Goal: Task Accomplishment & Management: Use online tool/utility

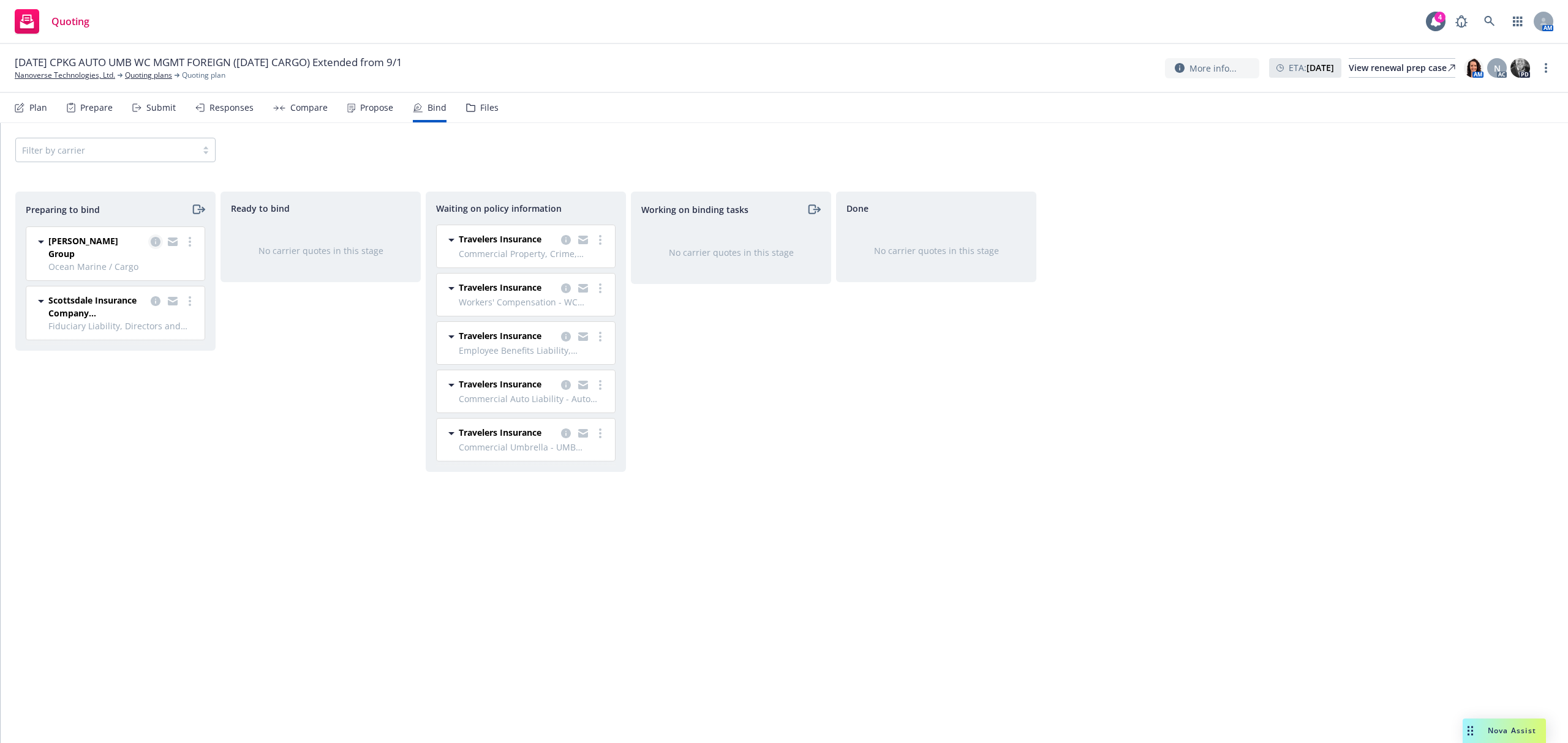
click at [152, 244] on icon "copy logging email" at bounding box center [155, 242] width 10 height 10
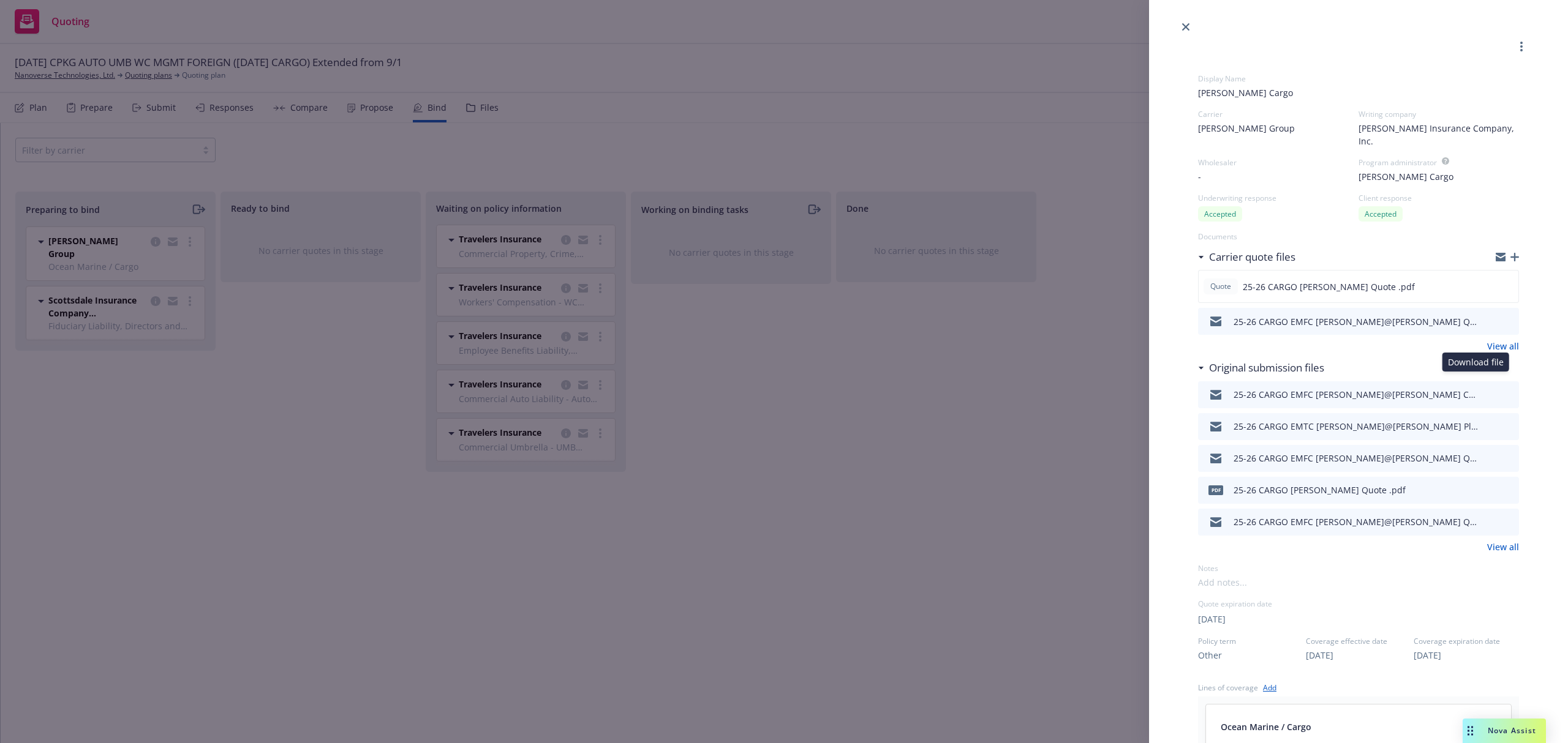
click at [1482, 389] on icon "download file" at bounding box center [1487, 394] width 10 height 10
click at [1490, 540] on link "View all" at bounding box center [1503, 546] width 32 height 13
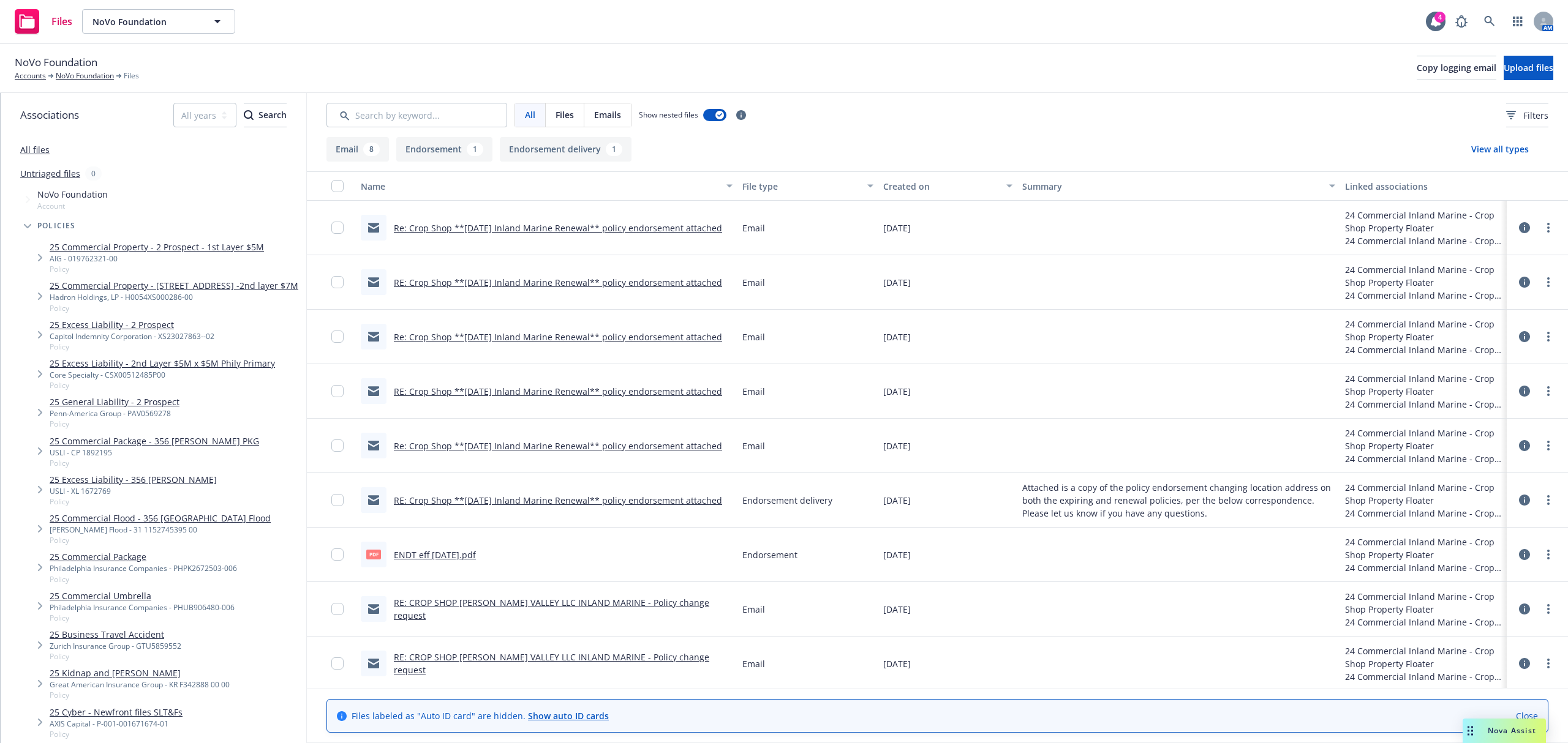
click at [439, 559] on link "ENDT eff [DATE].pdf" at bounding box center [435, 555] width 82 height 12
click at [22, 74] on link "Accounts" at bounding box center [31, 75] width 32 height 11
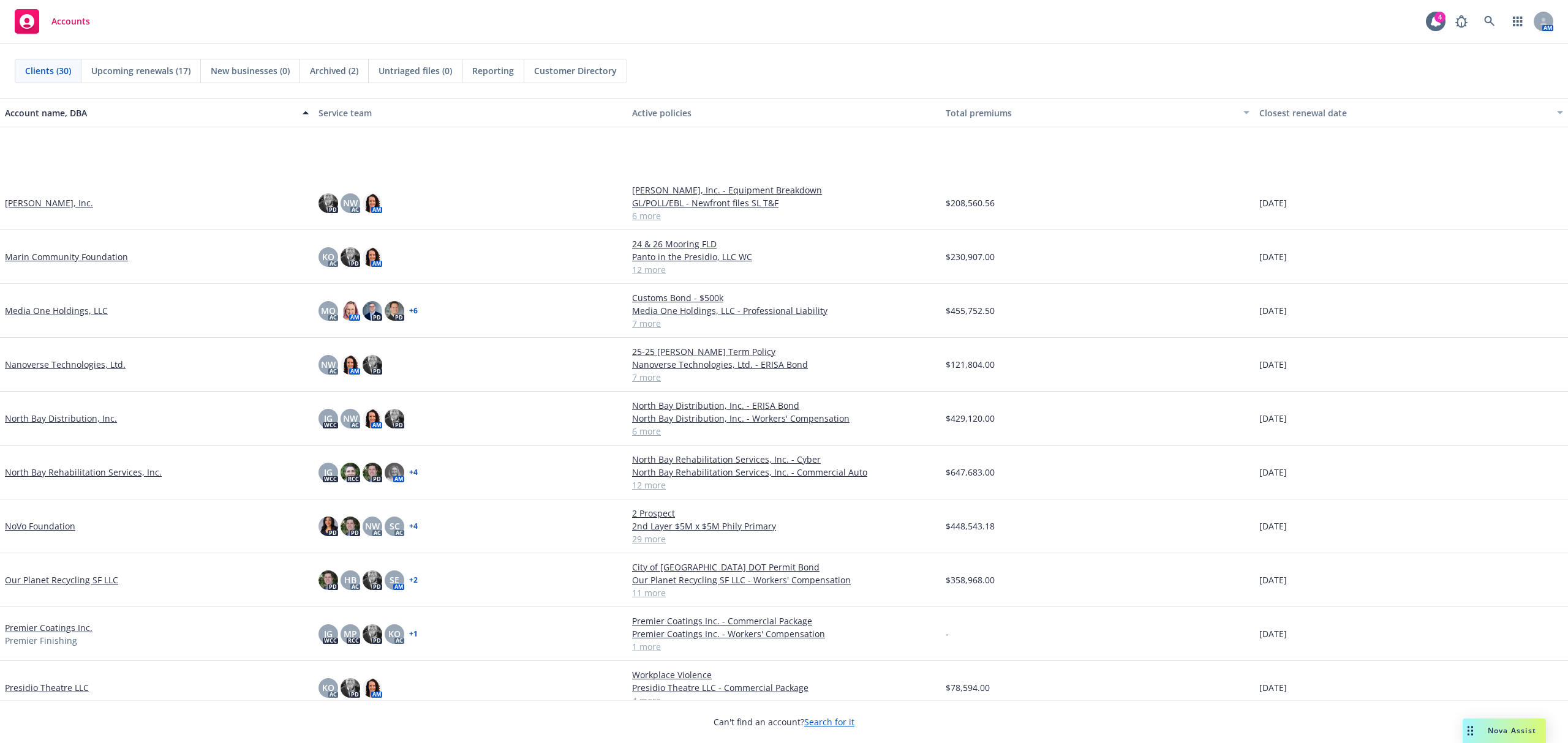
scroll to position [653, 0]
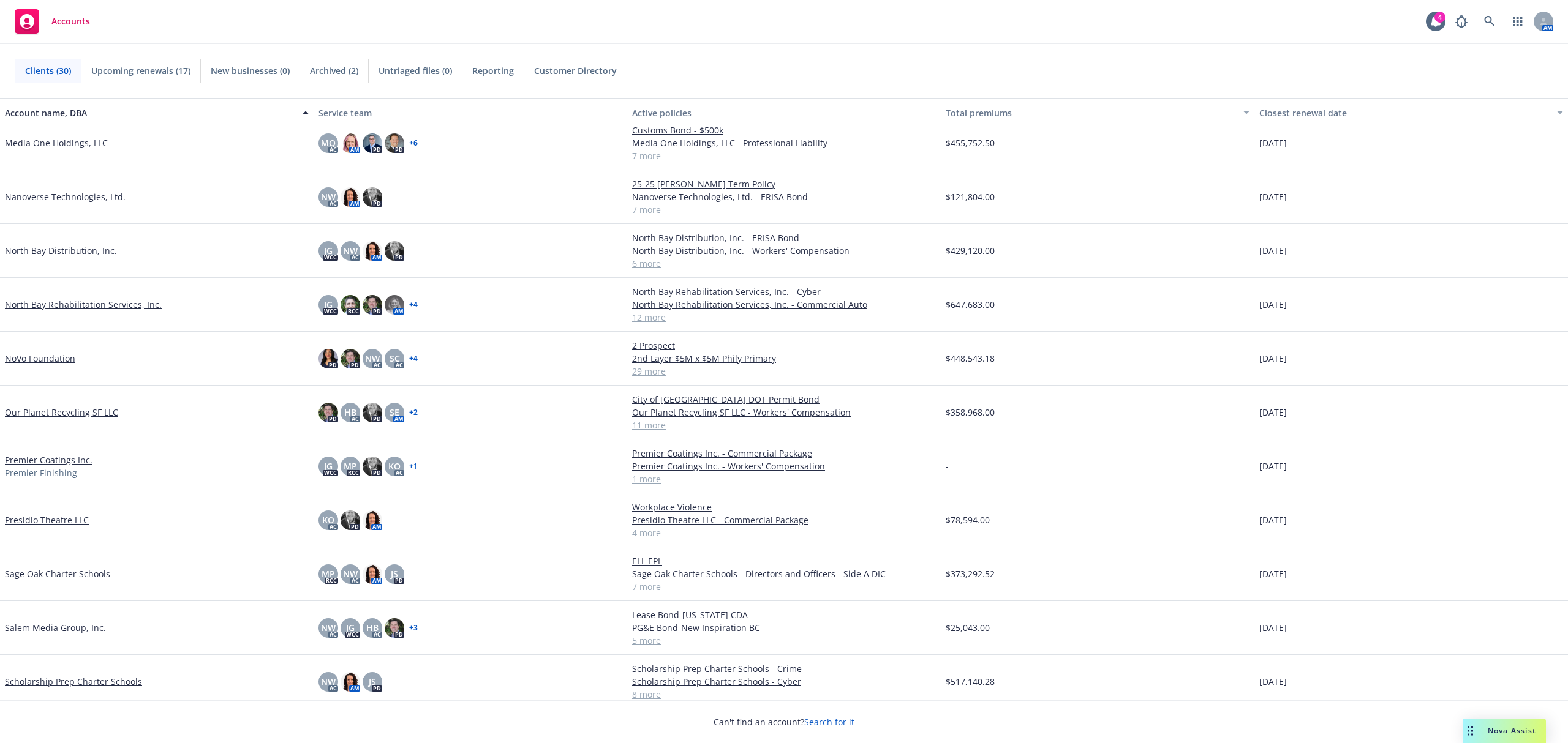
click at [27, 360] on link "NoVo Foundation" at bounding box center [40, 358] width 70 height 13
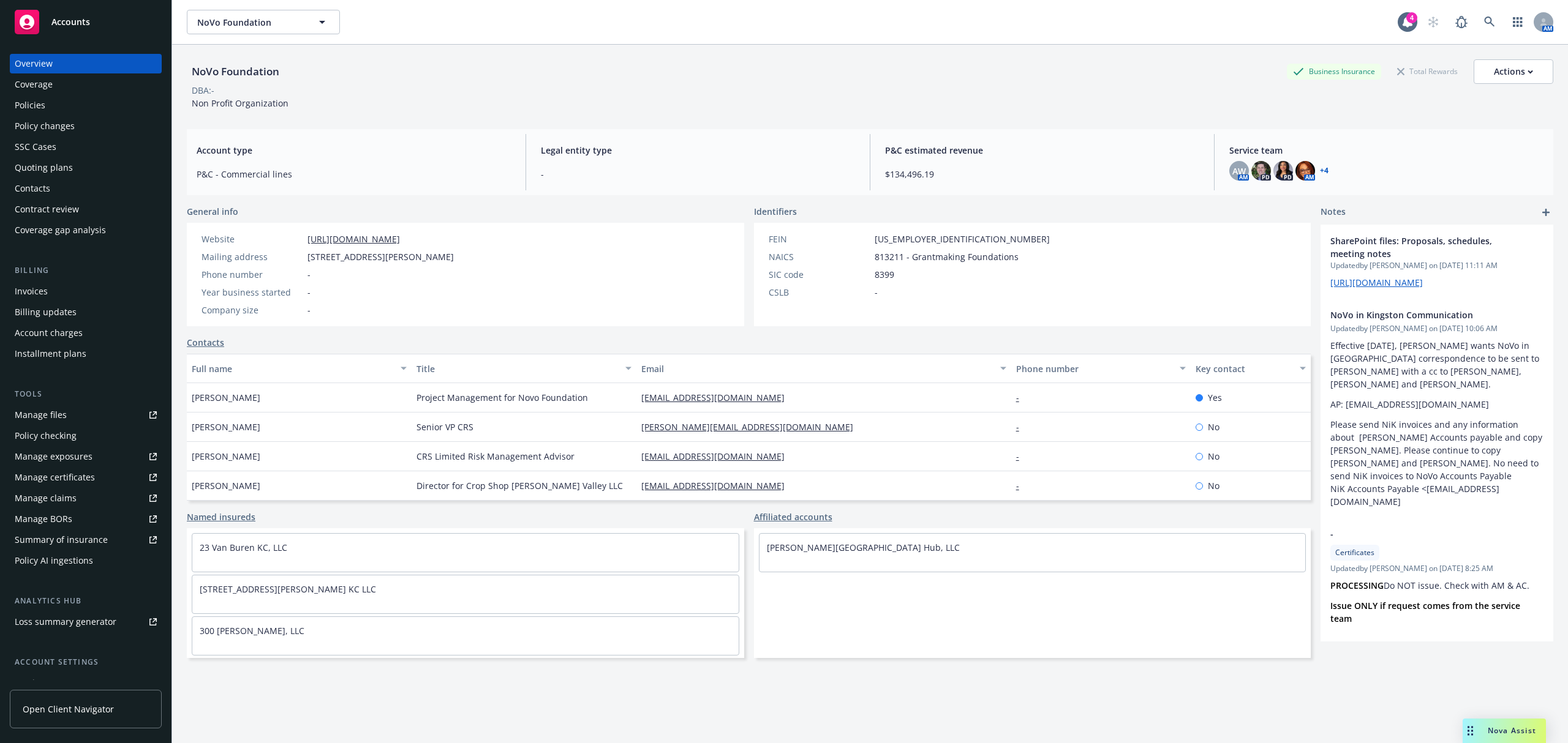
click at [73, 27] on span "Accounts" at bounding box center [70, 22] width 39 height 10
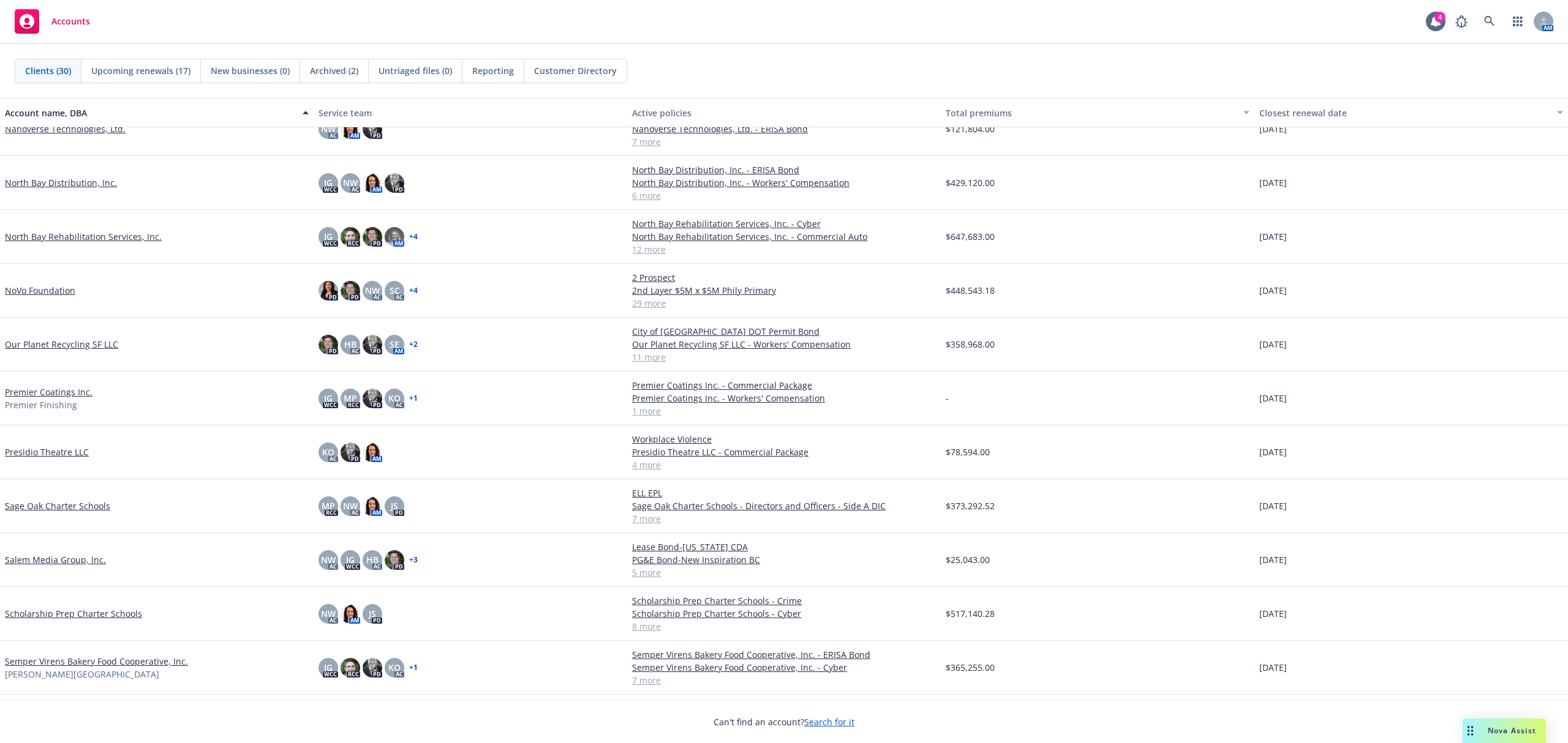
scroll to position [735, 0]
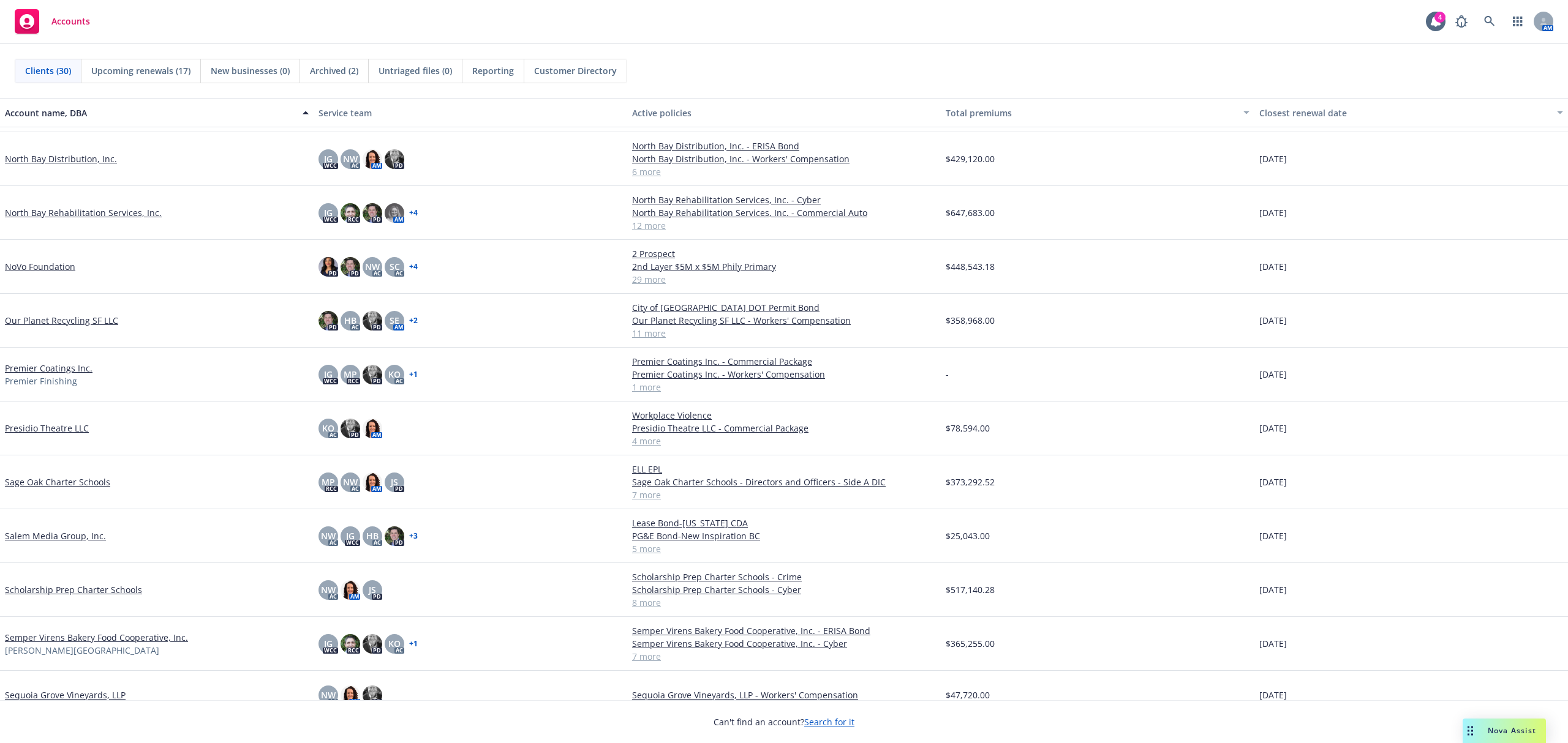
click at [107, 590] on link "Scholarship Prep Charter Schools" at bounding box center [73, 590] width 137 height 13
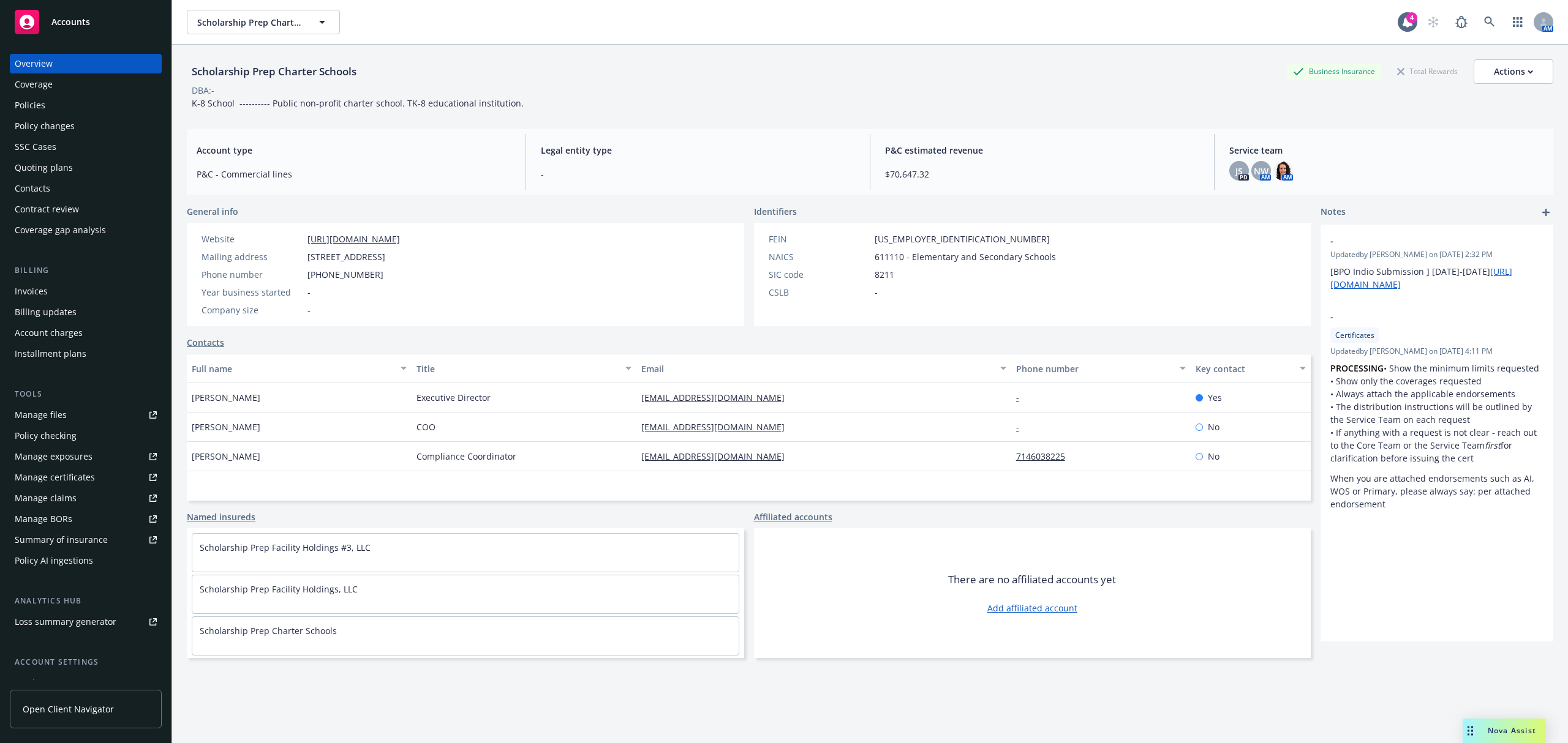
click at [31, 104] on div "Policies" at bounding box center [30, 106] width 31 height 20
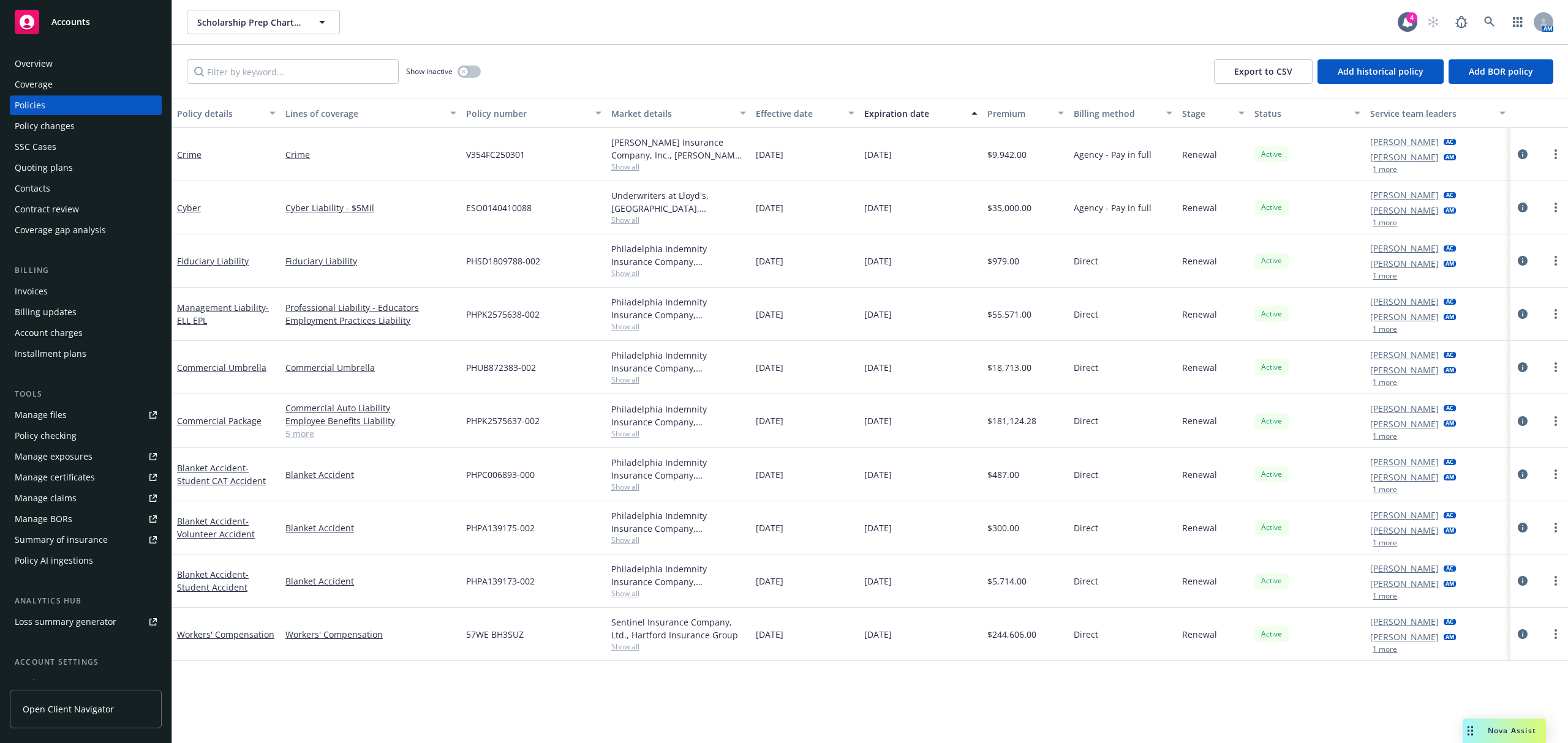
click at [45, 20] on div "Accounts" at bounding box center [86, 22] width 142 height 25
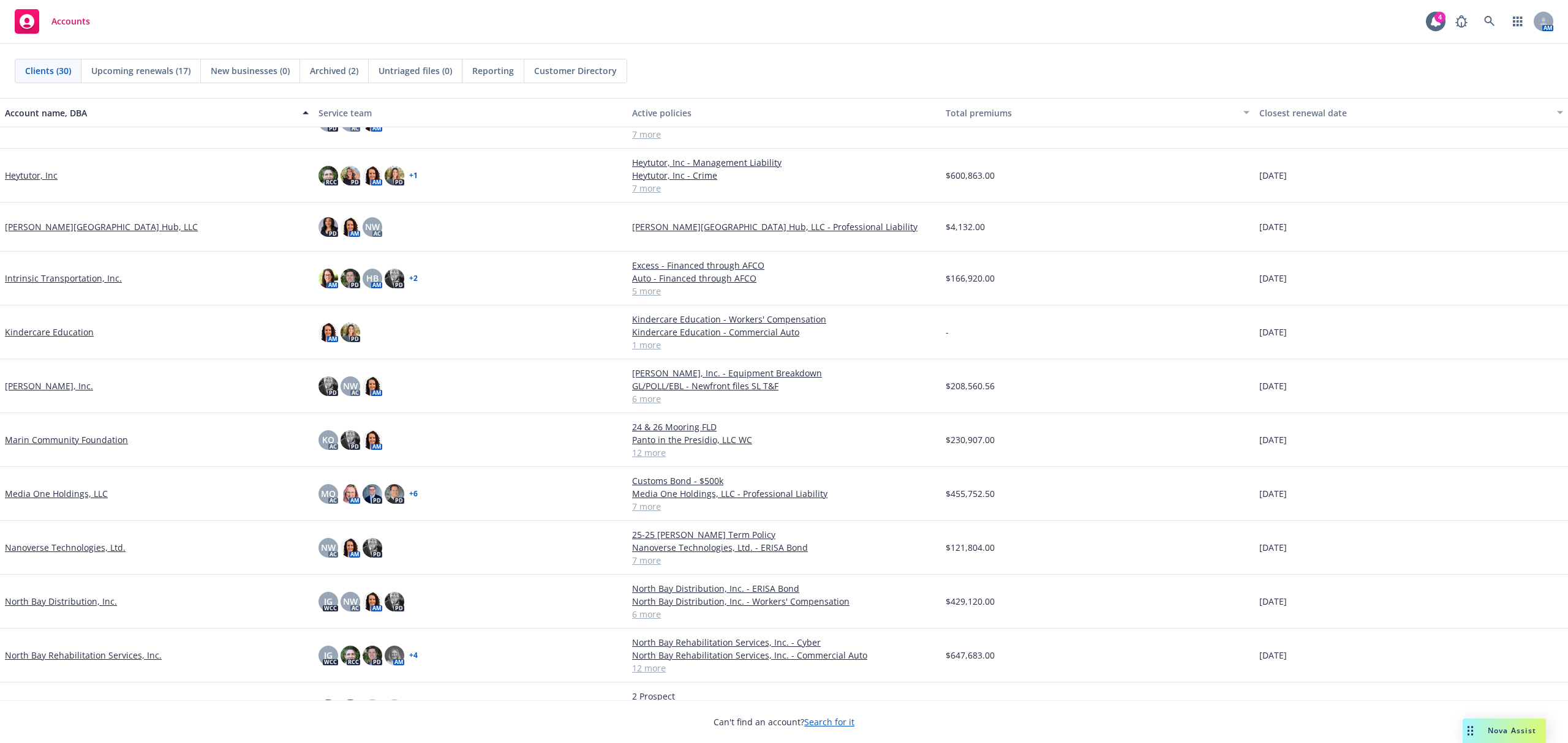
scroll to position [653, 0]
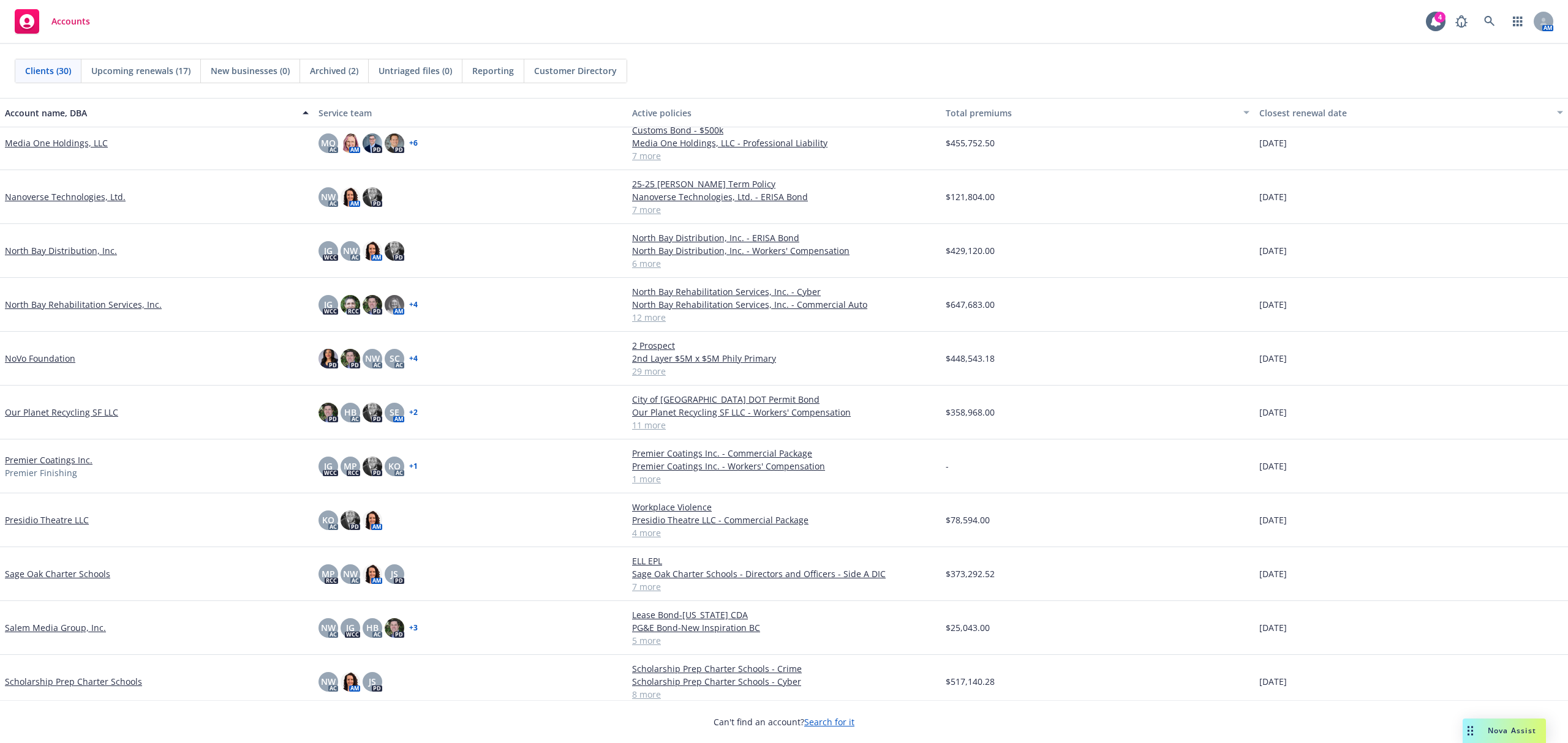
click at [35, 362] on link "NoVo Foundation" at bounding box center [40, 358] width 70 height 13
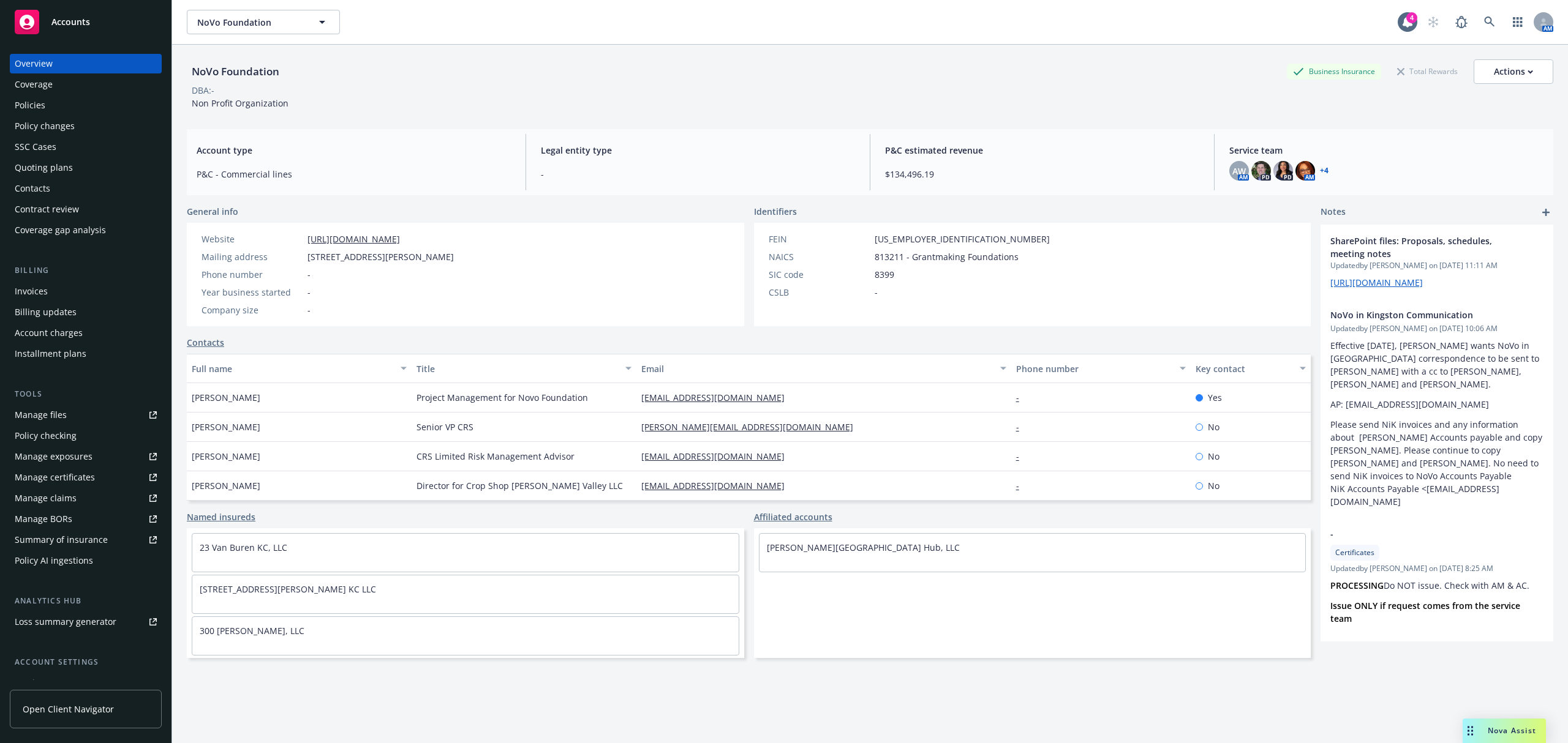
click at [44, 167] on div "Quoting plans" at bounding box center [43, 168] width 58 height 20
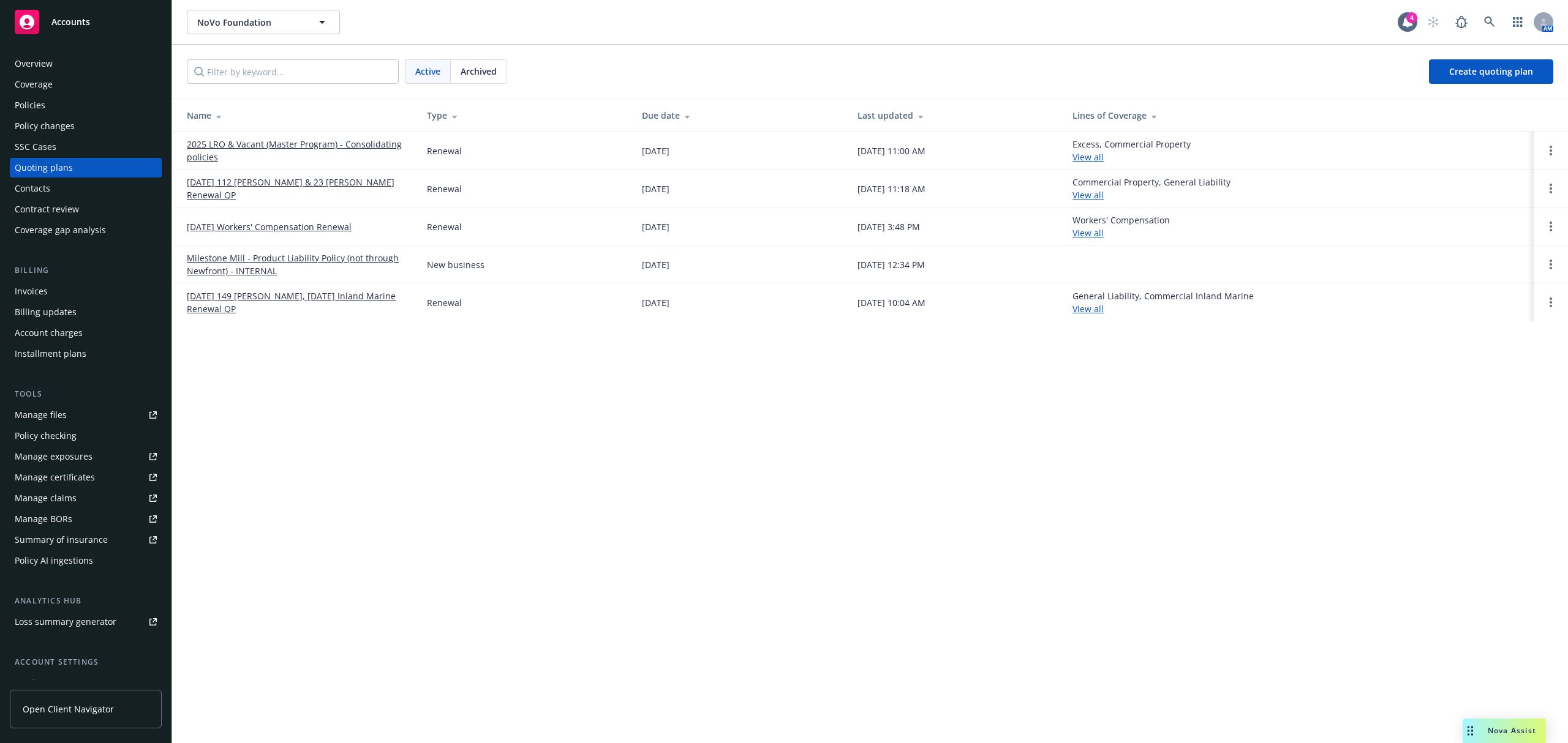
click at [272, 297] on link "[DATE] 149 [PERSON_NAME], [DATE] Inland Marine Renewal QP" at bounding box center [296, 302] width 220 height 26
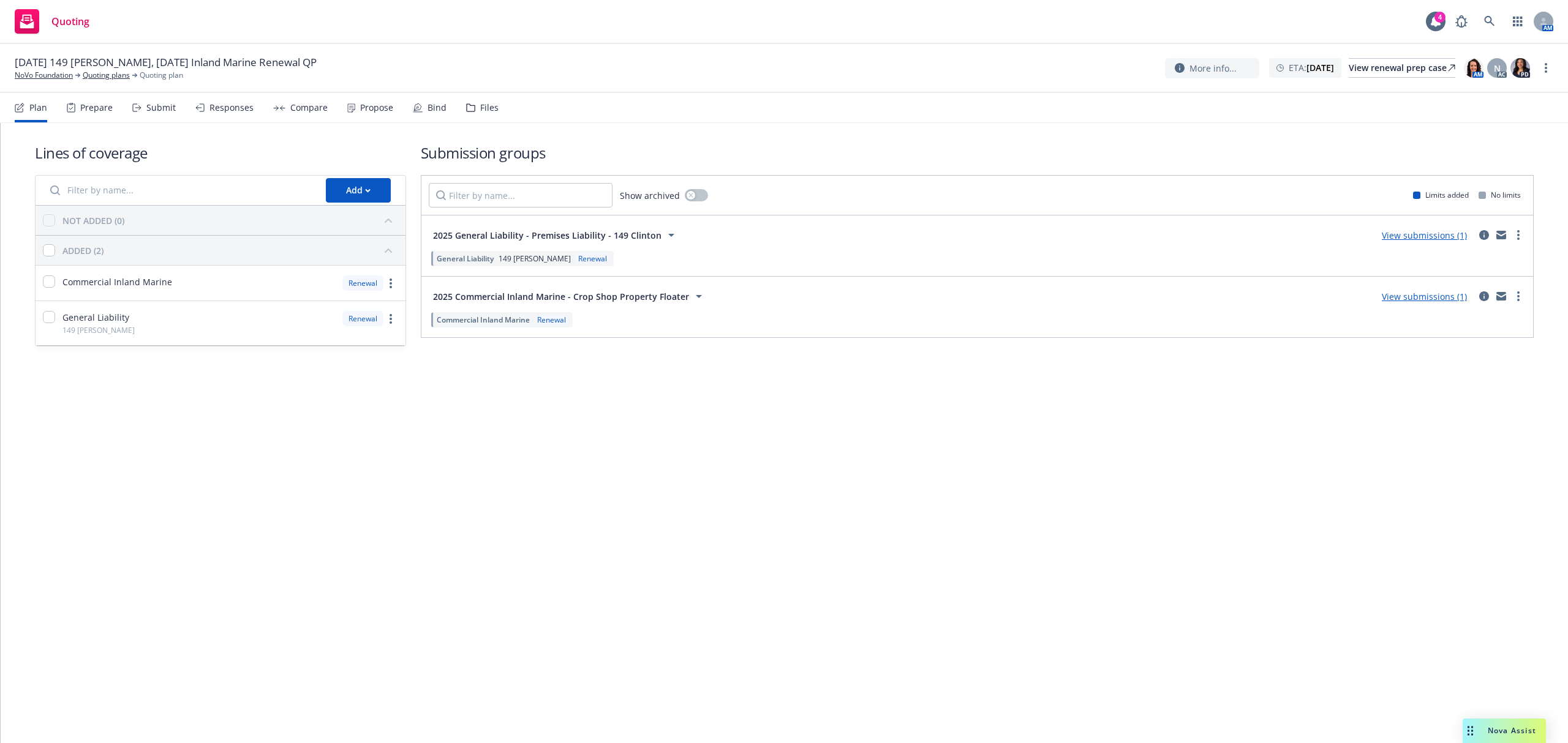
click at [480, 103] on div "Files" at bounding box center [489, 108] width 19 height 10
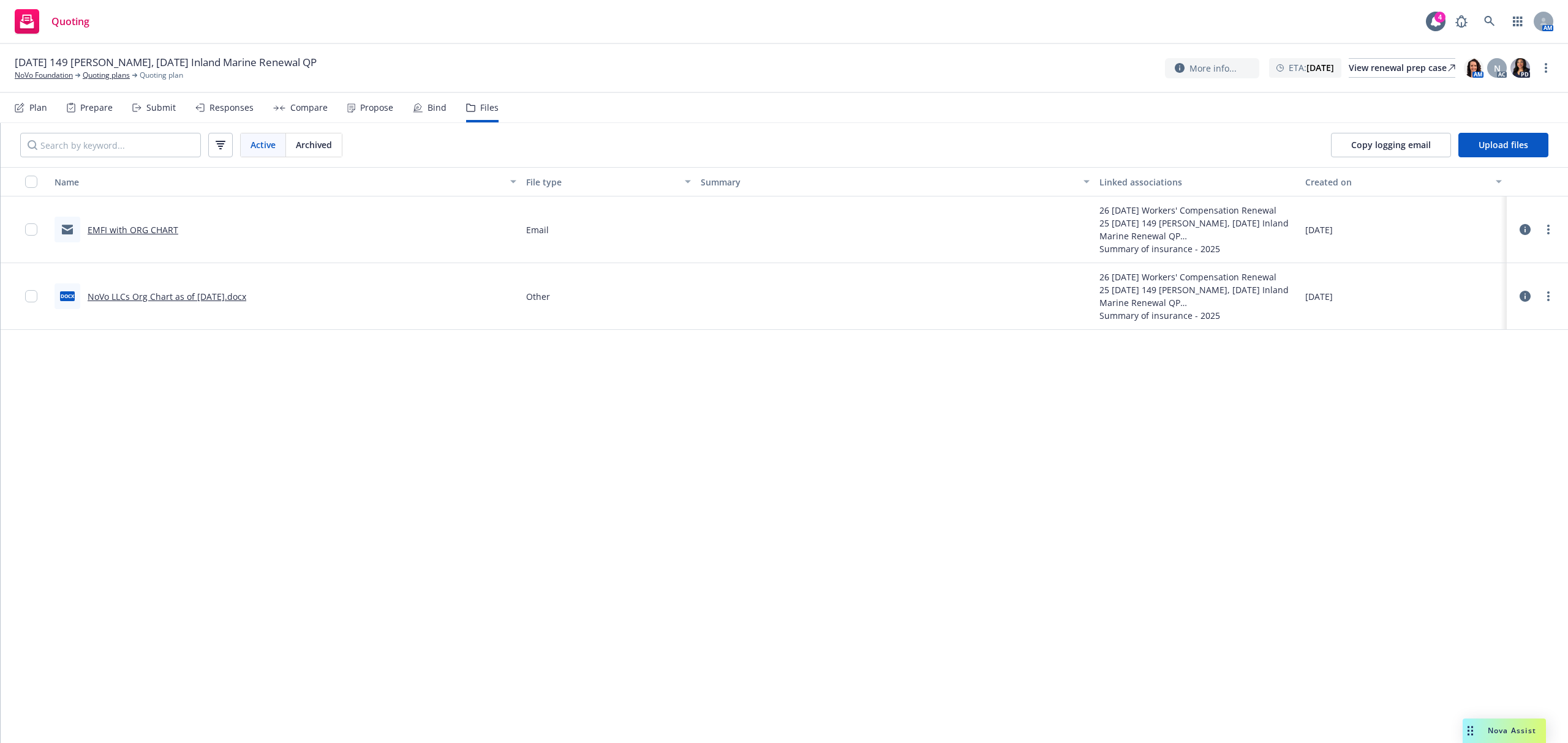
click at [76, 109] on div "Prepare" at bounding box center [90, 108] width 45 height 30
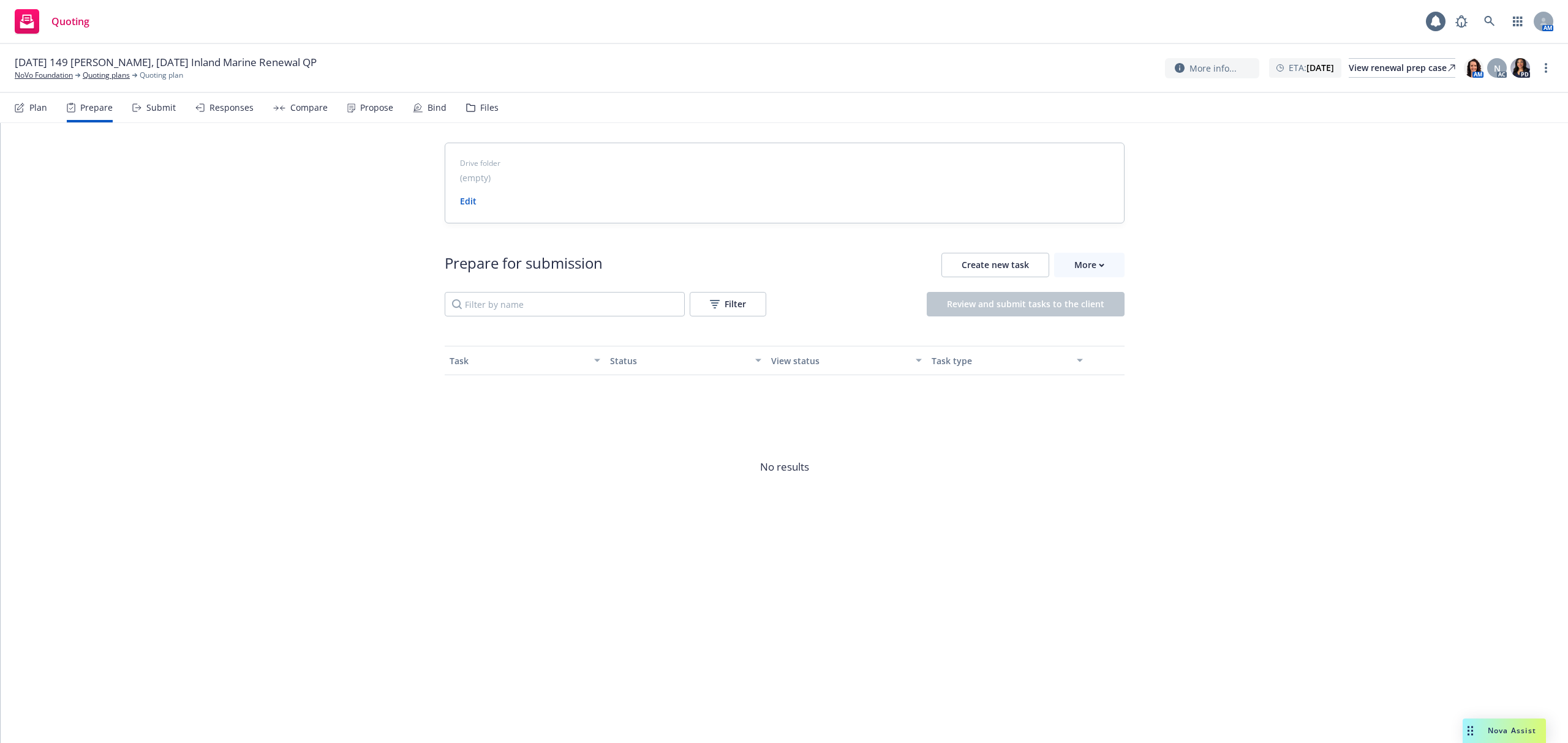
click at [152, 104] on div "Submit" at bounding box center [161, 108] width 30 height 10
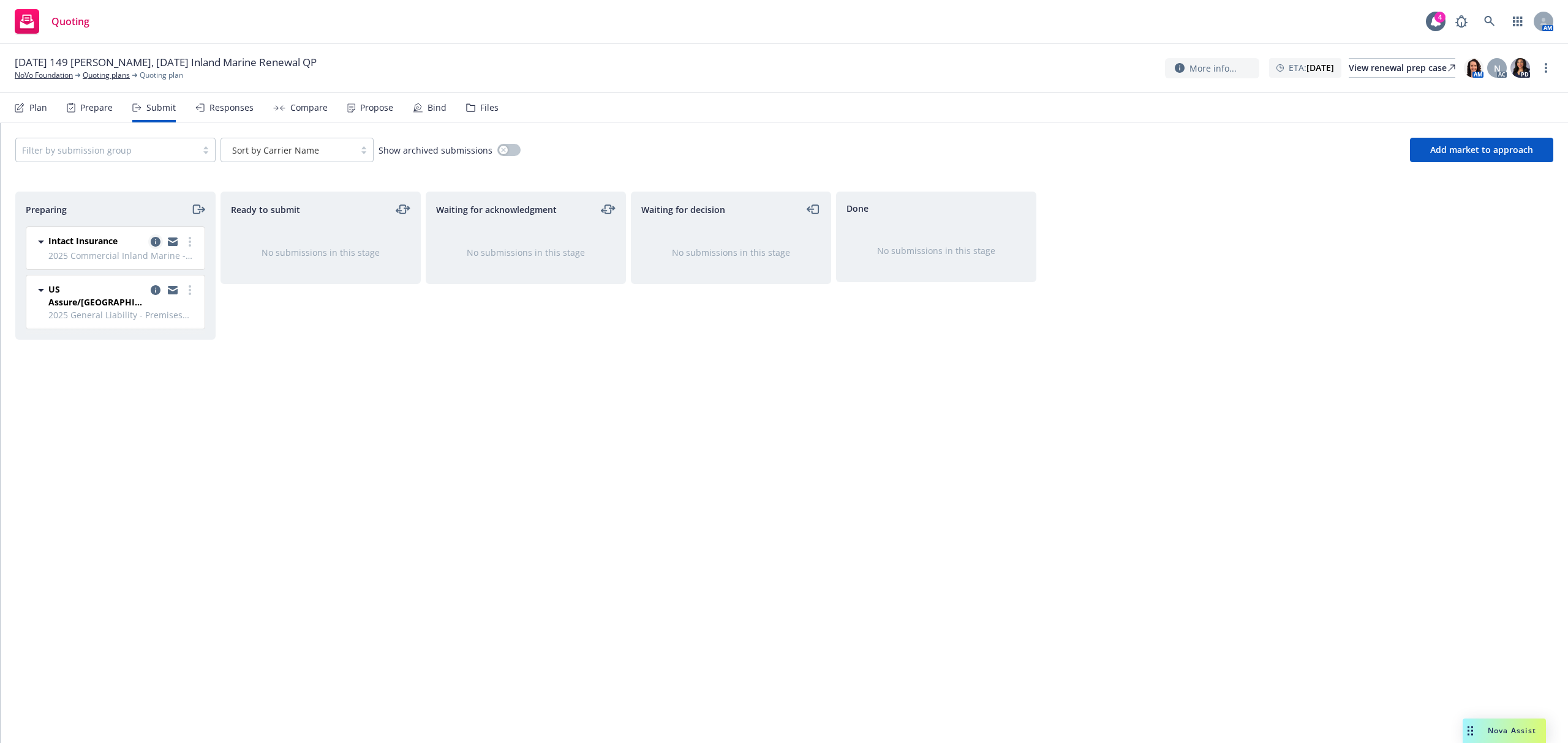
click at [155, 246] on icon "copy logging email" at bounding box center [155, 242] width 10 height 10
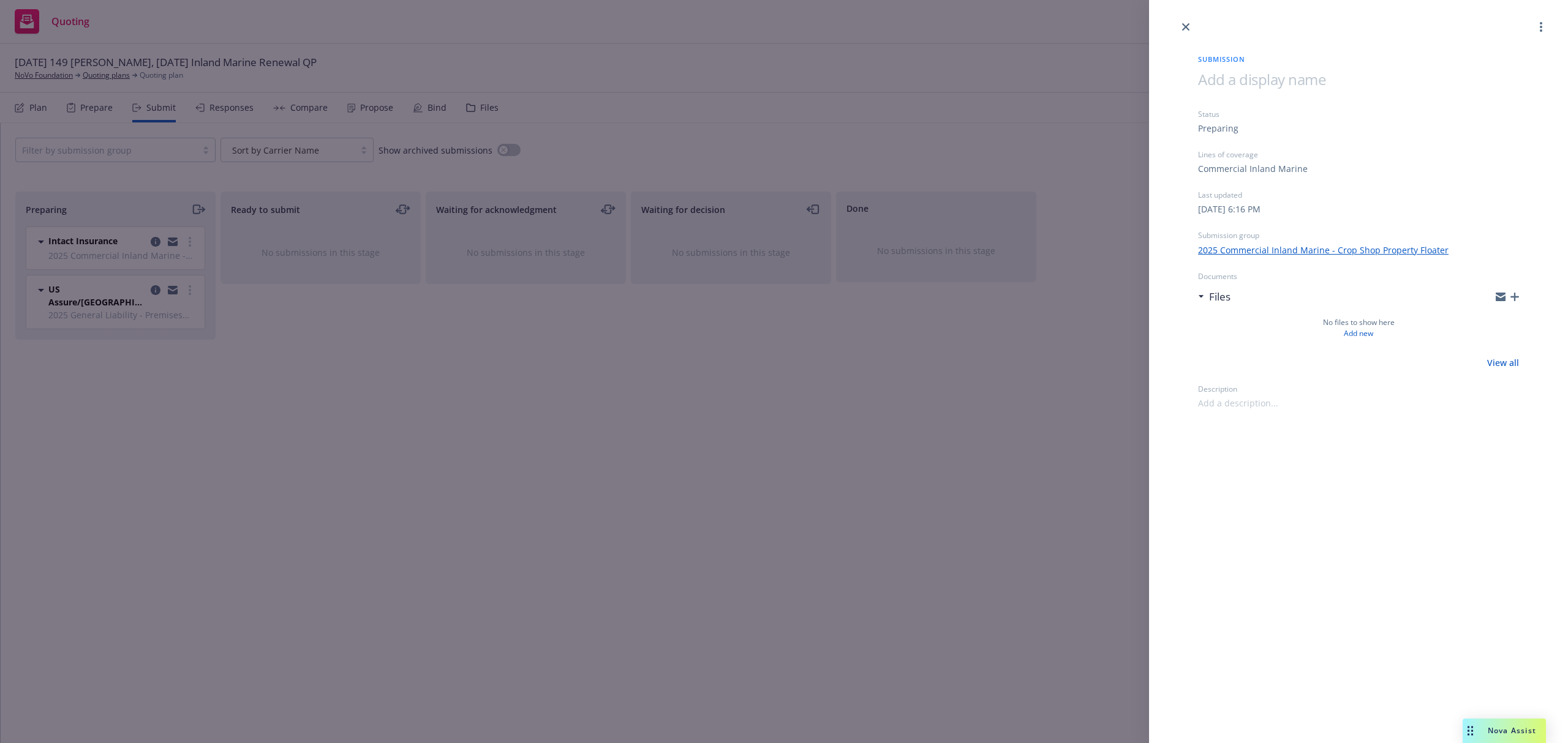
click at [1512, 290] on div "Files" at bounding box center [1358, 297] width 321 height 26
click at [1512, 293] on icon "button" at bounding box center [1514, 296] width 9 height 9
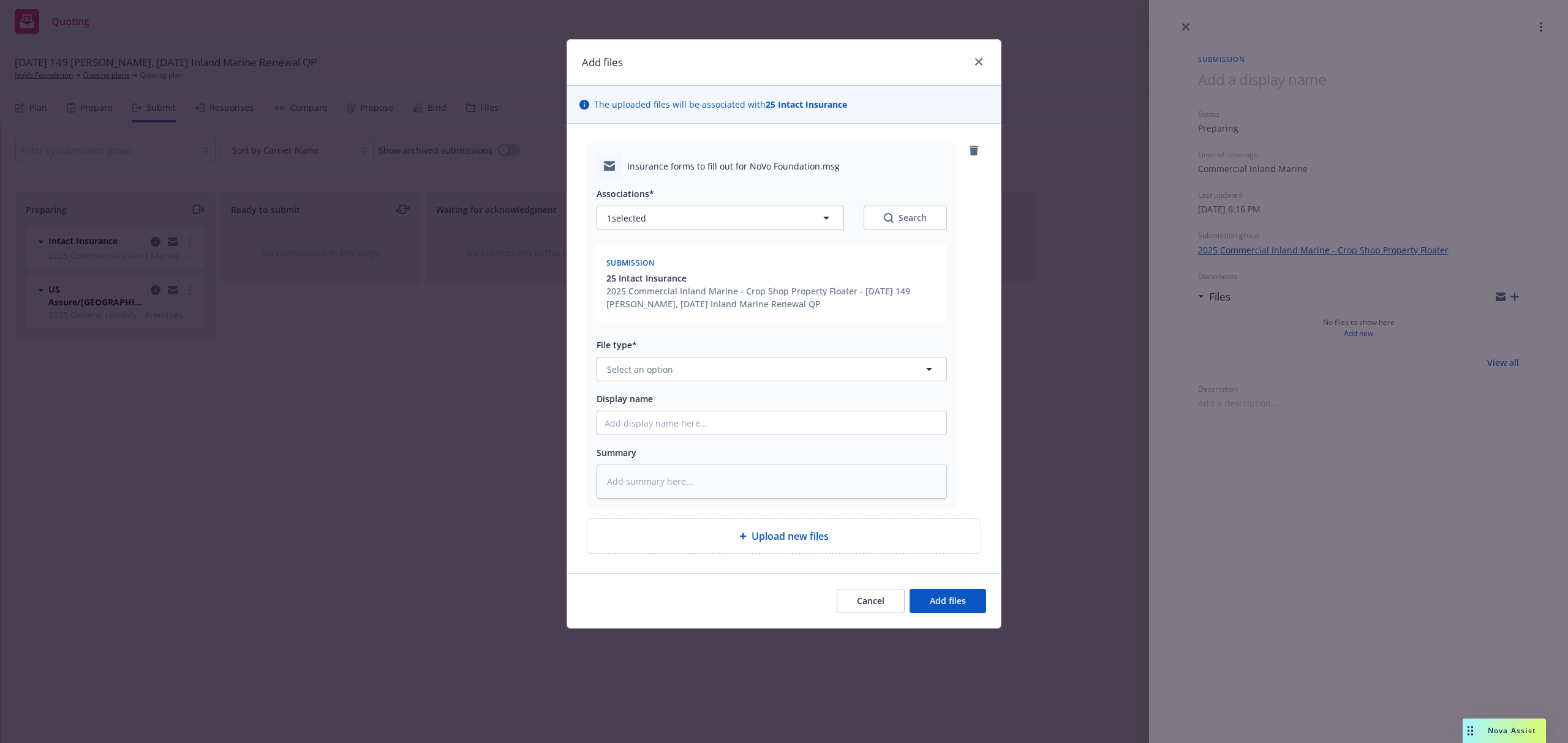
click at [719, 356] on div "File type* Select an option" at bounding box center [772, 360] width 351 height 44
click at [715, 360] on button "Select an option" at bounding box center [772, 369] width 351 height 25
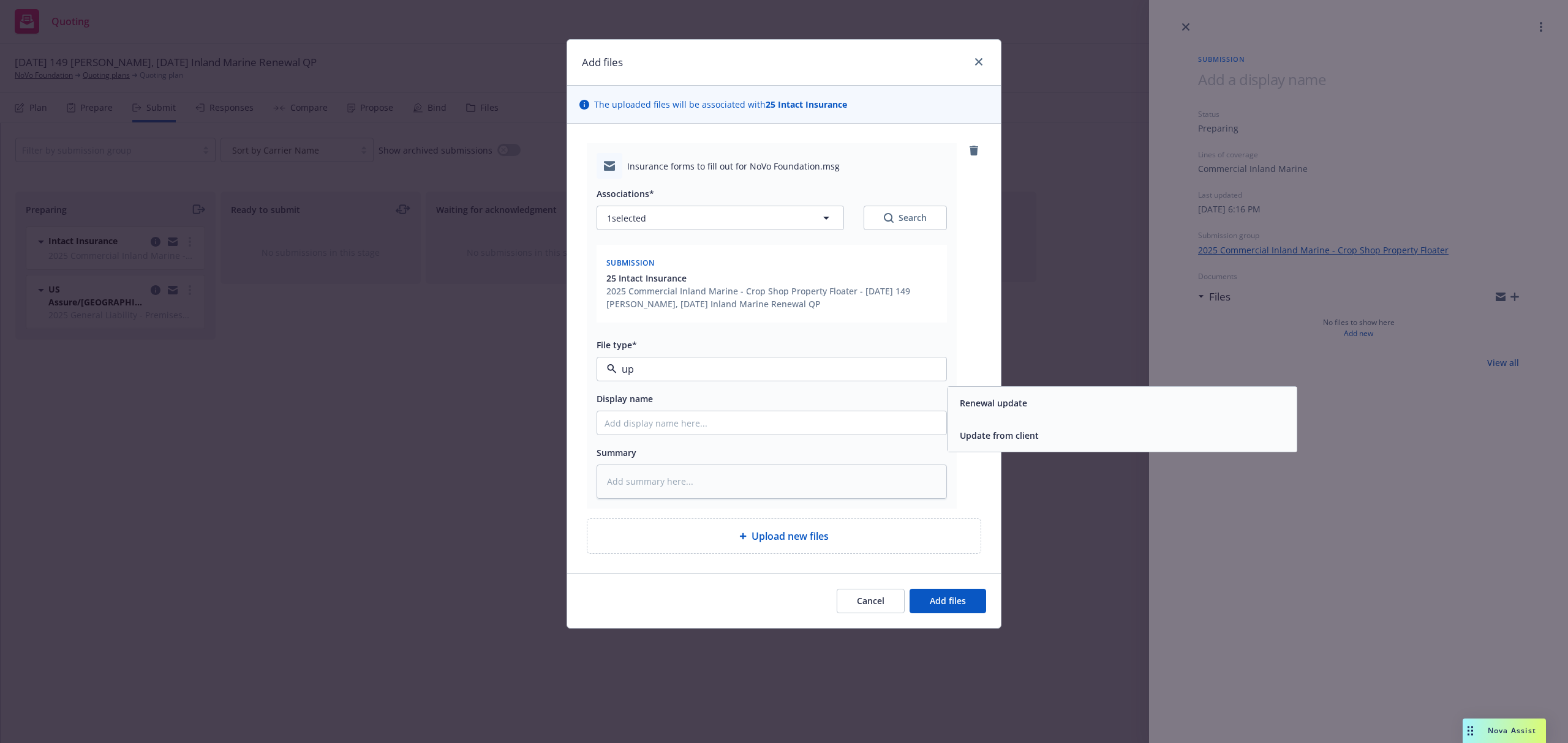
type input "upd"
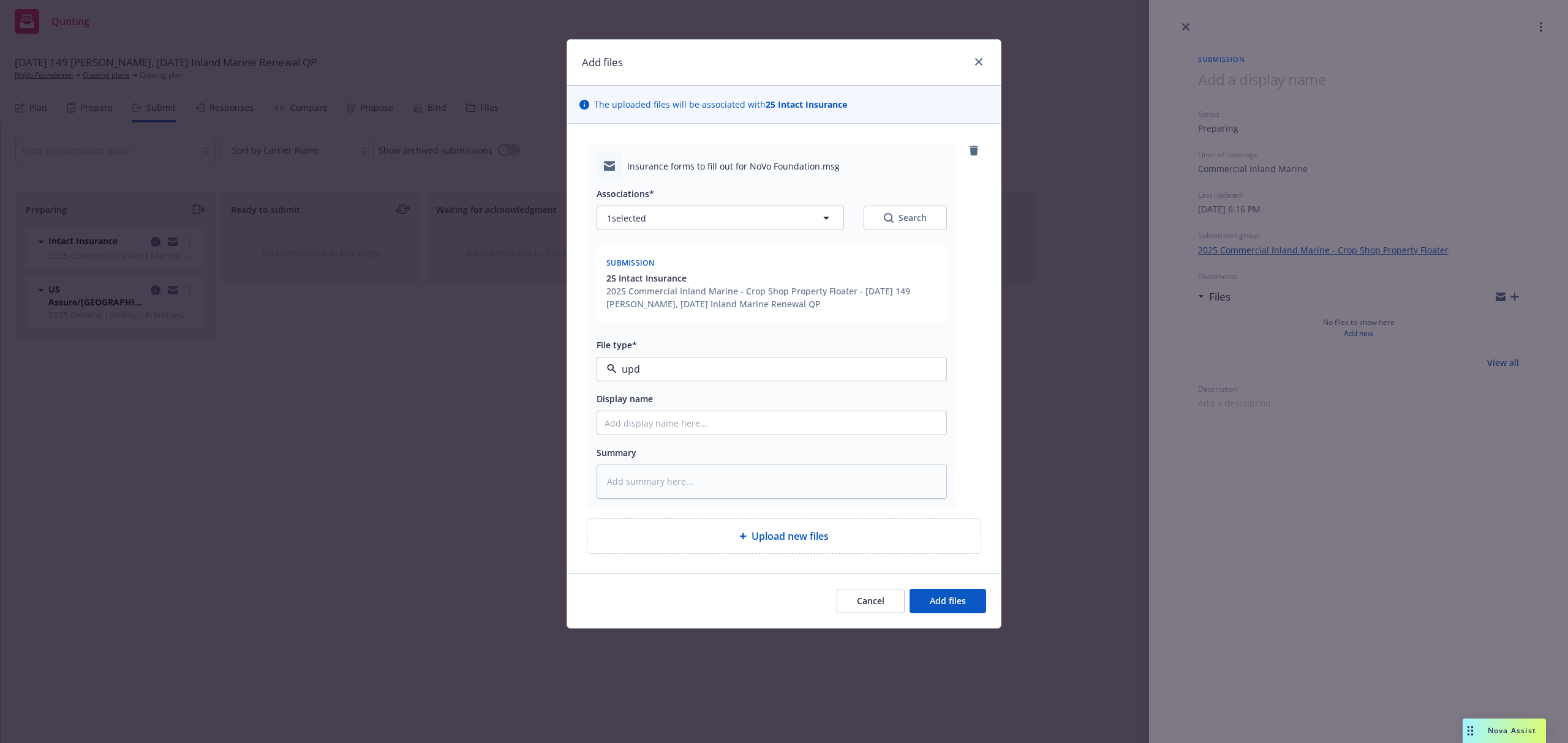
type textarea "x"
type input "2"
type textarea "x"
type input "25"
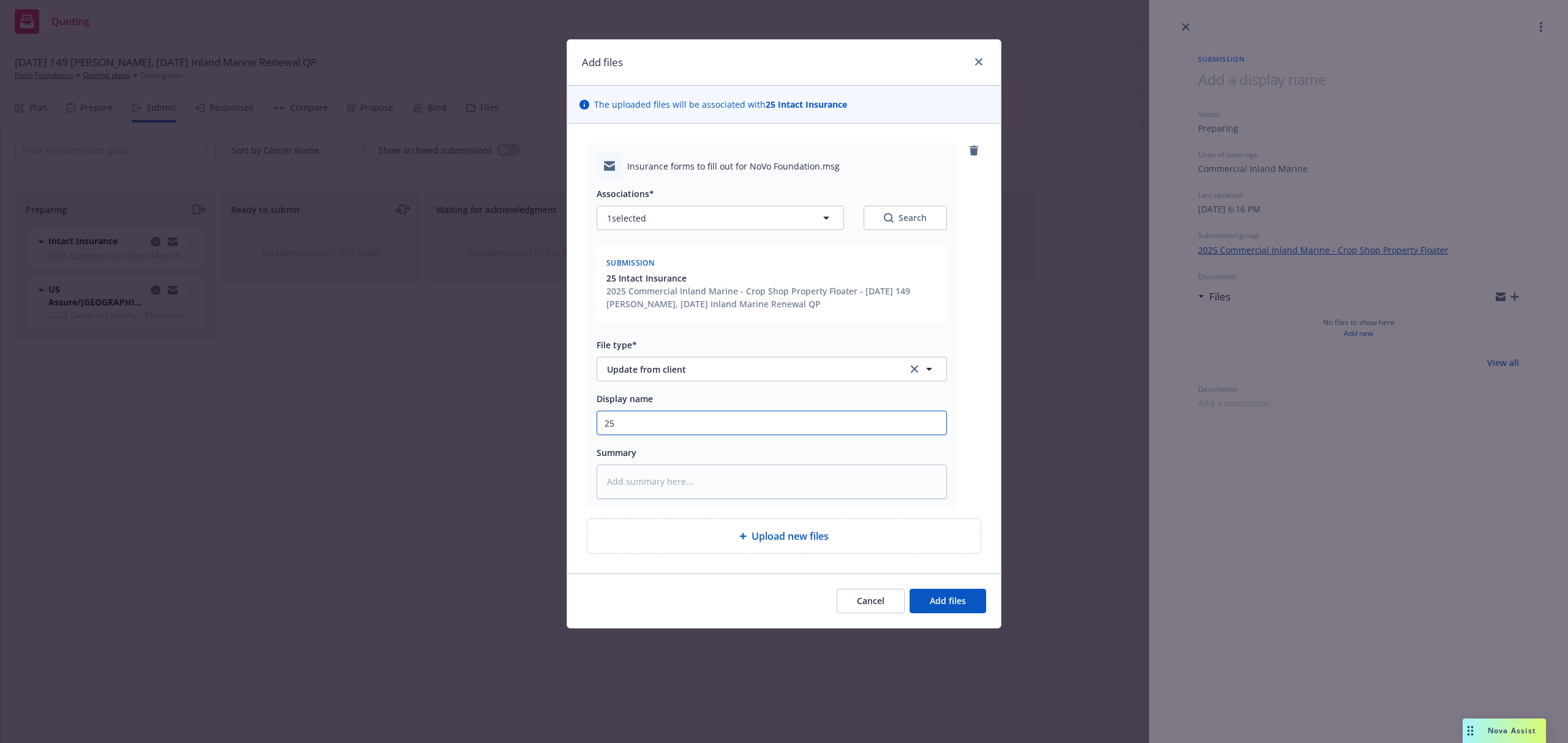
type textarea "x"
type input "25-"
type textarea "x"
type input "25-2"
type textarea "x"
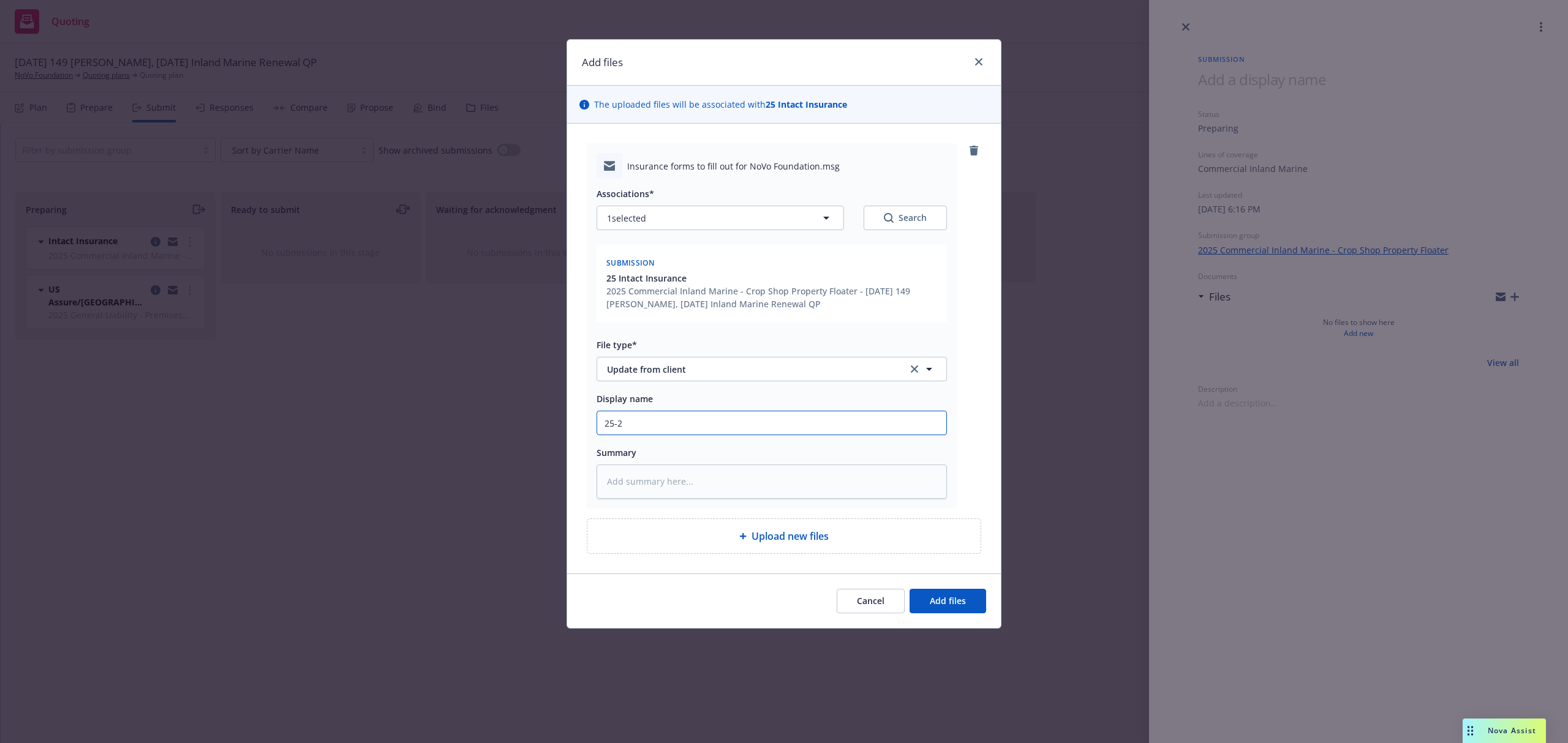
type input "25-26"
type textarea "x"
type input "25-26"
type textarea "x"
type input "25-26 I"
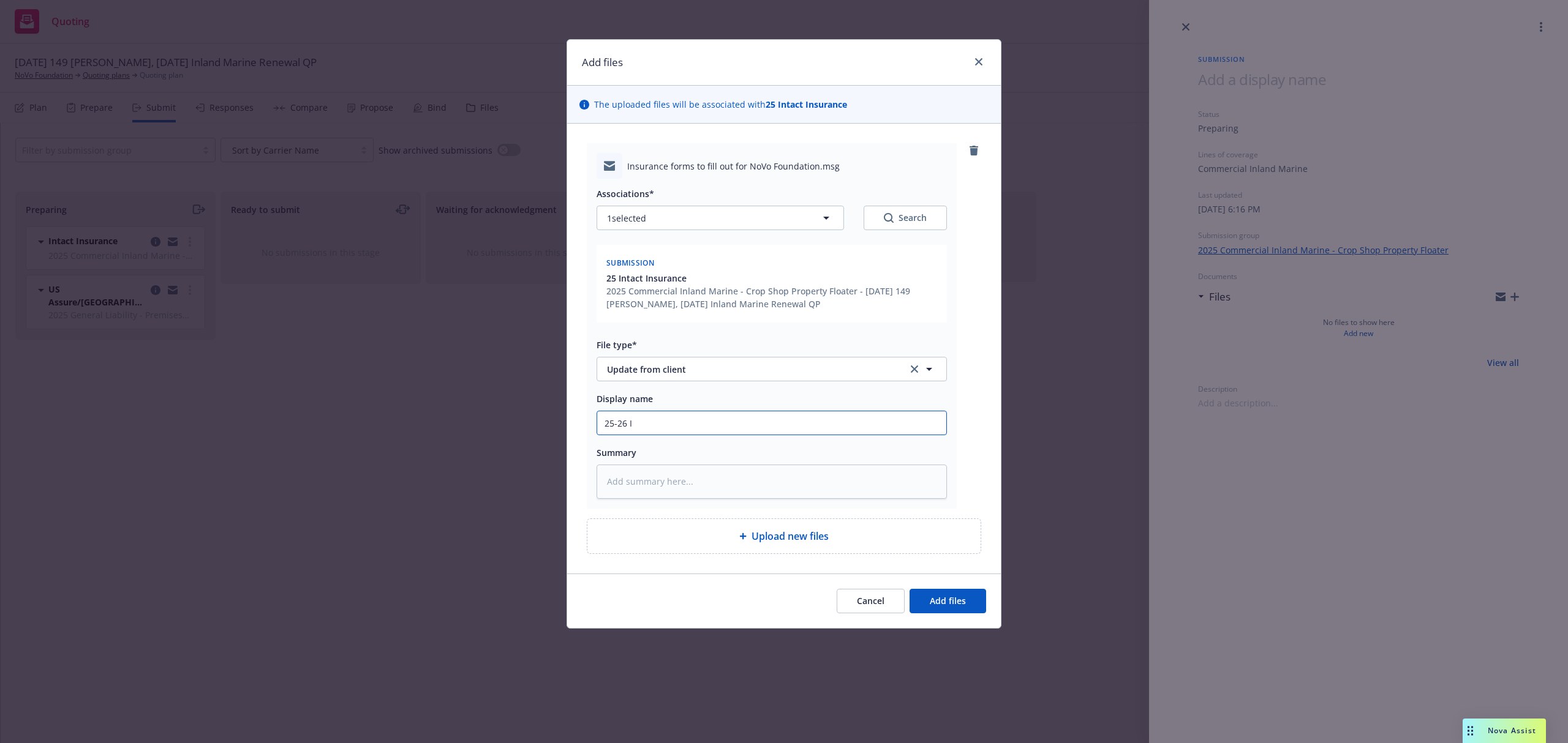
type textarea "x"
type input "25-26 IM"
type textarea "x"
type input "25-26 IM"
type textarea "x"
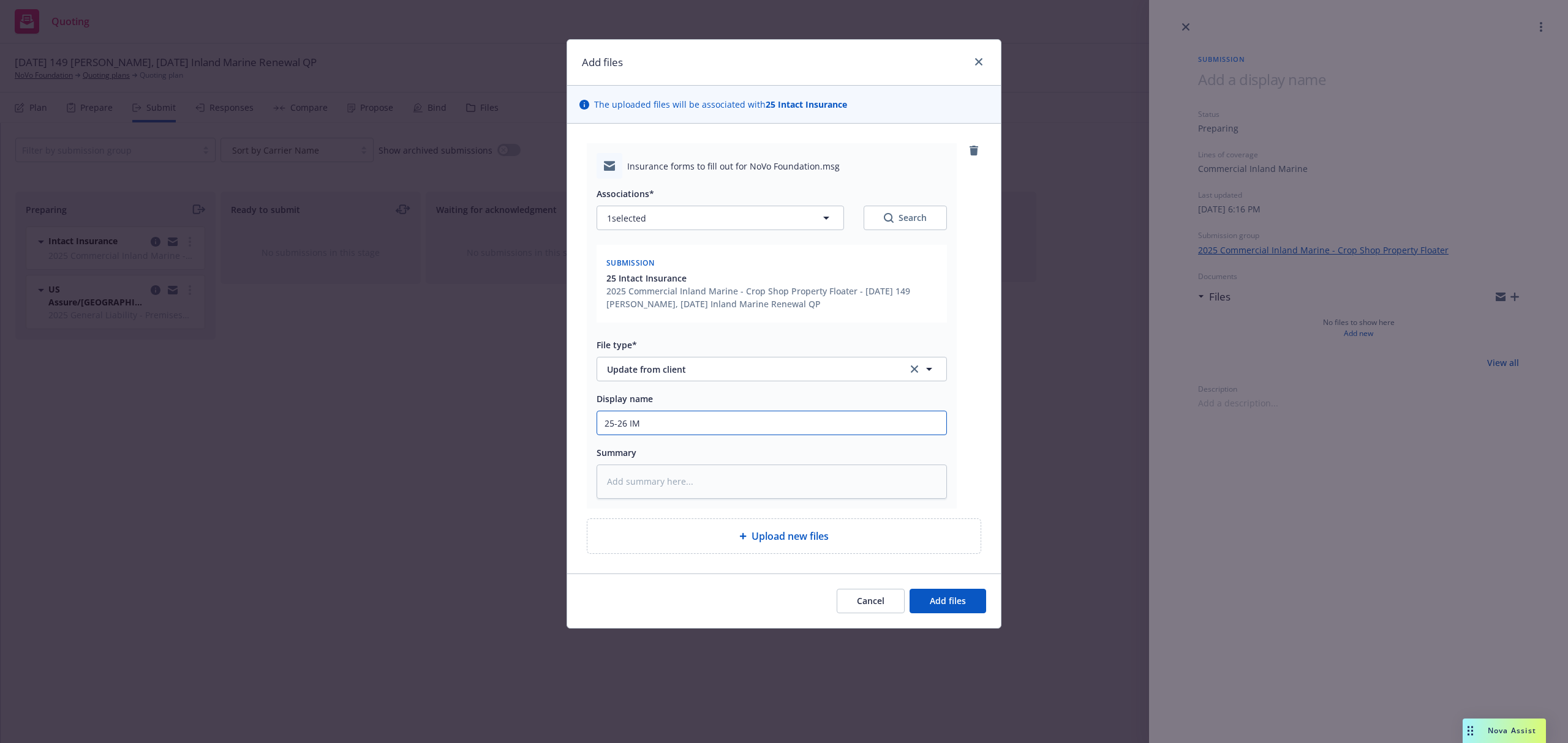
type input "25-26 IM E"
type textarea "x"
type input "25-26 IM EM"
type textarea "x"
type input "25-26 IM EMT"
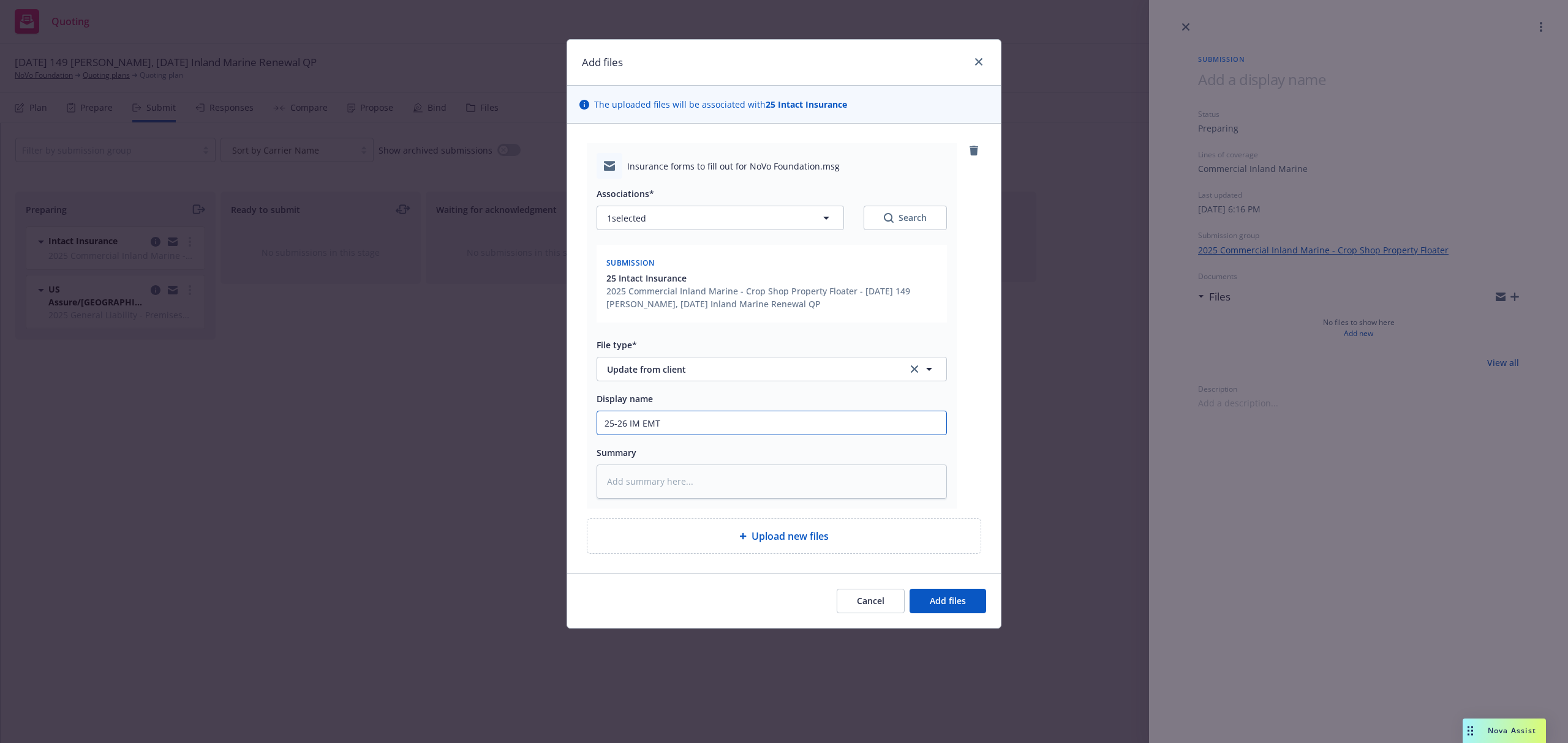
type textarea "x"
type input "25-26 IM EMTI"
type textarea "x"
type input "25-26 IM EMTI"
type textarea "x"
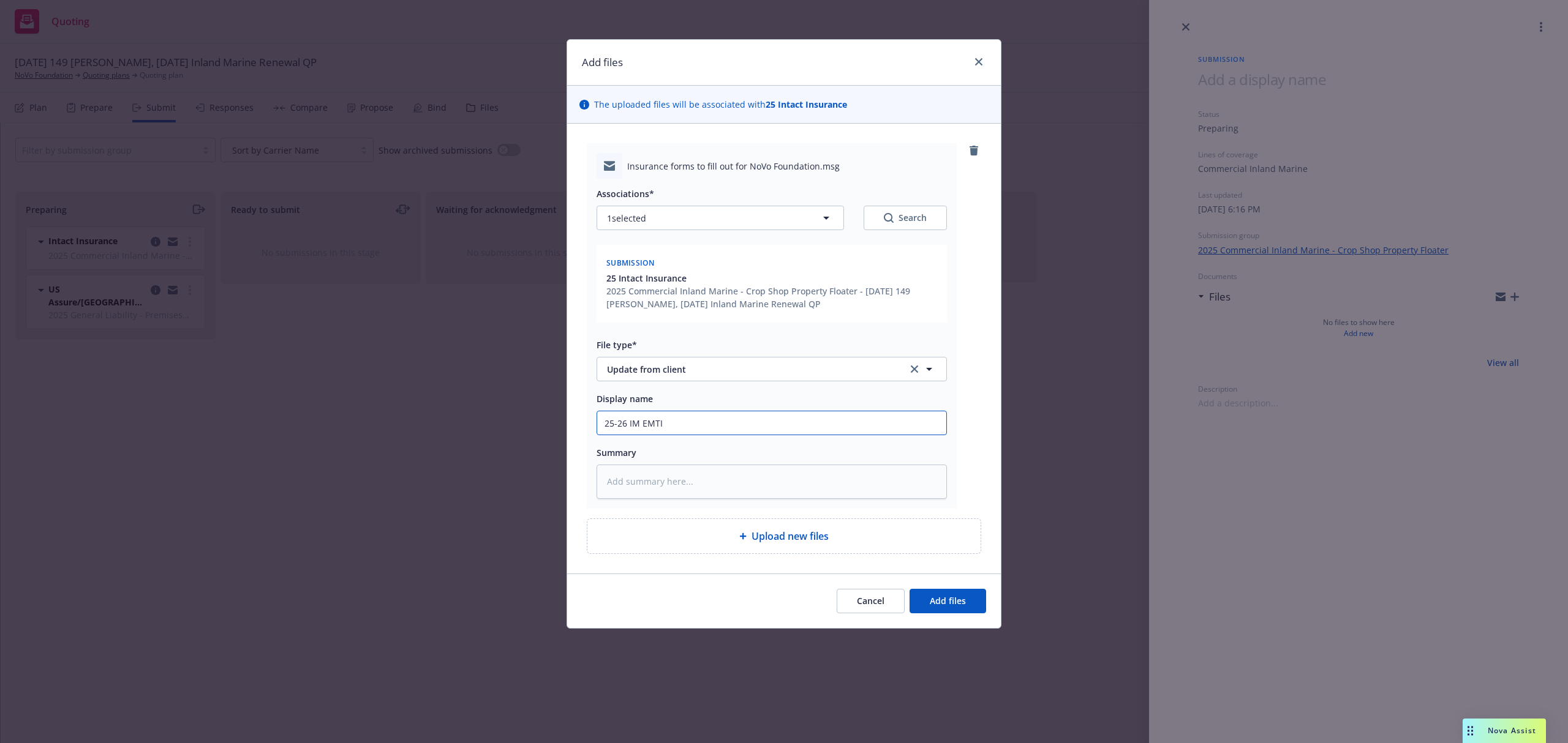
type input "25-26 IM EMTI C"
type textarea "x"
type input "25-26 IM EMTI CR"
type textarea "x"
type input "25-26 IM EMTI CRS"
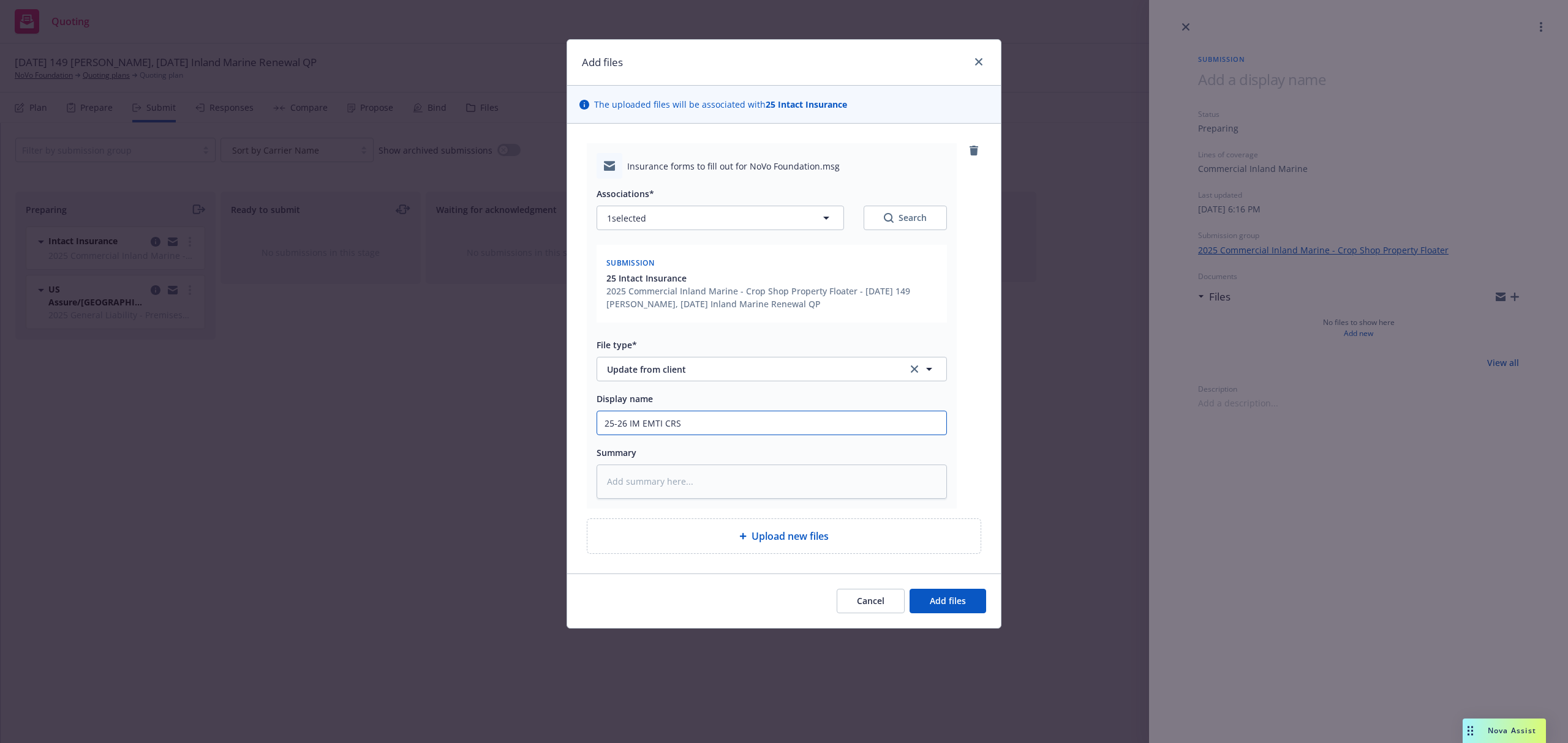
type textarea "x"
type input "25-26 IM EMTI CRS P"
type textarea "x"
type input "25-26 IM EMTI CRS Pl"
type textarea "x"
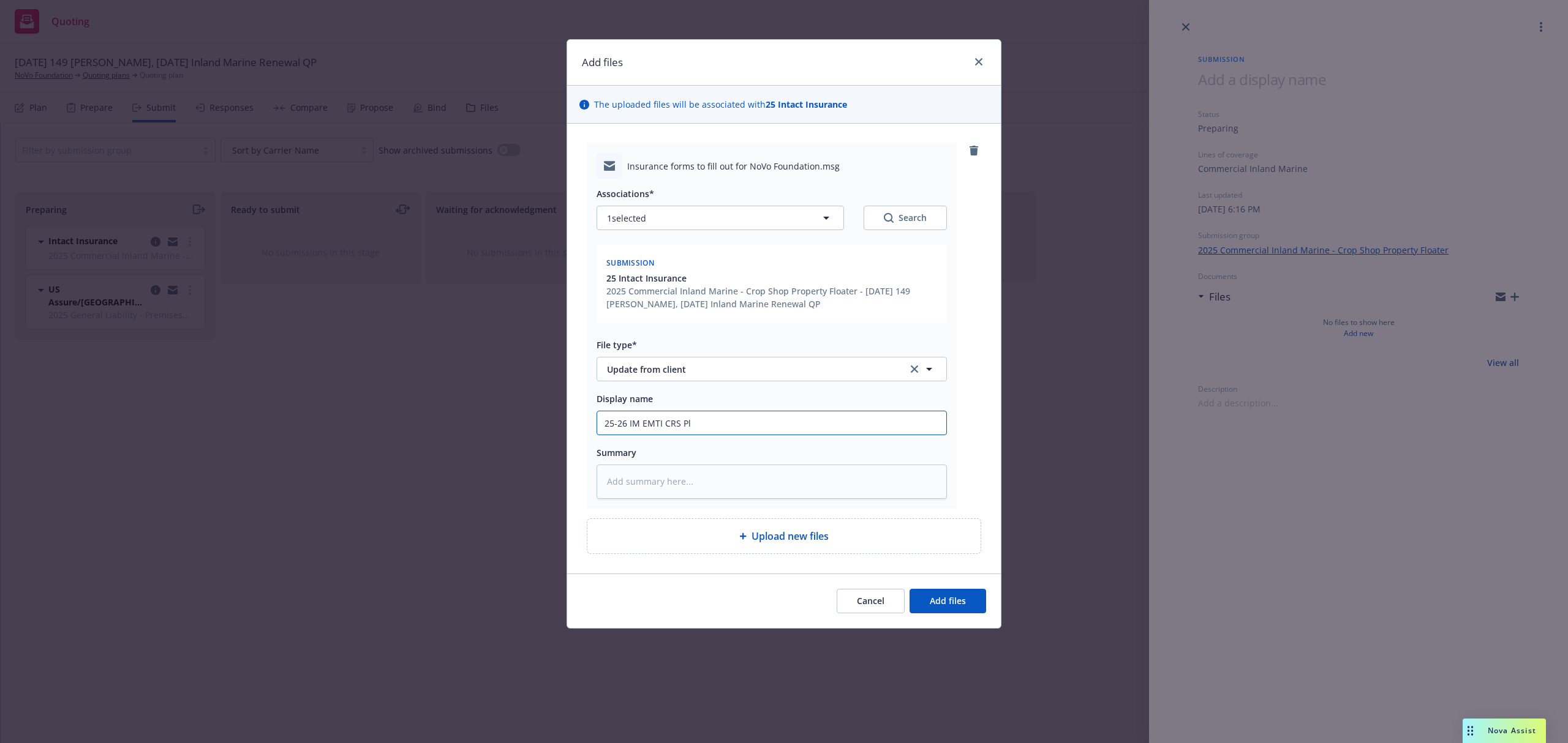
type input "25-26 IM EMTI CRS Pls"
type textarea "x"
type input "25-26 IM EMTI CRS Pls"
type textarea "x"
type input "25-26 IM EMTI CRS Pls c"
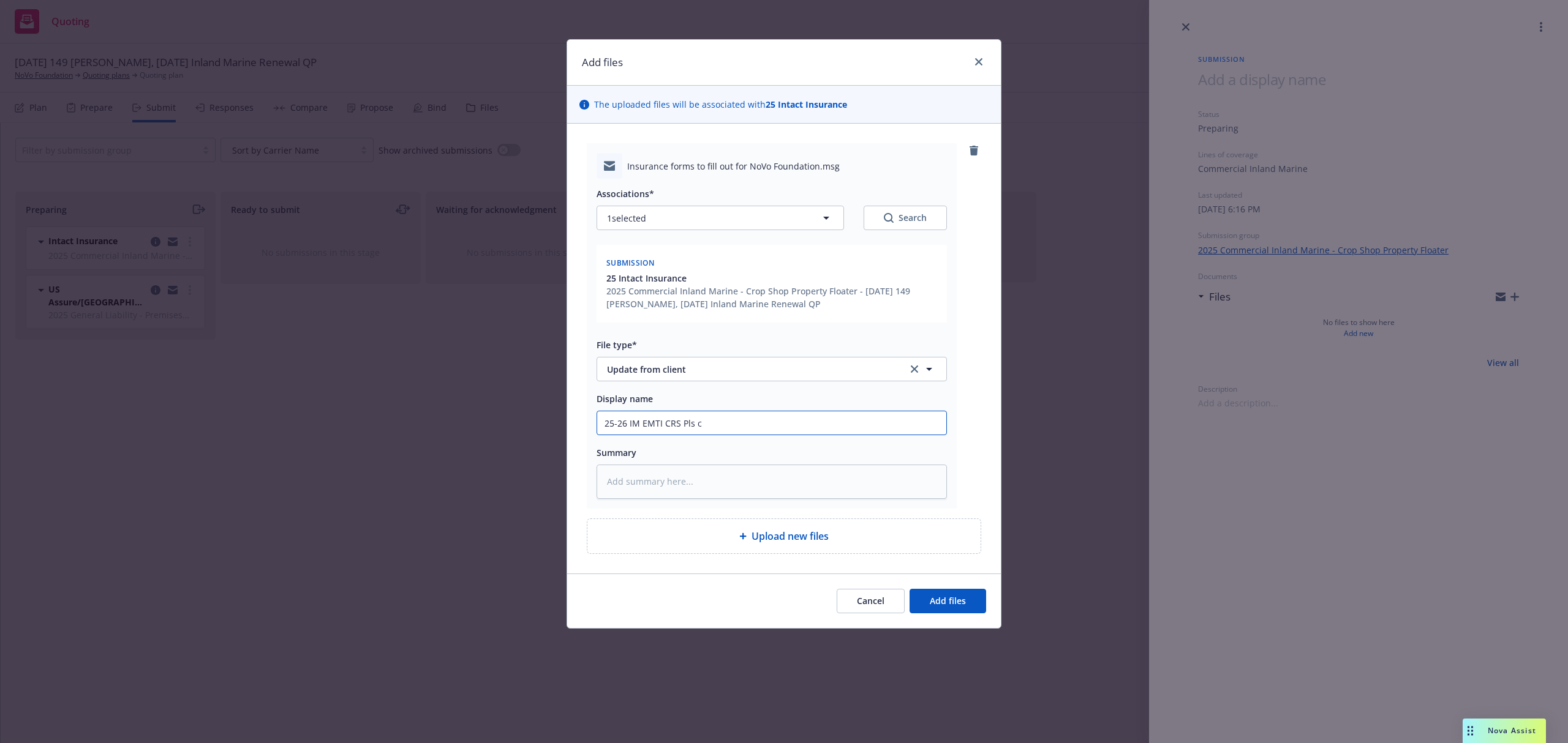
type textarea "x"
type input "25-26 IM EMTI CRS Pls co"
type textarea "x"
type input "25-26 IM EMTI CRS Pls com"
type textarea "x"
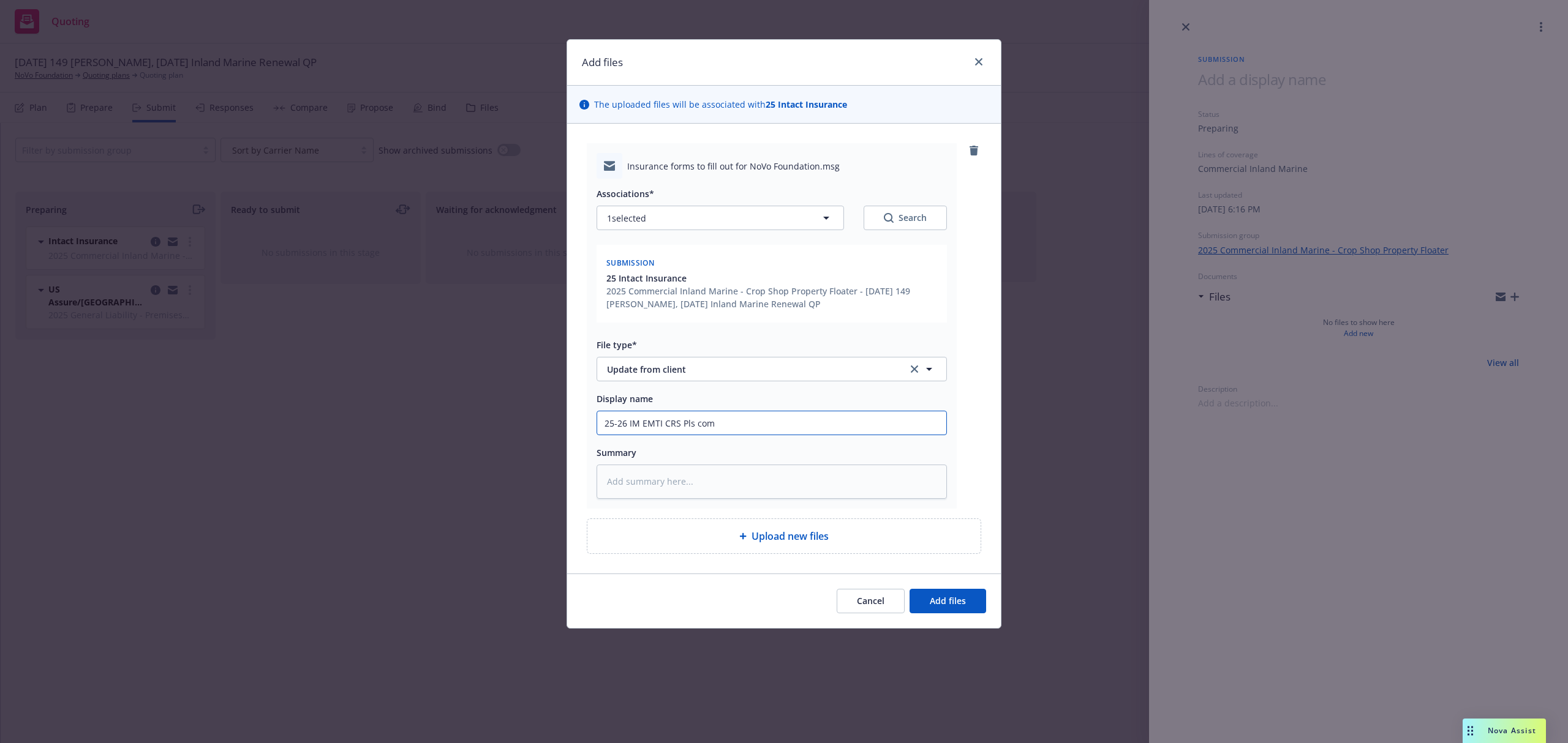
type input "25-26 IM EMTI CRS Pls comp"
type textarea "x"
type input "25-26 IM EMTI CRS Pls compl"
type textarea "x"
type input "25-26 IM EMTI CRS Pls comple"
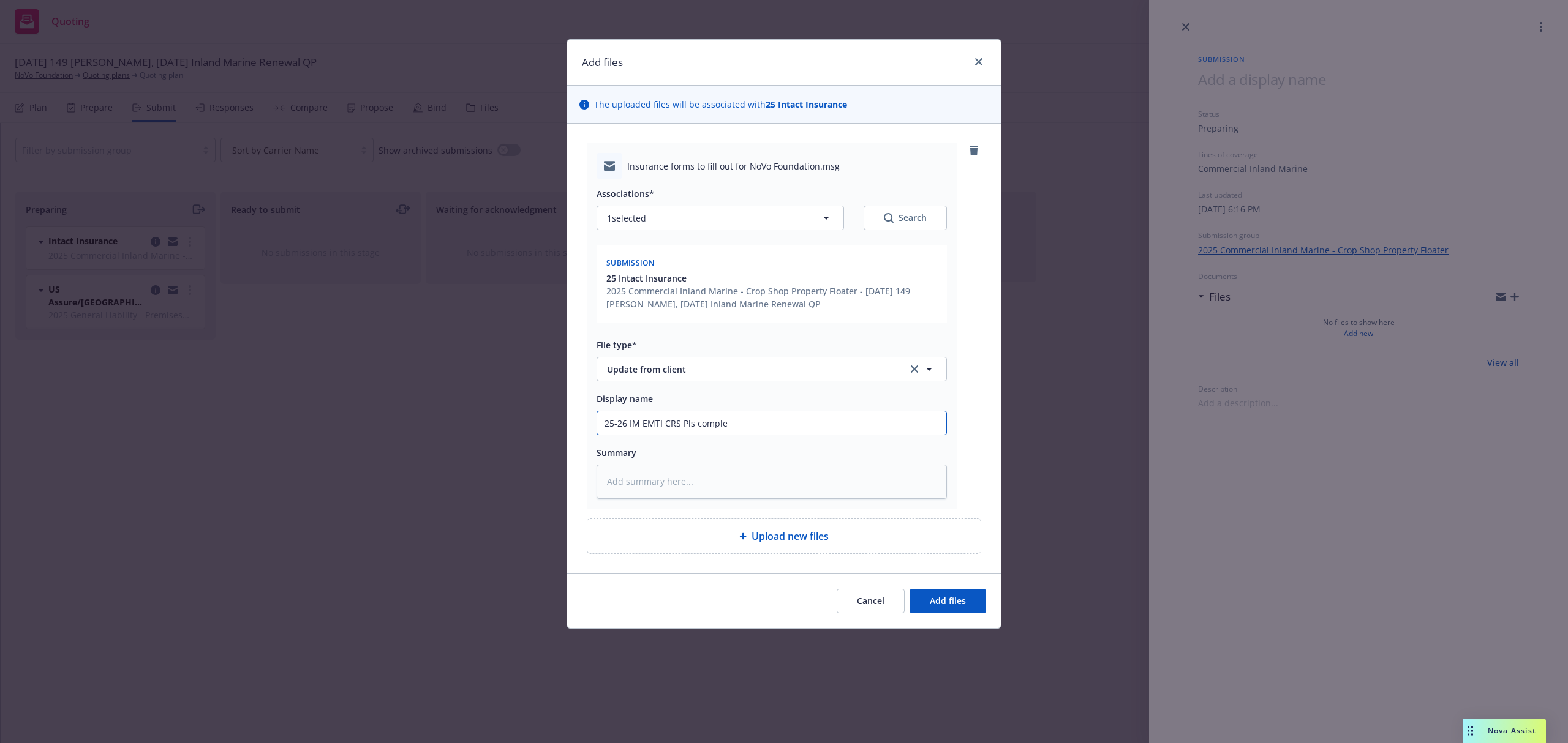
type textarea "x"
type input "25-26 IM EMTI CRS Pls complet"
type textarea "x"
type input "25-26 IM EMTI CRS Pls complete"
type textarea "x"
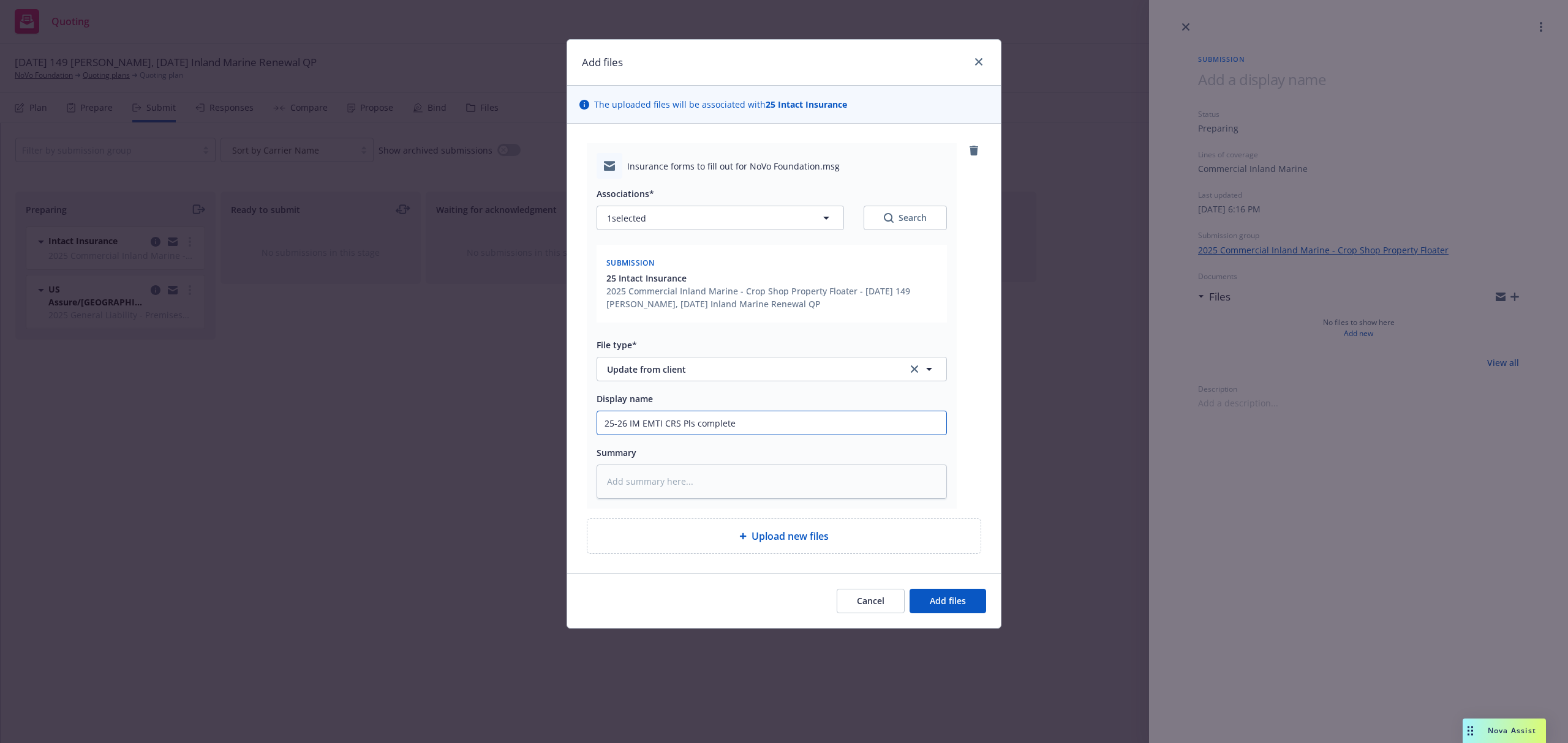
type input "25-26 IM EMTI CRS Pls complete"
type textarea "x"
type input "25-26 IM EMTI CRS Pls complete I"
type textarea "x"
type input "25-26 IM EMTI CRS Pls complete In"
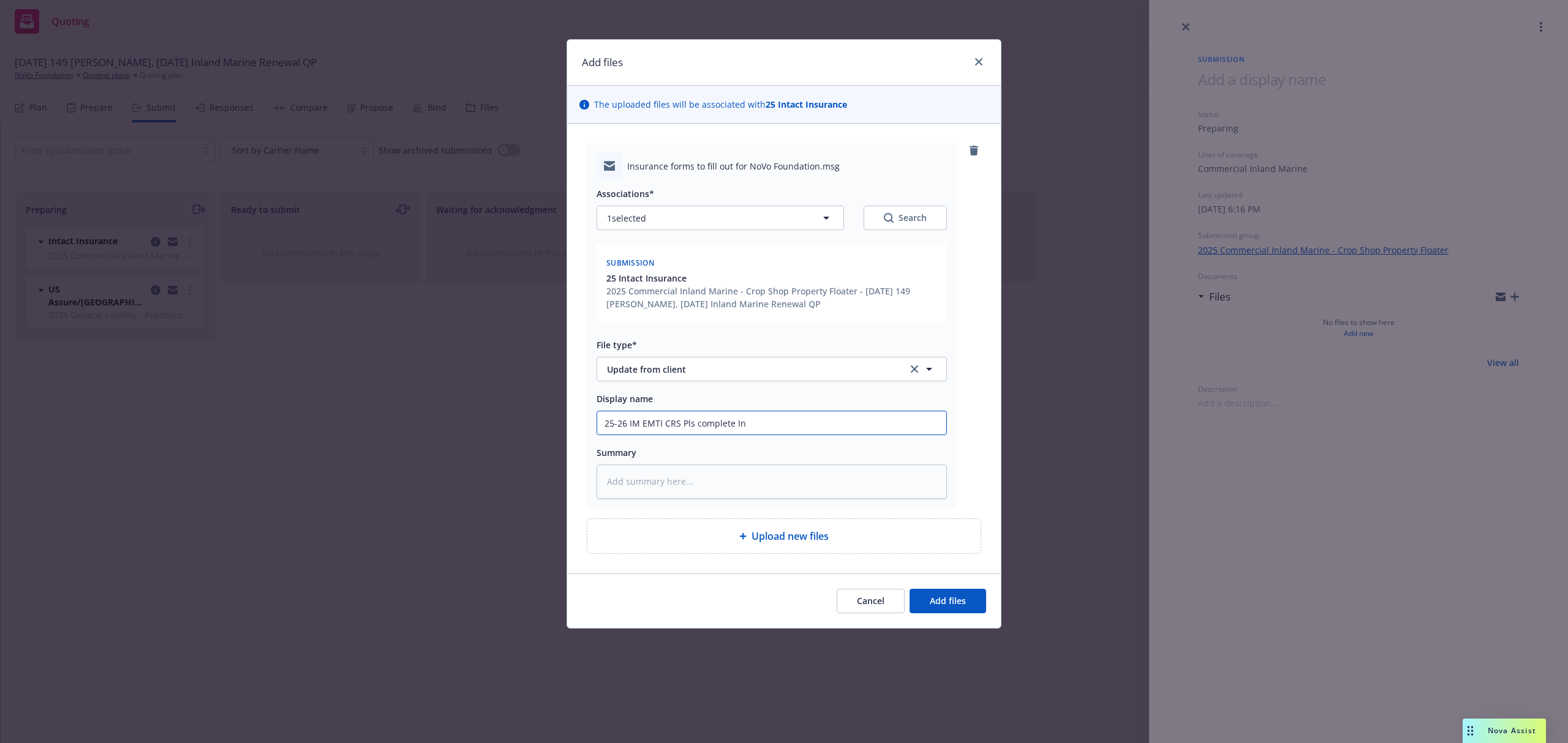
type textarea "x"
type input "25-26 IM EMTI CRS Pls complete Ind"
type textarea "x"
type input "25-26 IM EMTI CRS Pls complete Indio"
type textarea "x"
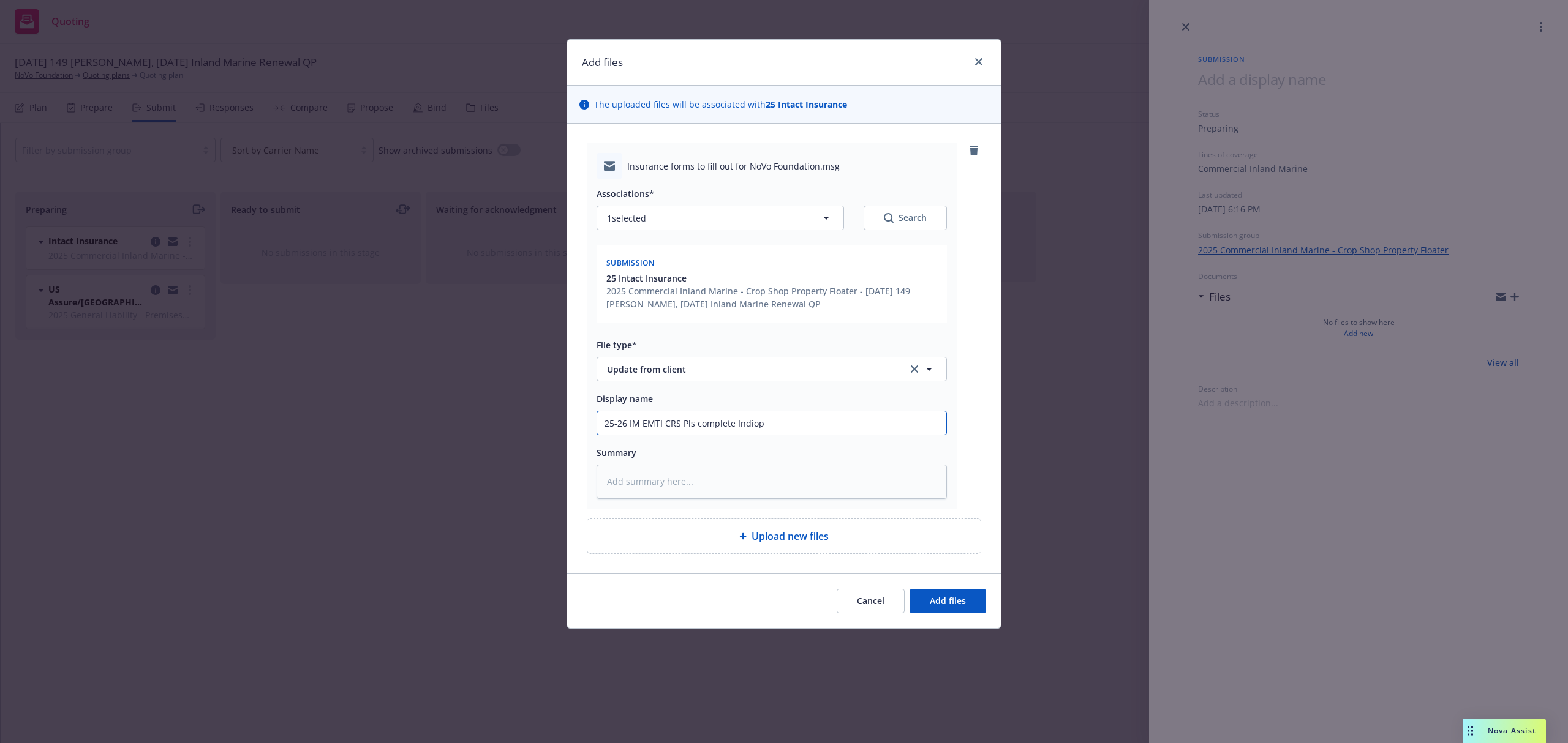
type input "25-26 IM EMTI CRS Pls complete Indiop"
paste textarea "https://newfront.useindio.com/accounts/1886913/submissions/2114846/data-collect…"
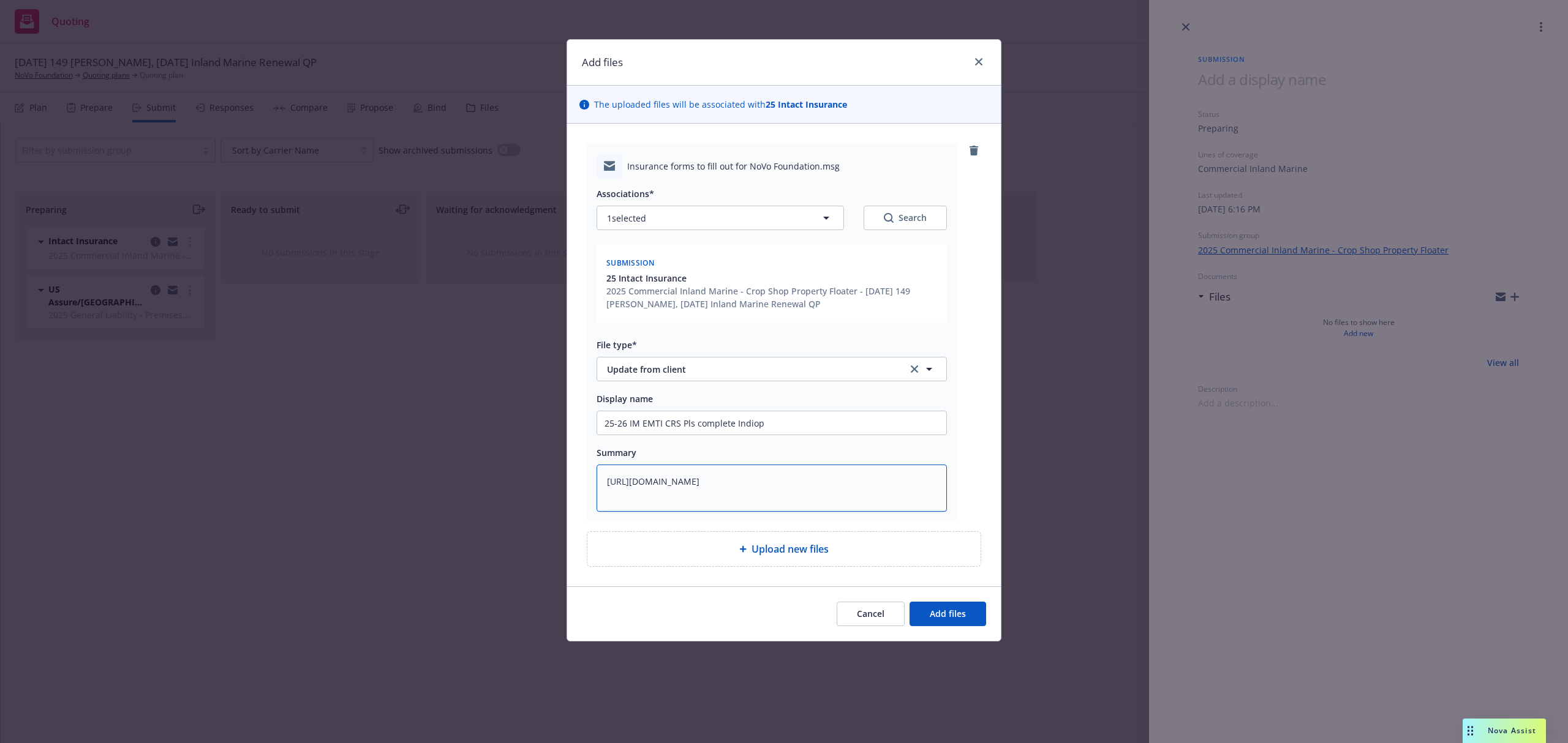
type textarea "x"
type textarea "https://newfront.useindio.com/accounts/1886913/submissions/2114846/data-collect…"
click at [764, 414] on input "25-26 IM EMTI CRS Pls complete Indiop" at bounding box center [771, 423] width 349 height 24
type textarea "x"
type input "25-26 IM EMTI CRS Pls complete Indio"
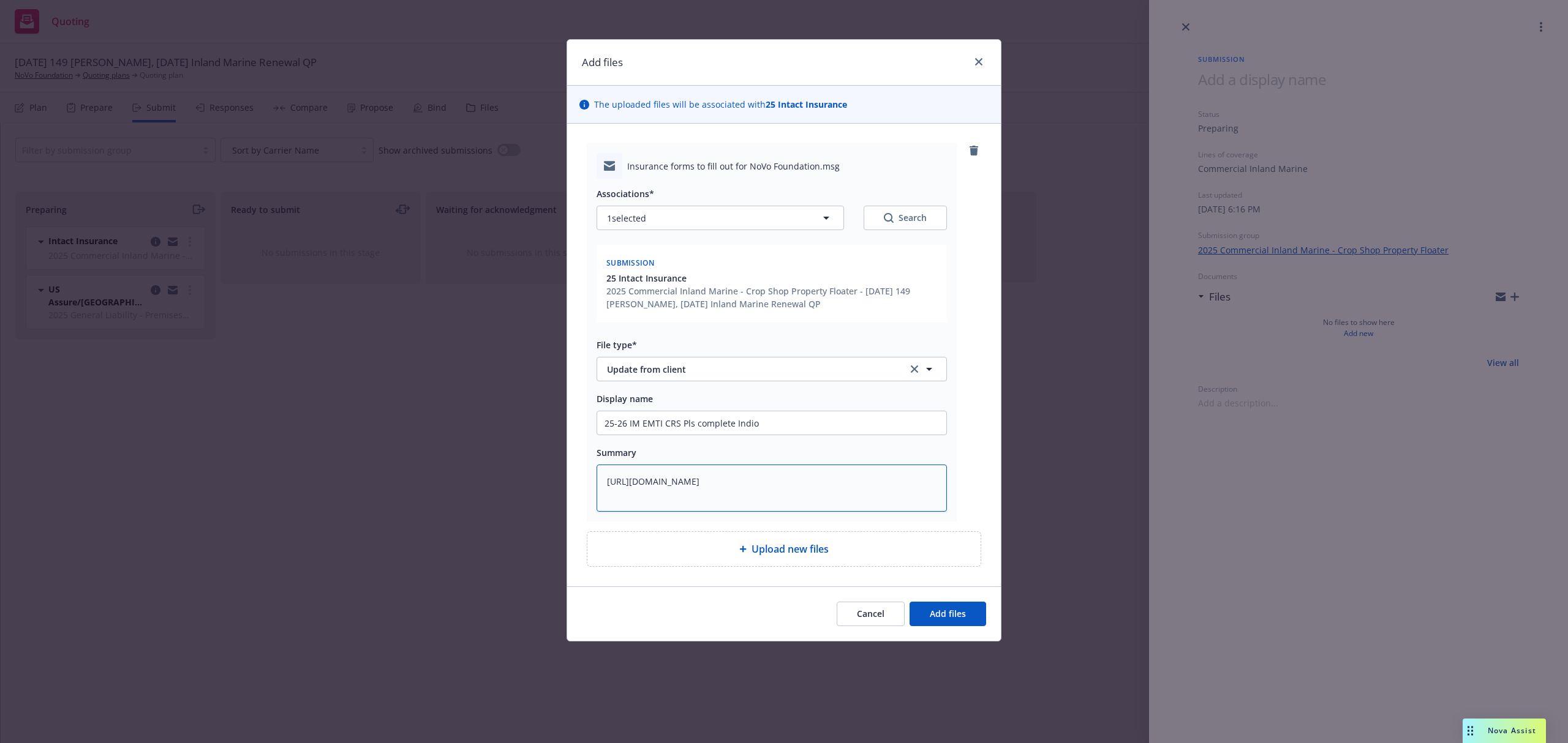
drag, startPoint x: 682, startPoint y: 505, endPoint x: 539, endPoint y: 459, distance: 150.2
click at [540, 459] on div "Add files The uploaded files will be associated with 25 Intact Insurance Insura…" at bounding box center [784, 372] width 1568 height 743
paste textarea "Hi Mona and Team, Here is our app for the CropShop/Milestone Mill renewal. Plea…"
type textarea "x"
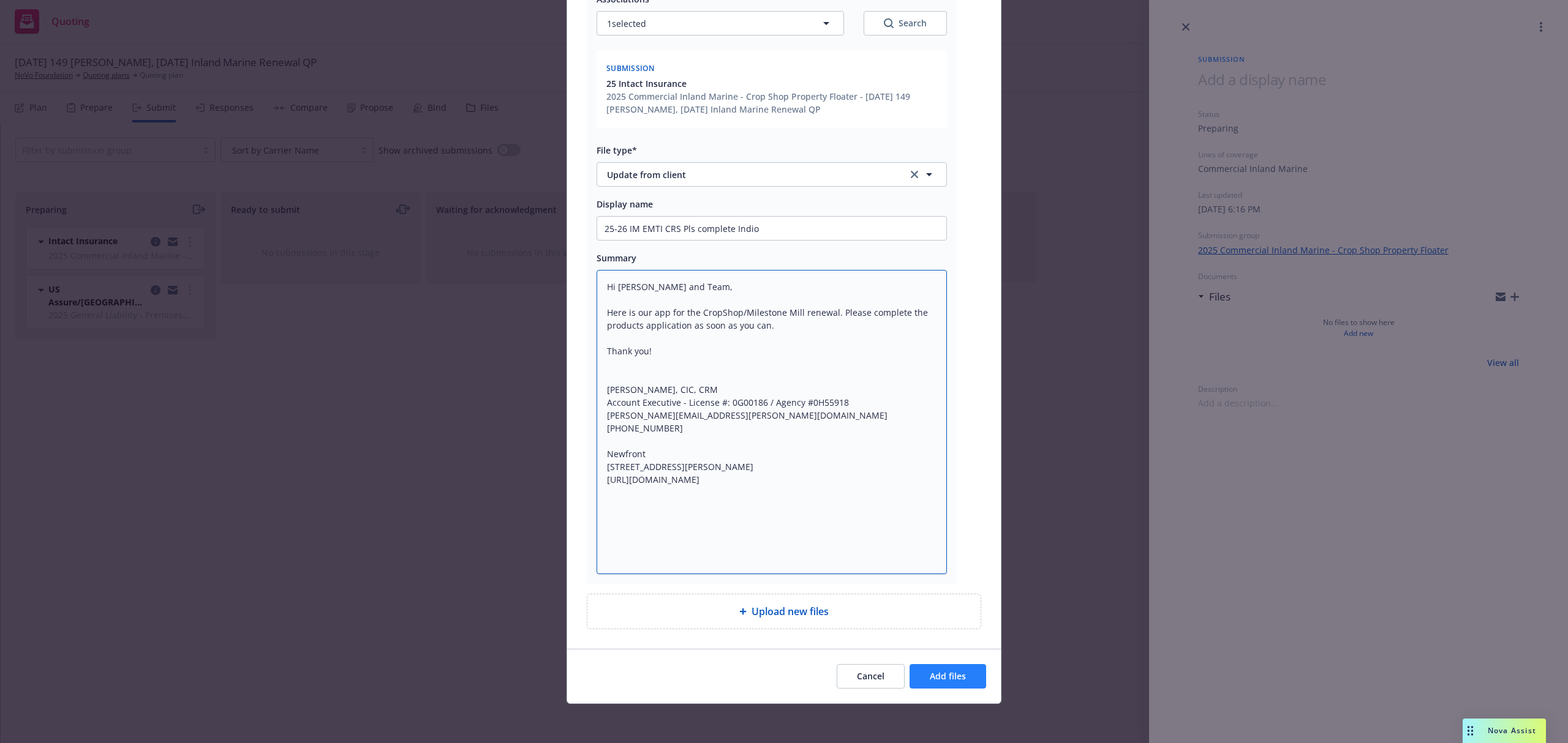
type textarea "Hi Mona and Team, Here is our app for the CropShop/Milestone Mill renewal. Plea…"
click at [942, 674] on span "Add files" at bounding box center [948, 677] width 37 height 12
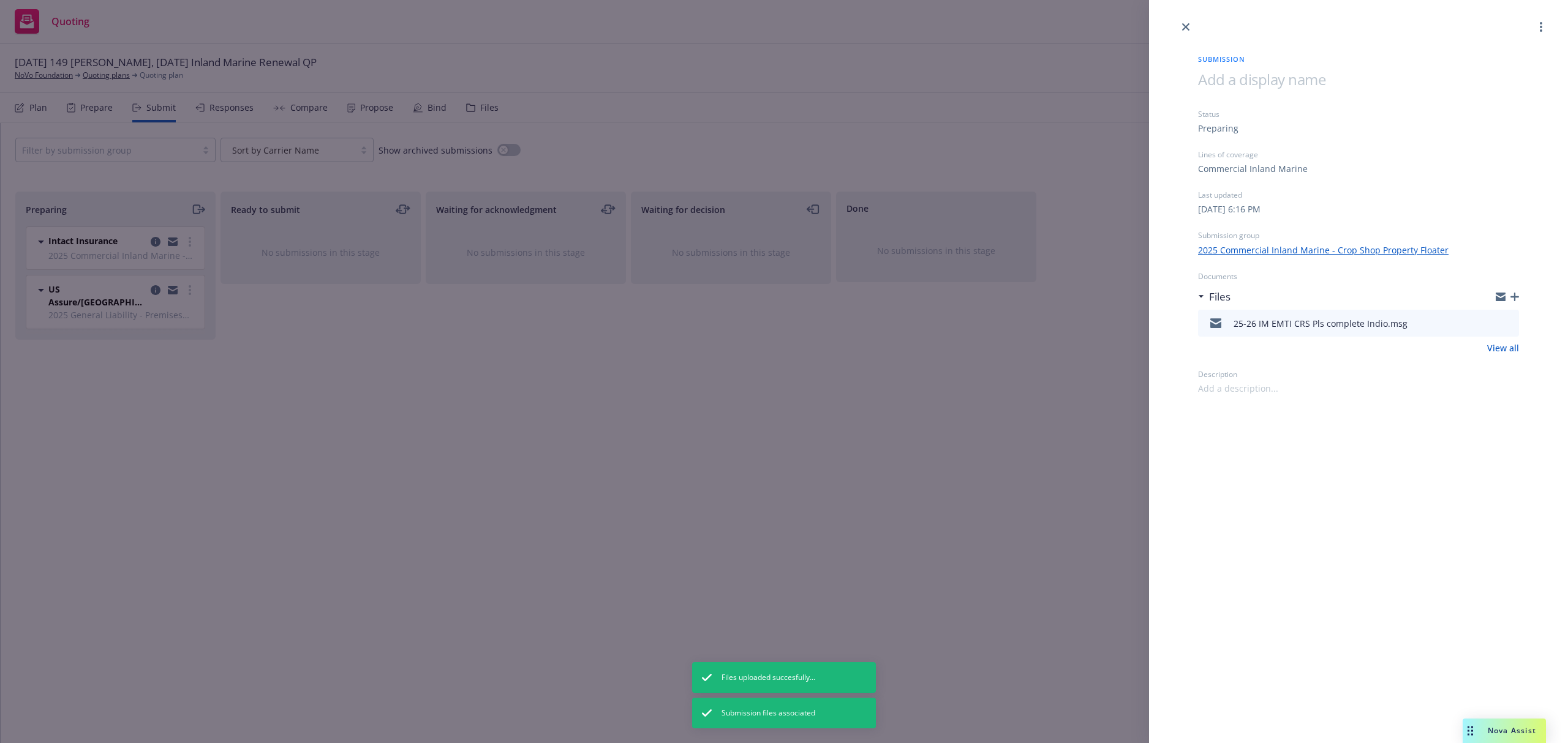
click at [1513, 293] on icon "button" at bounding box center [1514, 296] width 9 height 9
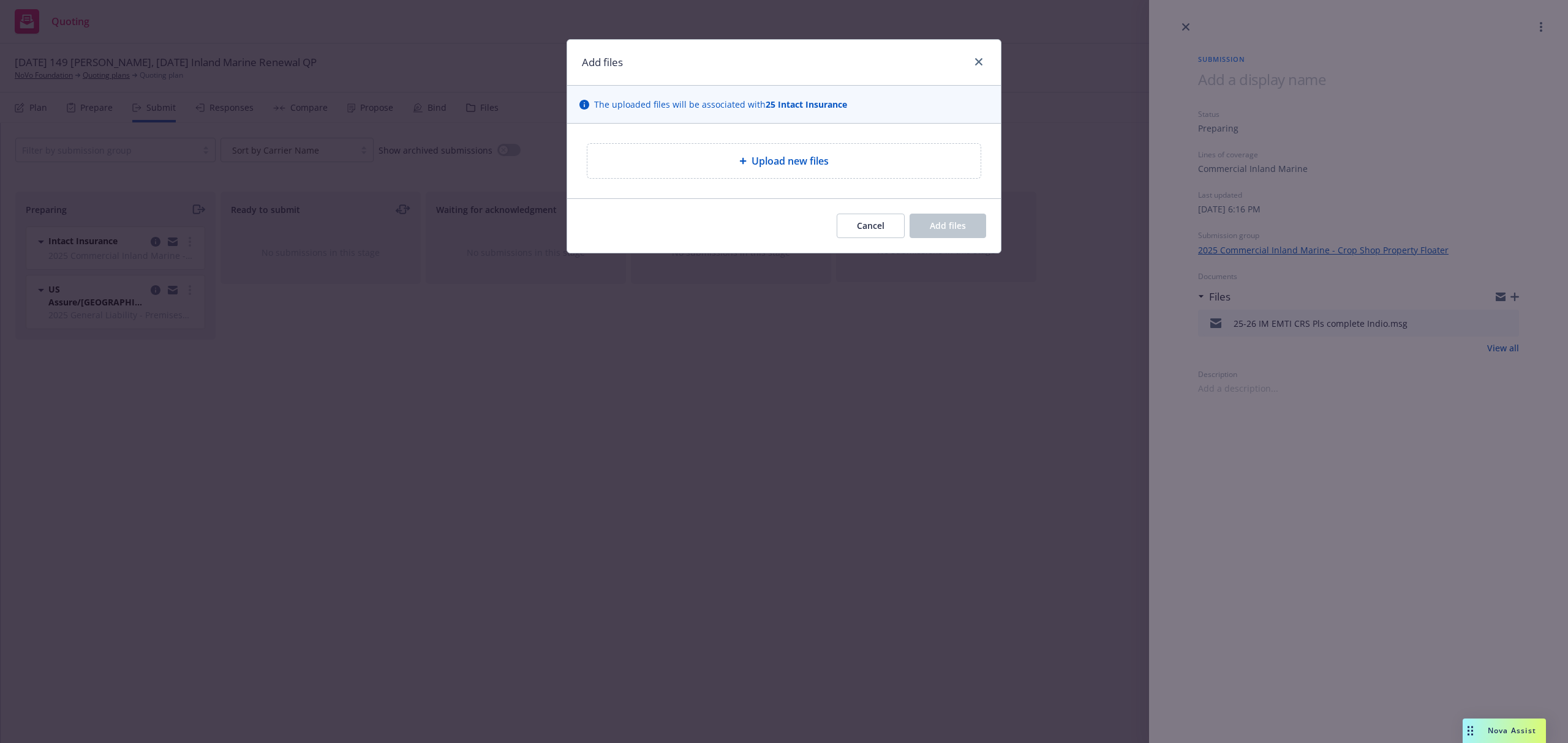
type textarea "x"
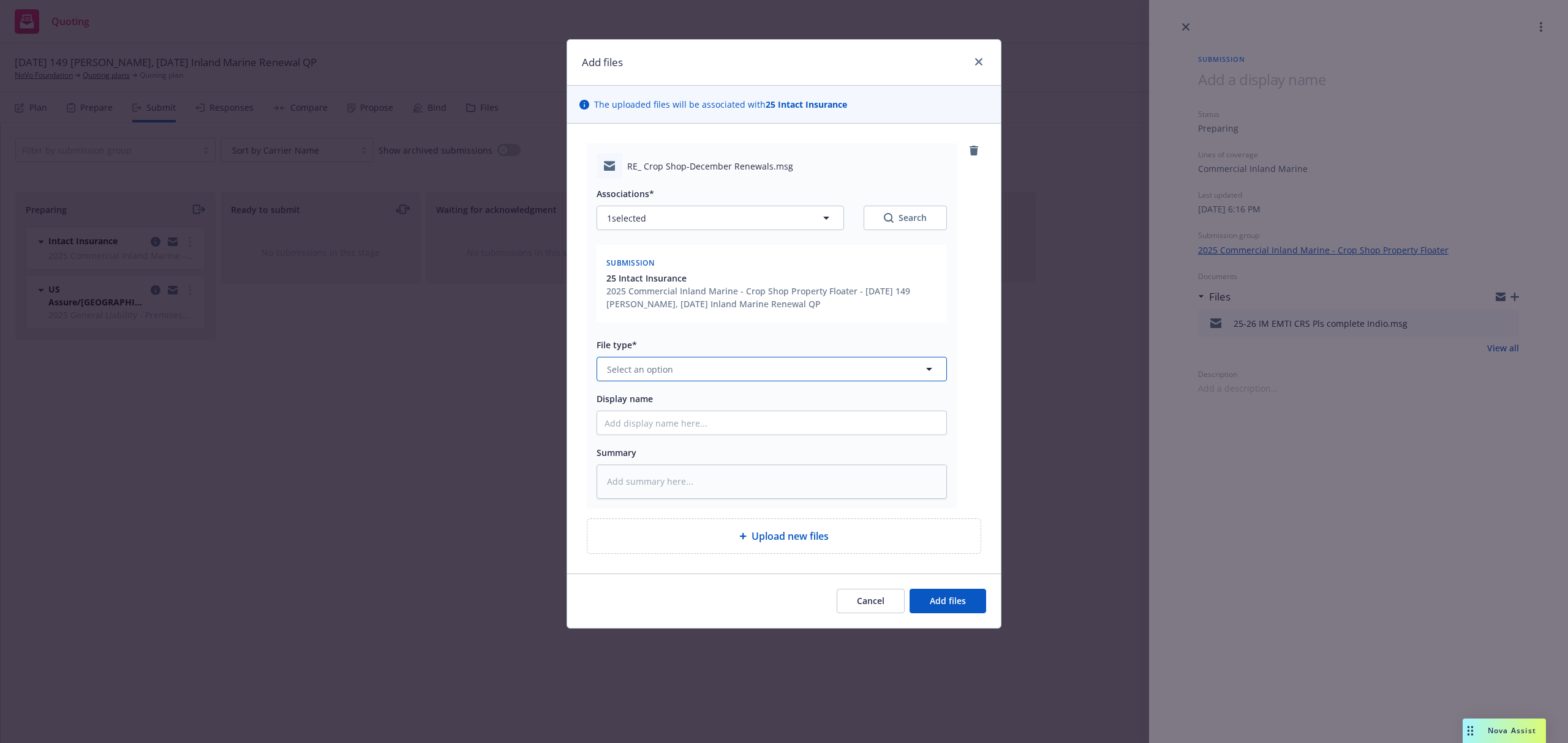
click at [668, 369] on span "Select an option" at bounding box center [639, 370] width 66 height 13
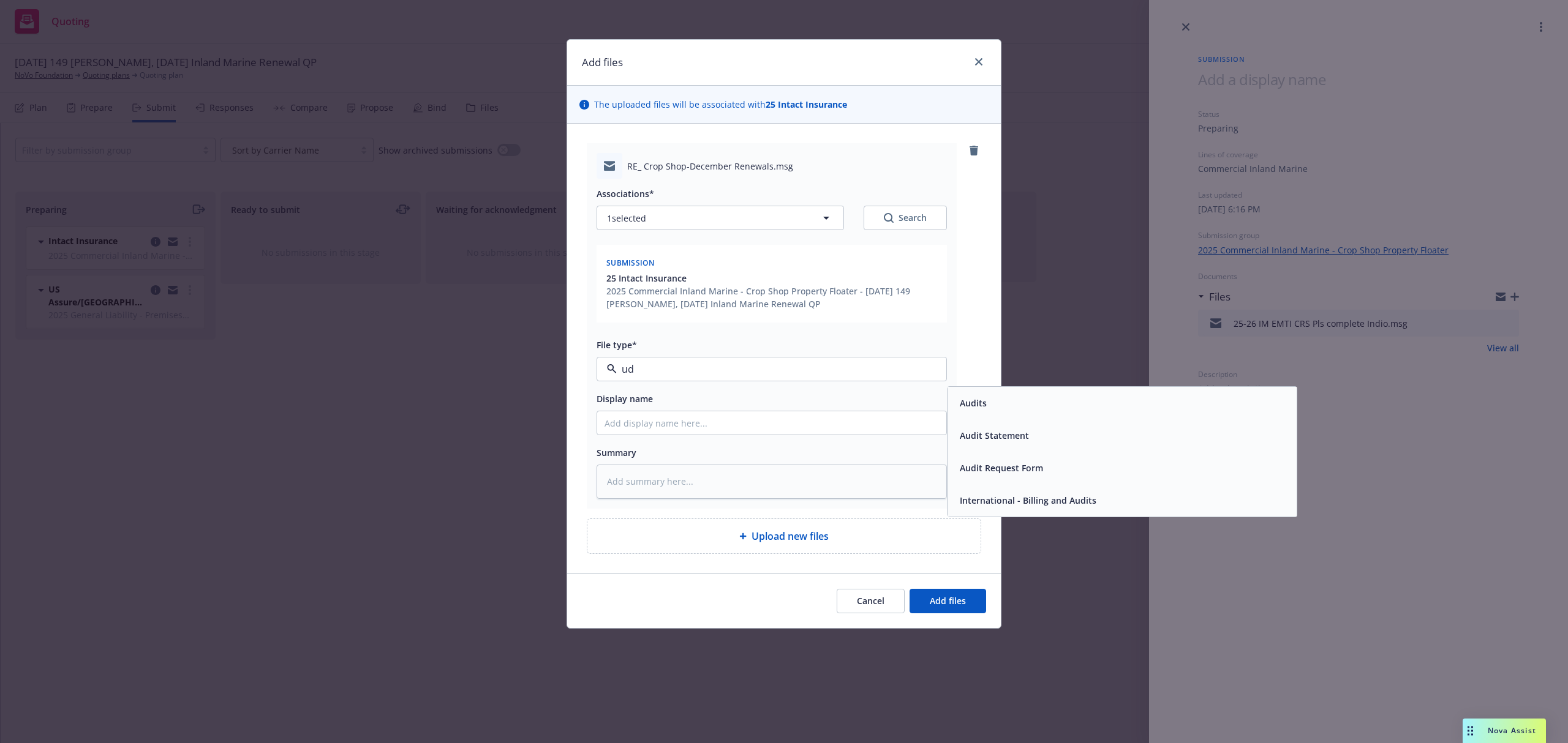
type input "u"
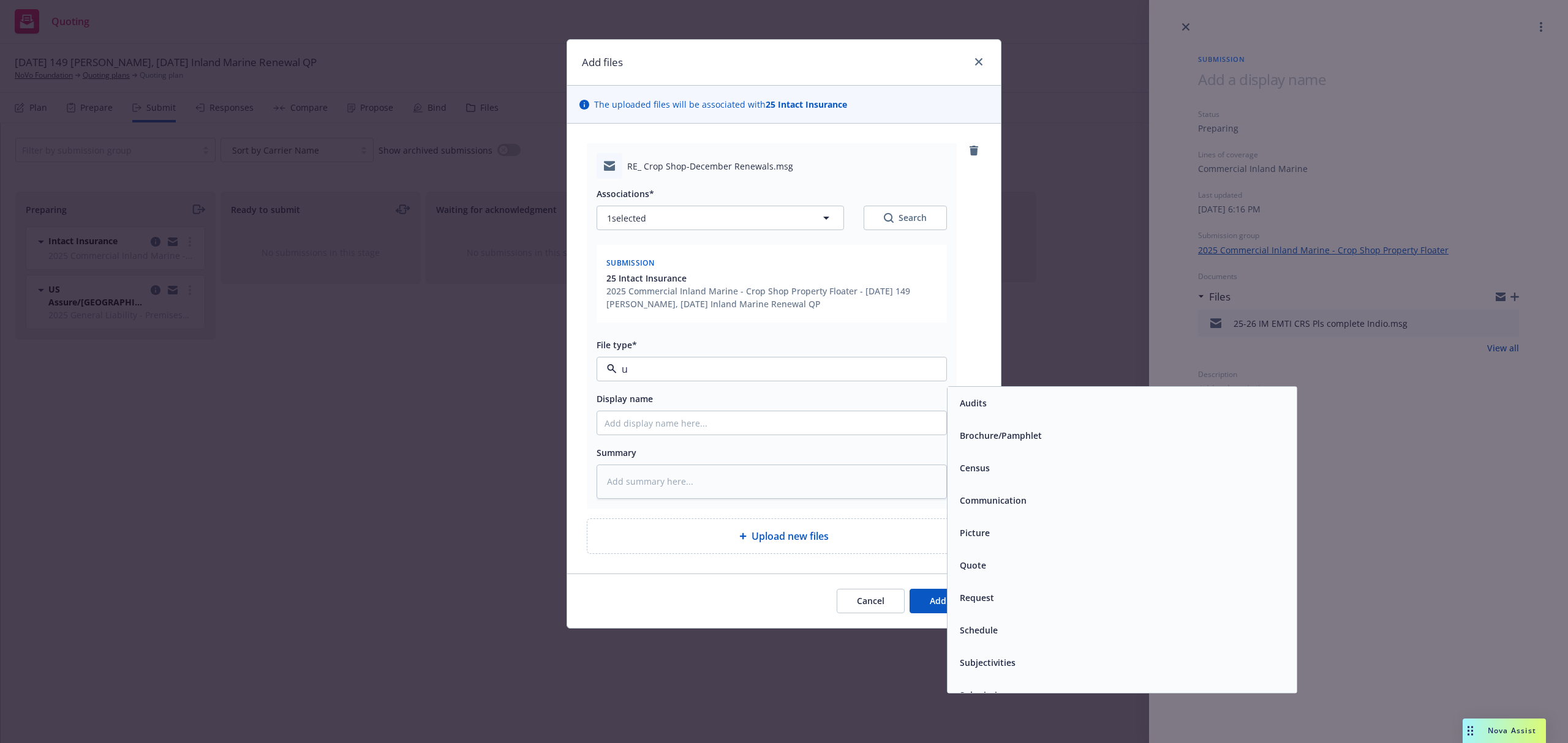
type input "up"
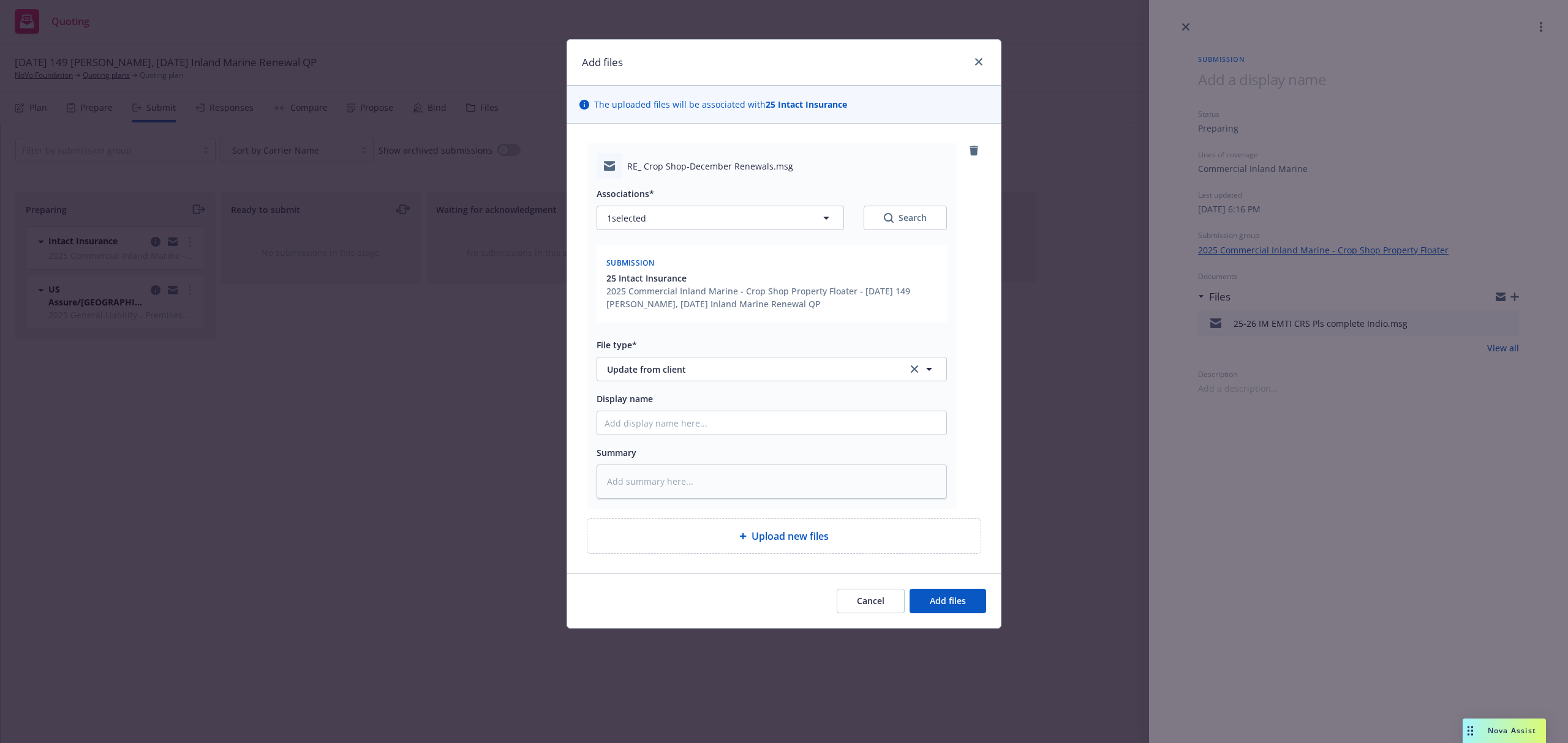
type textarea "x"
type input "2"
type textarea "x"
type input "25"
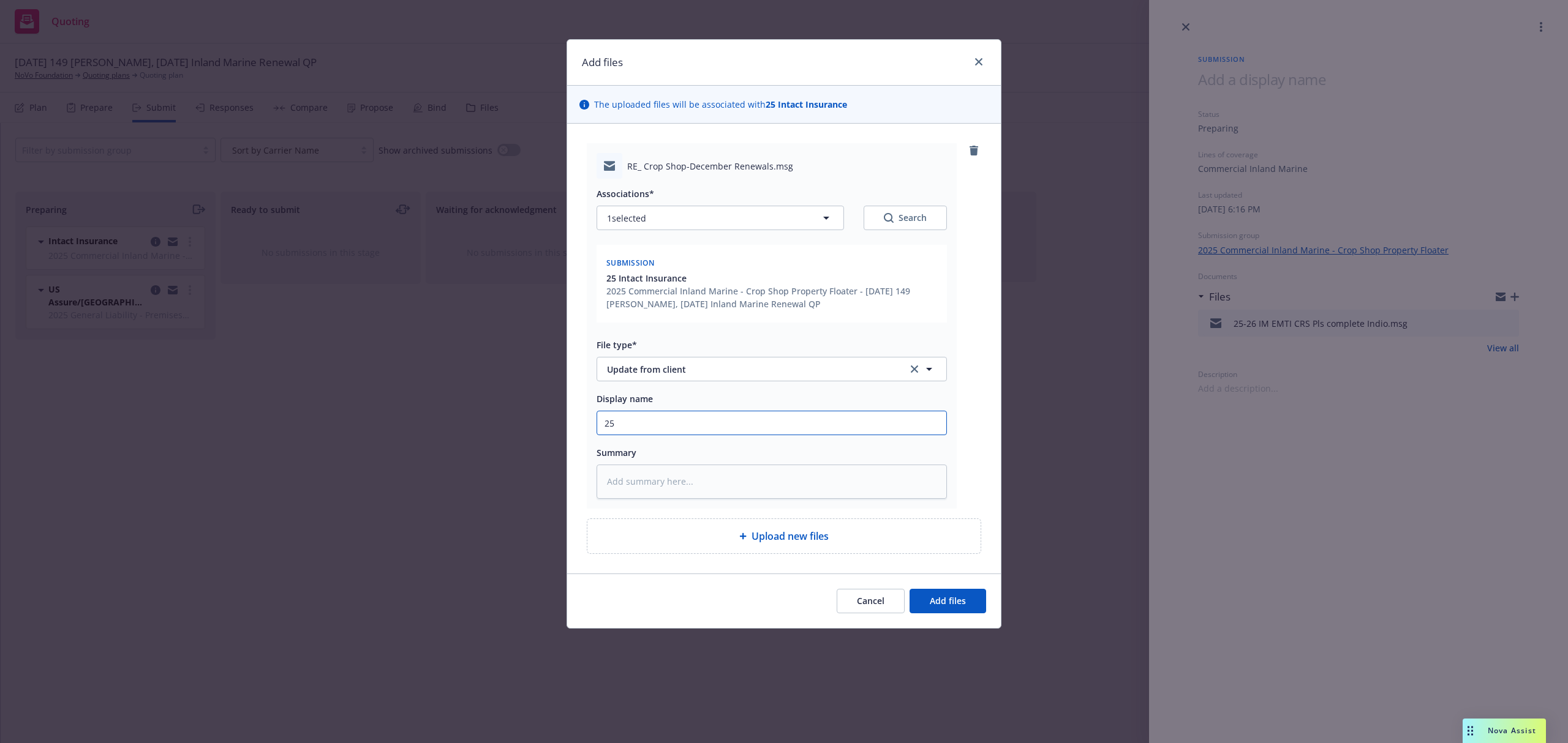
type textarea "x"
type input "25-"
type textarea "x"
type input "25-2"
type textarea "x"
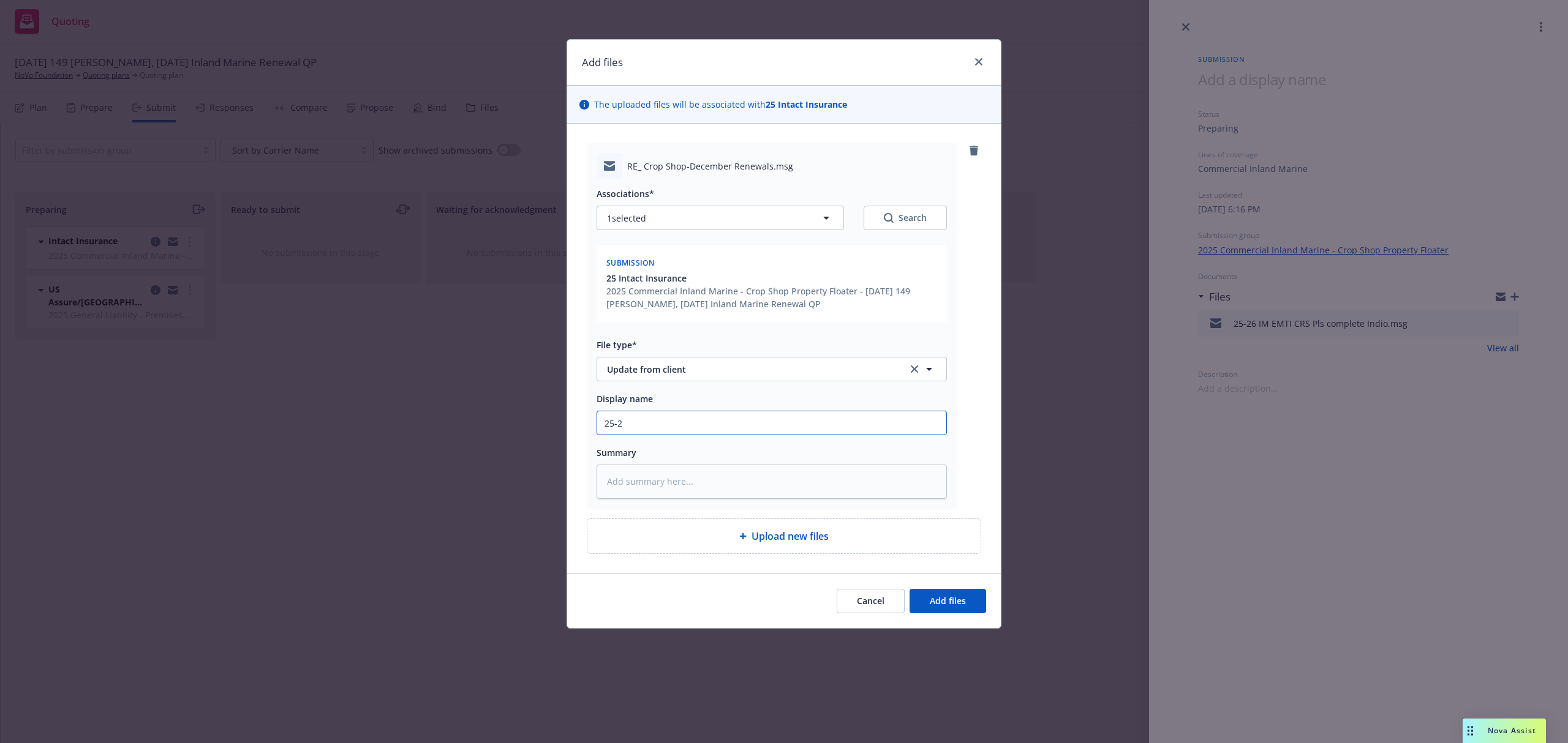
type input "25-26"
type textarea "x"
type input "25-26"
type textarea "x"
type input "25-26 I"
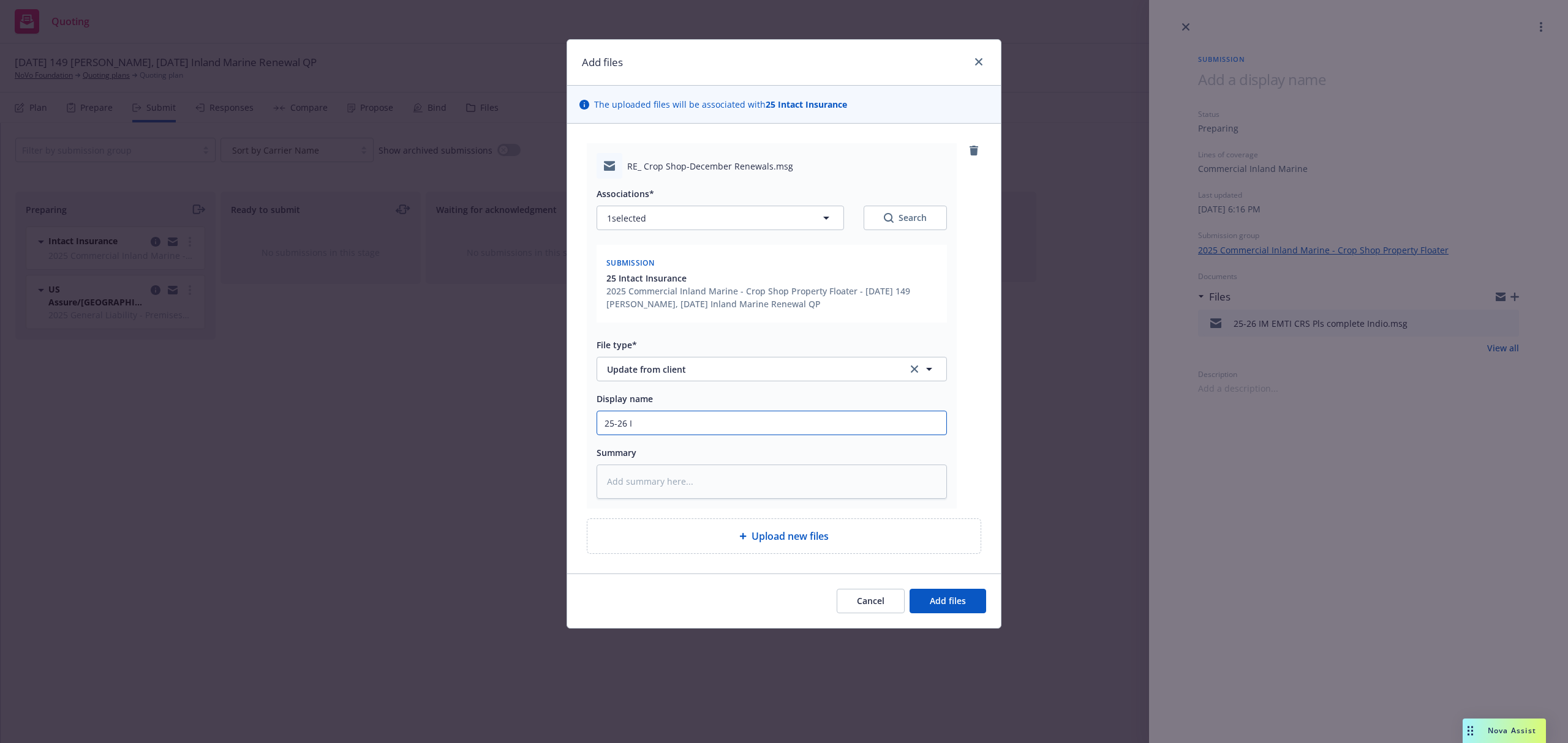
type textarea "x"
type input "25-26 IM"
type textarea "x"
type input "25-26 IM"
type textarea "x"
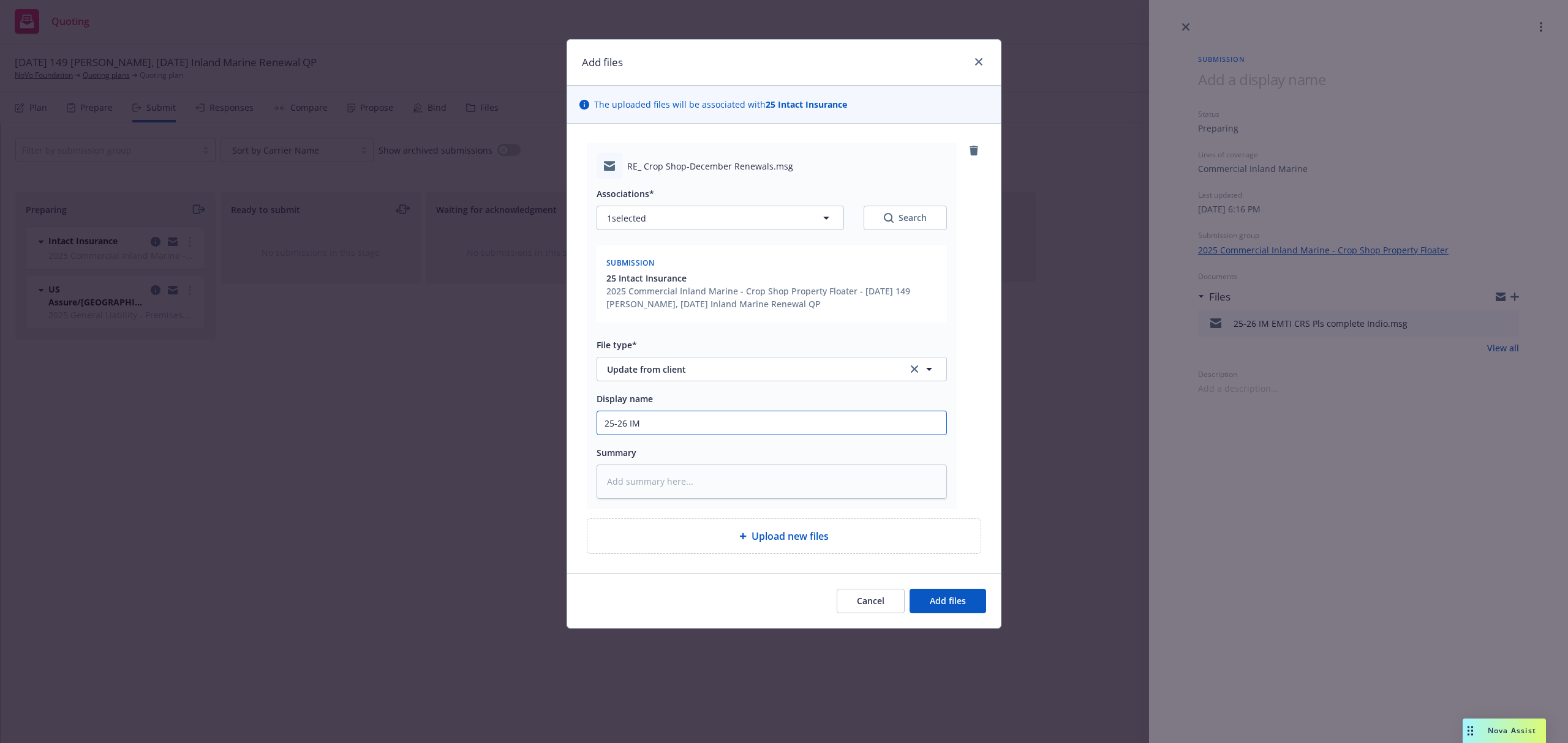
type input "25-26 IM E"
type textarea "x"
type input "25-26 IM EM"
type textarea "x"
type input "25-26 IM EMF"
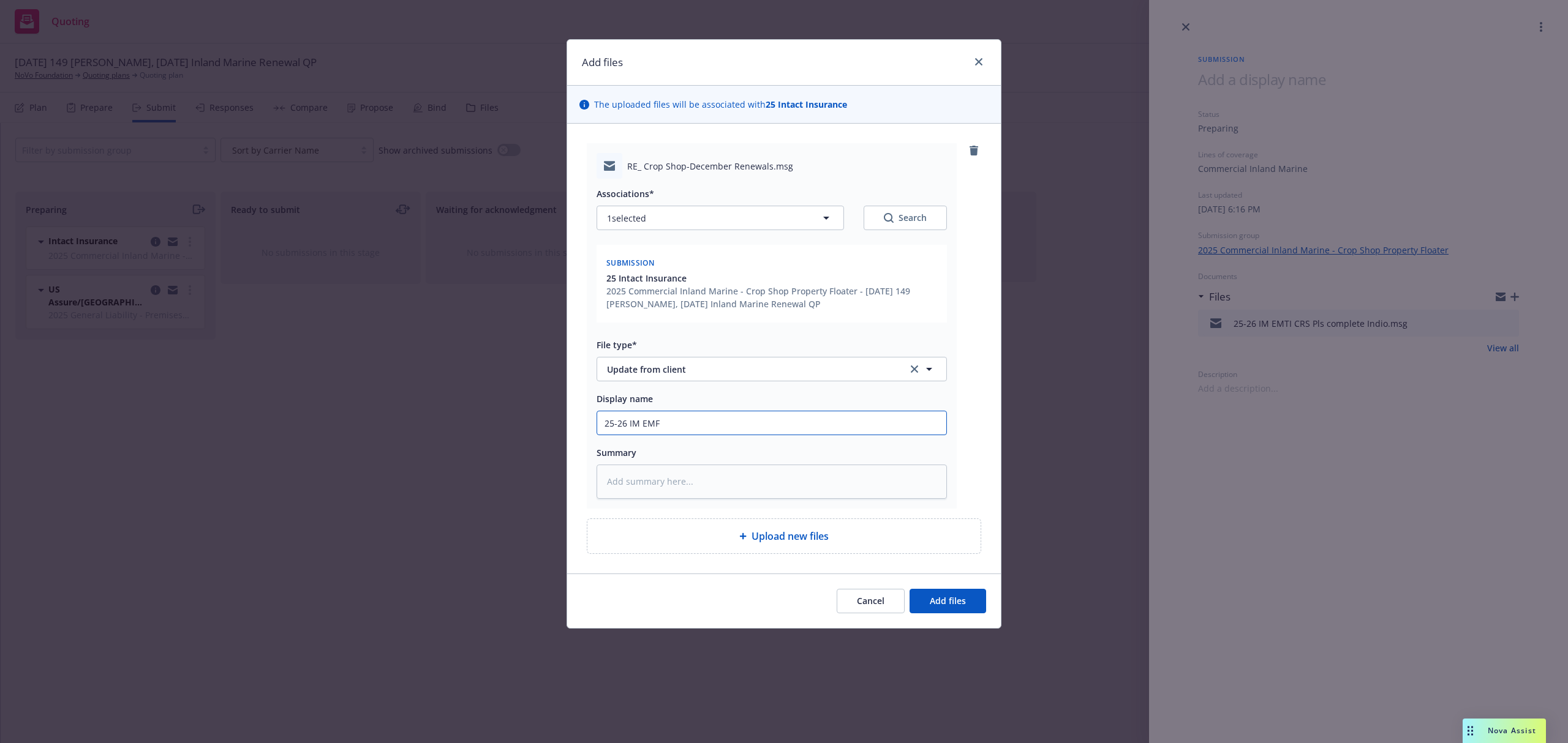
type textarea "x"
type input "25-26 IM EMFC"
type textarea "x"
type input "25-26 IM EMF"
type textarea "x"
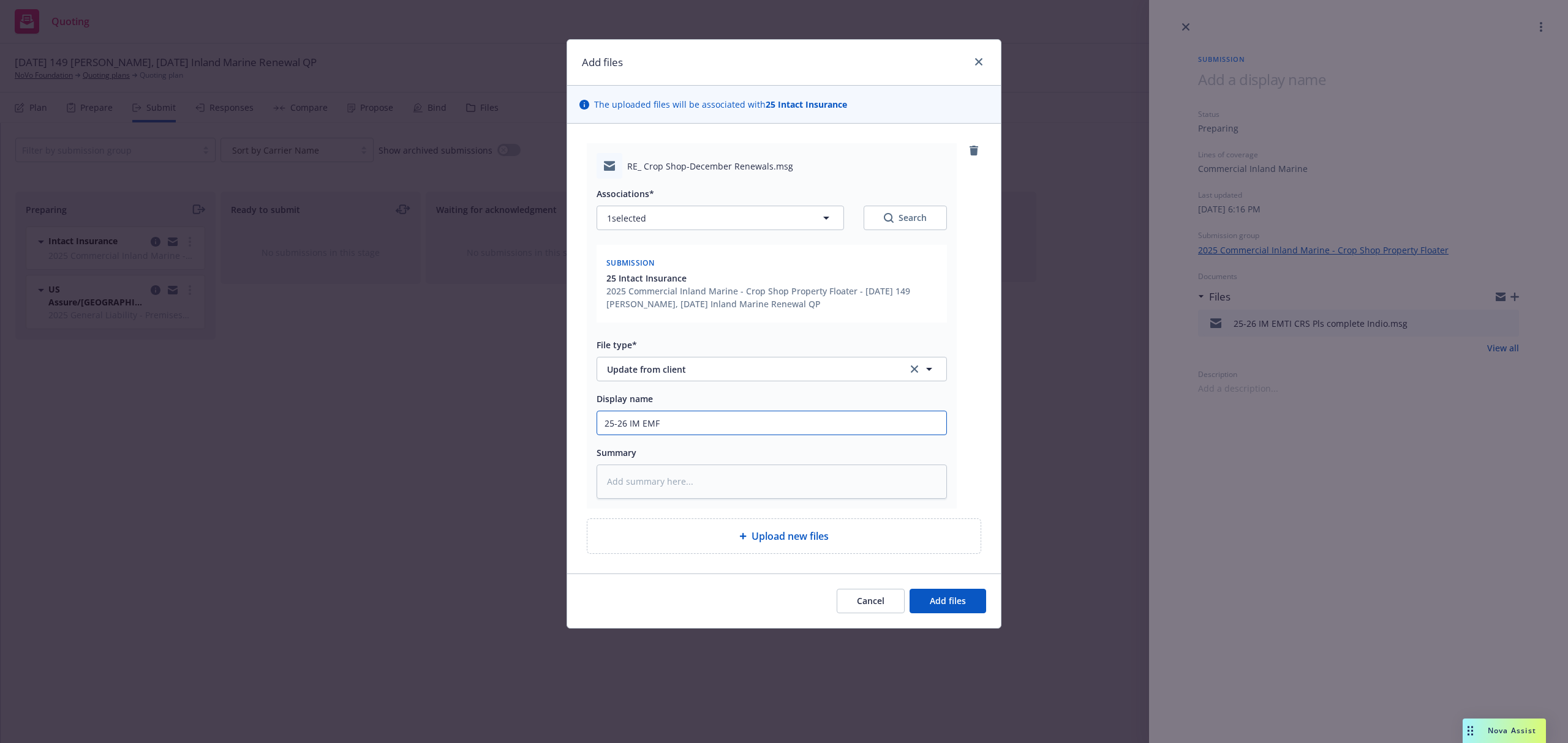
type input "25-26 IM EMFI"
type textarea "x"
type input "25-26 IM EMFI"
type textarea "x"
type input "25-26 IM EMFI N"
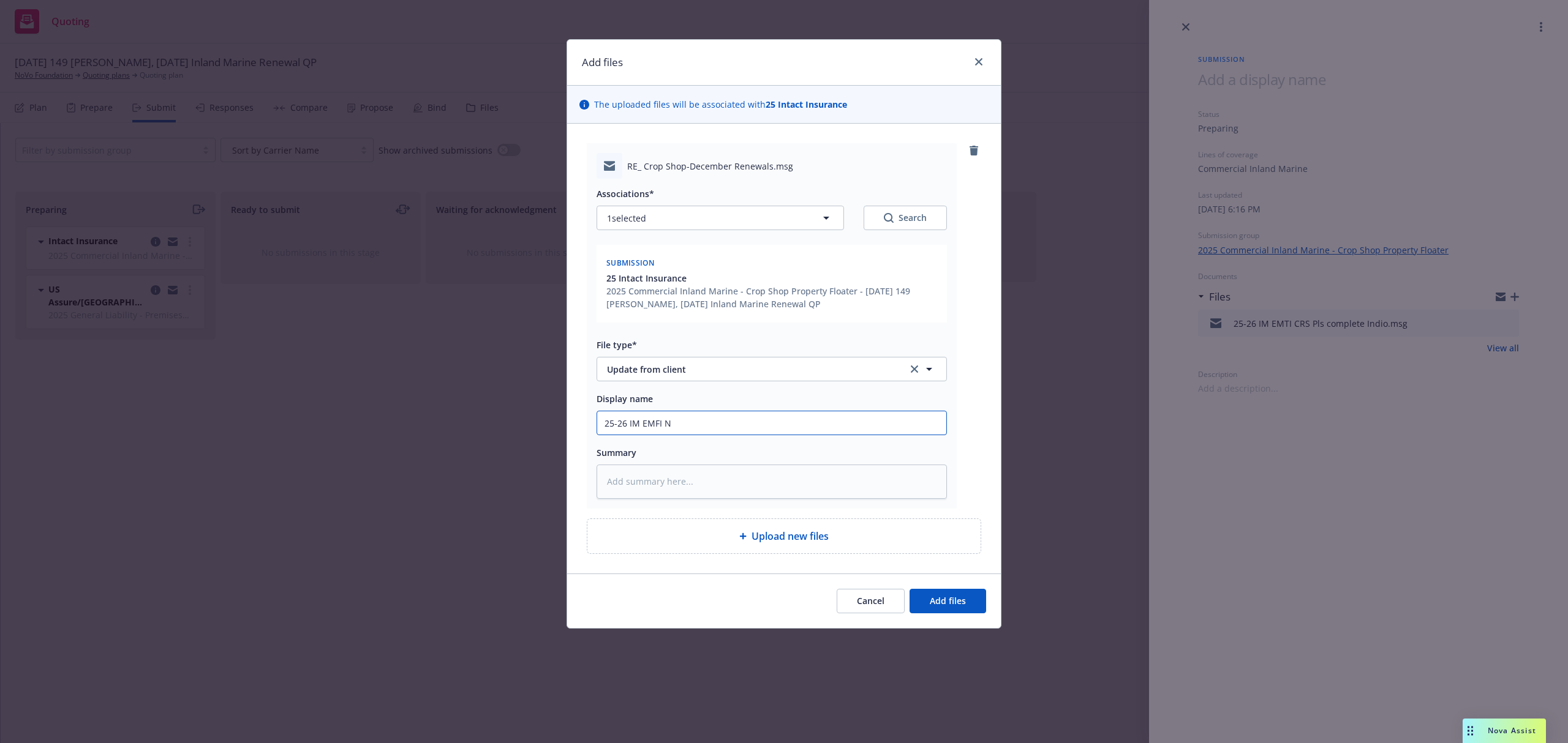
type textarea "x"
type input "25-26 IM EMFI Ni"
type textarea "x"
type input "25-26 IM EMFI Nic"
type textarea "x"
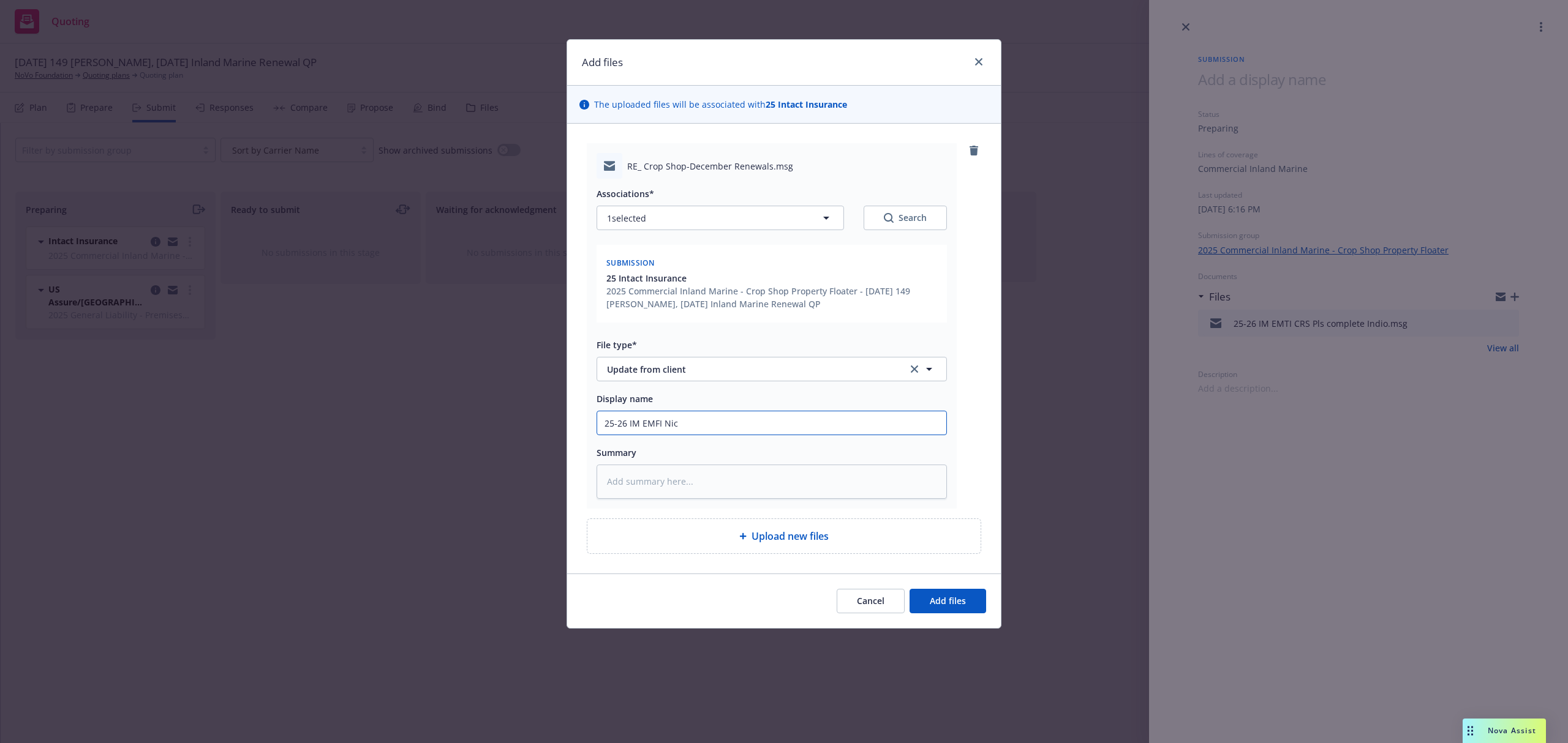
type input "25-26 IM EMFI Nico"
type textarea "x"
type input "25-26 IM EMFI Nicol"
type textarea "x"
type input "25-26 IM EMFI Nicole"
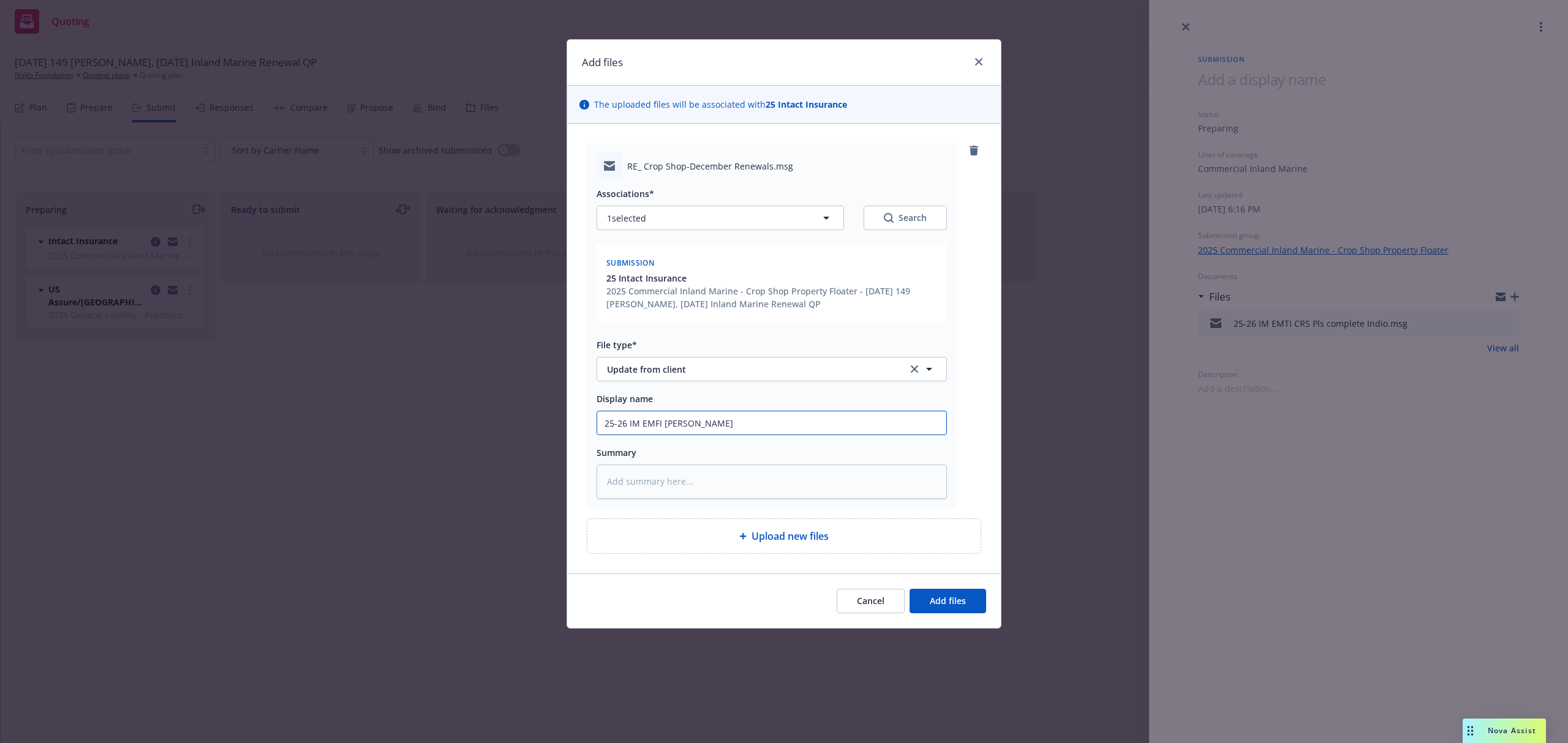
type textarea "x"
type input "25-26 IM EMFI Nicole"
type textarea "x"
type input "25-26 IM EMFI Nicole R"
type textarea "x"
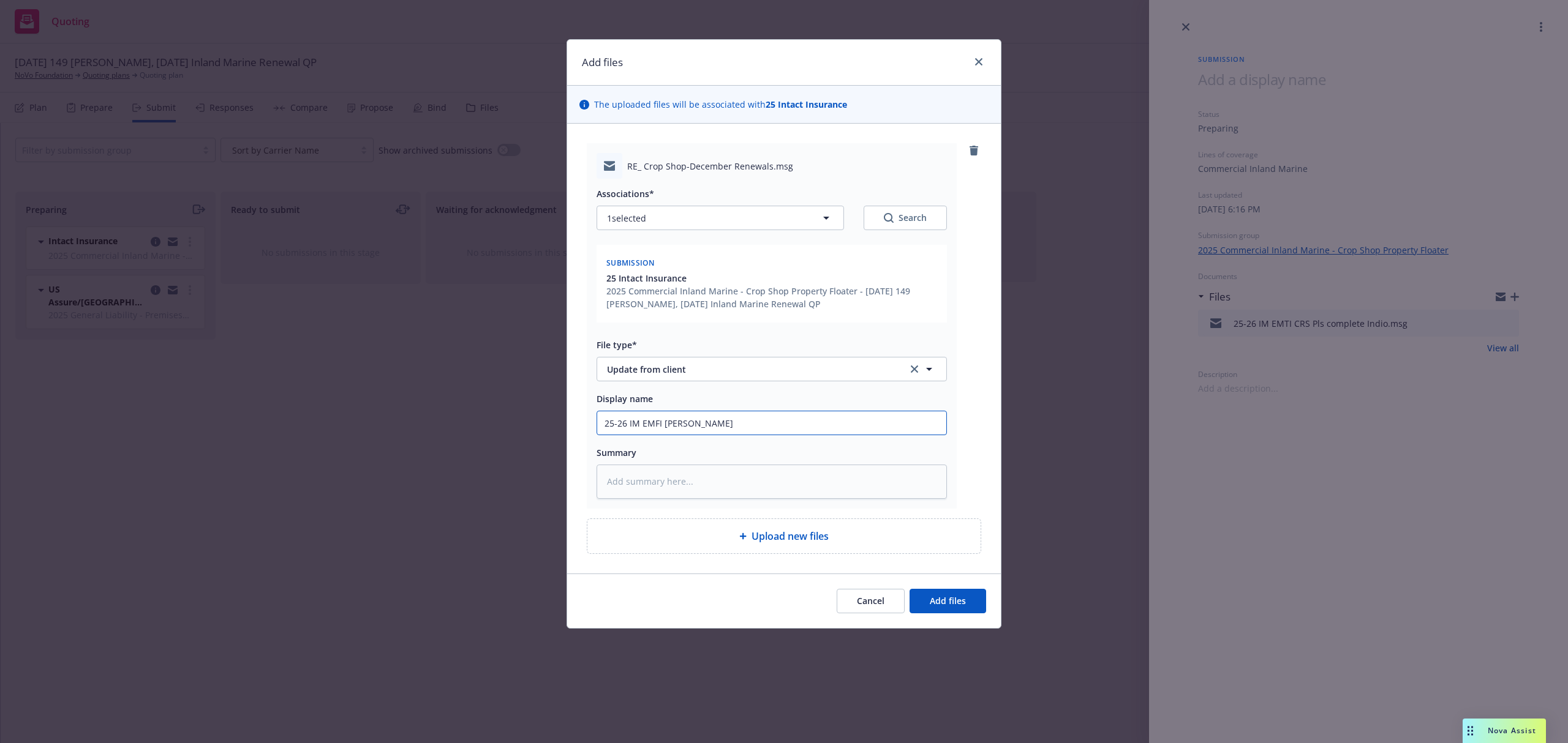
type input "25-26 IM EMFI Nicole RE"
type textarea "x"
type input "25-26 IM EMFI Nicole RE"
type textarea "x"
type input "25-26 IM EMFI Nicole RE U"
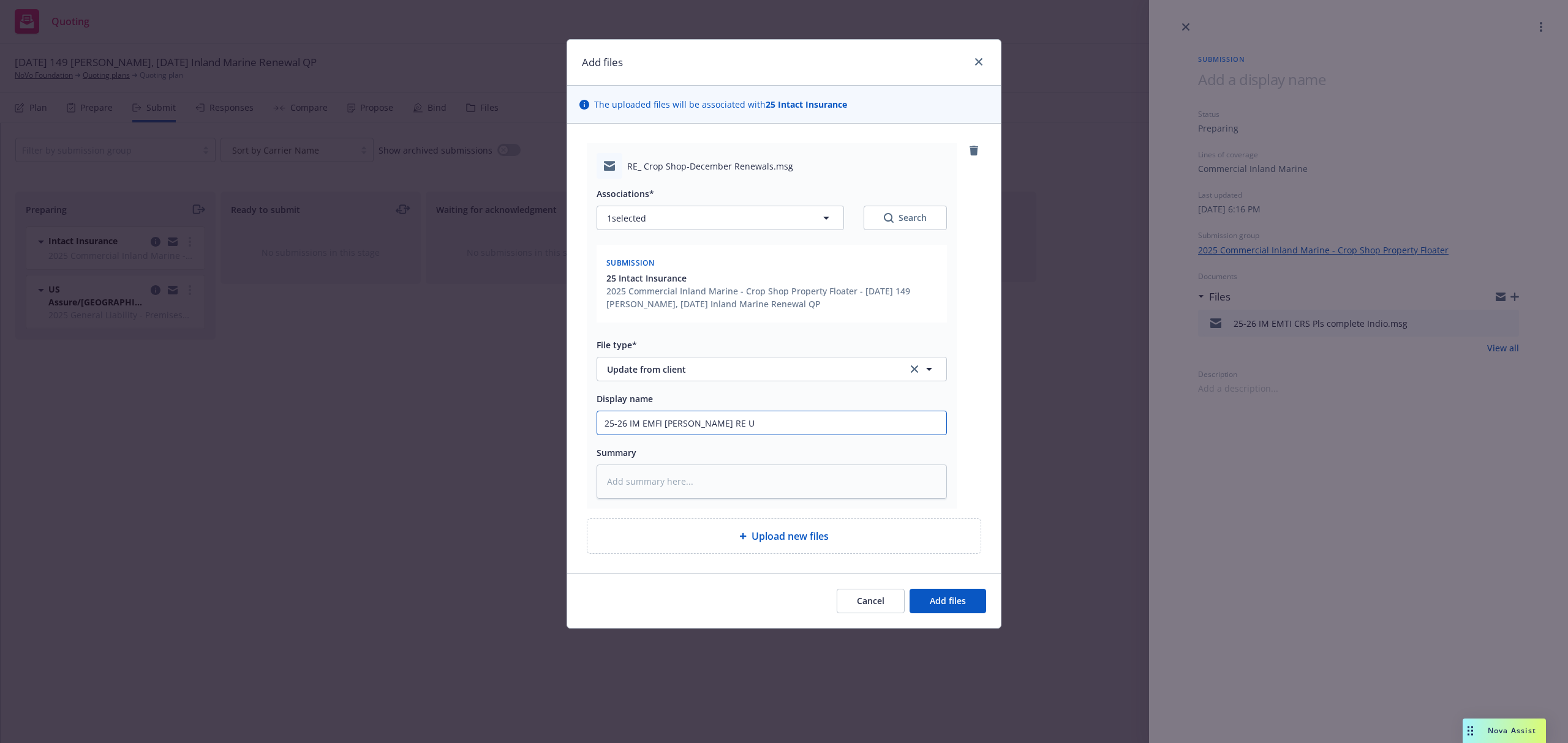
type textarea "x"
type input "25-26 IM EMFI Nicole RE Up"
type textarea "x"
type input "25-26 IM EMFI Nicole RE Upd"
type textarea "x"
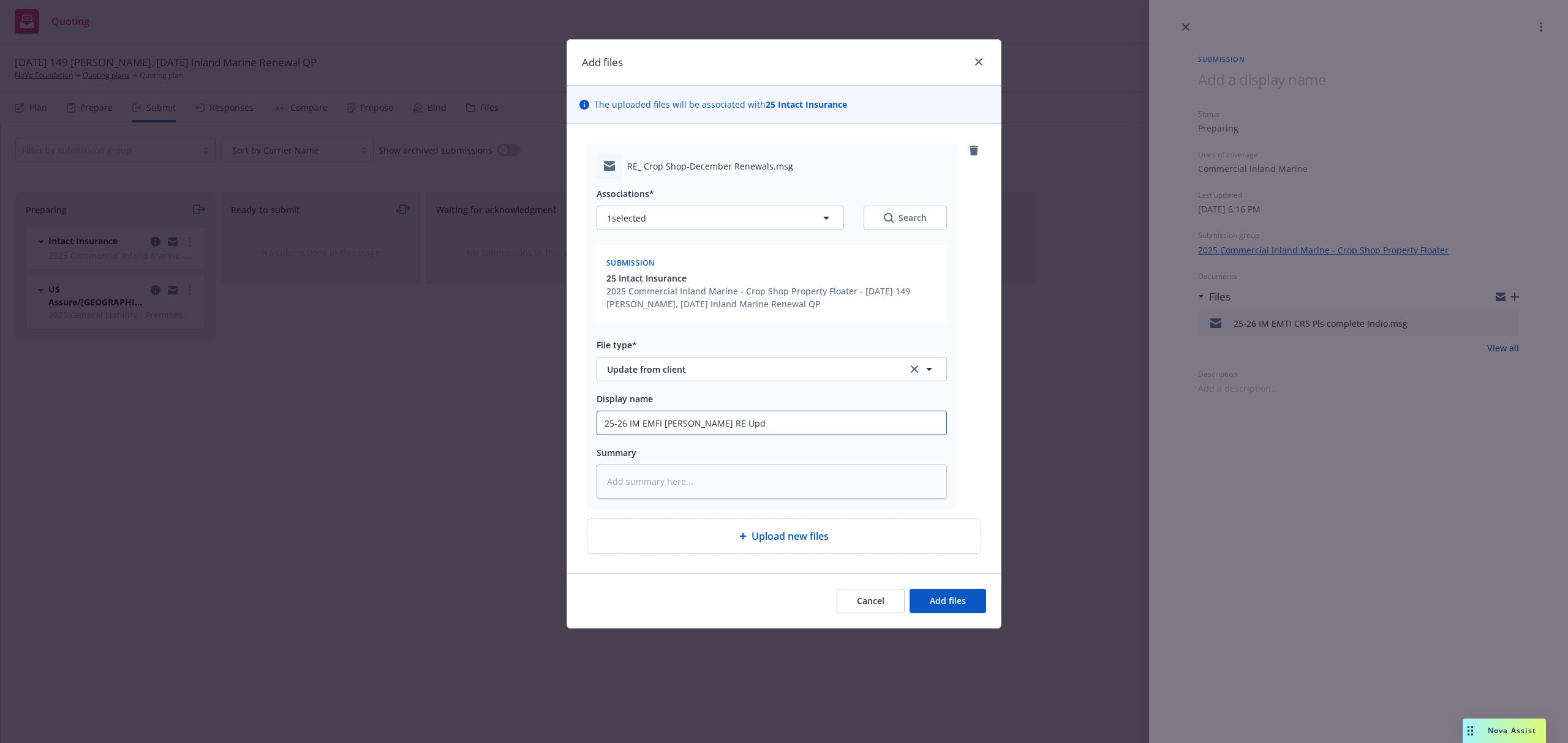
type input "25-26 IM EMFI Nicole RE Upda"
type textarea "x"
type input "25-26 IM EMFI Nicole RE Updat"
type textarea "x"
type input "25-26 IM EMFI Nicole RE Update"
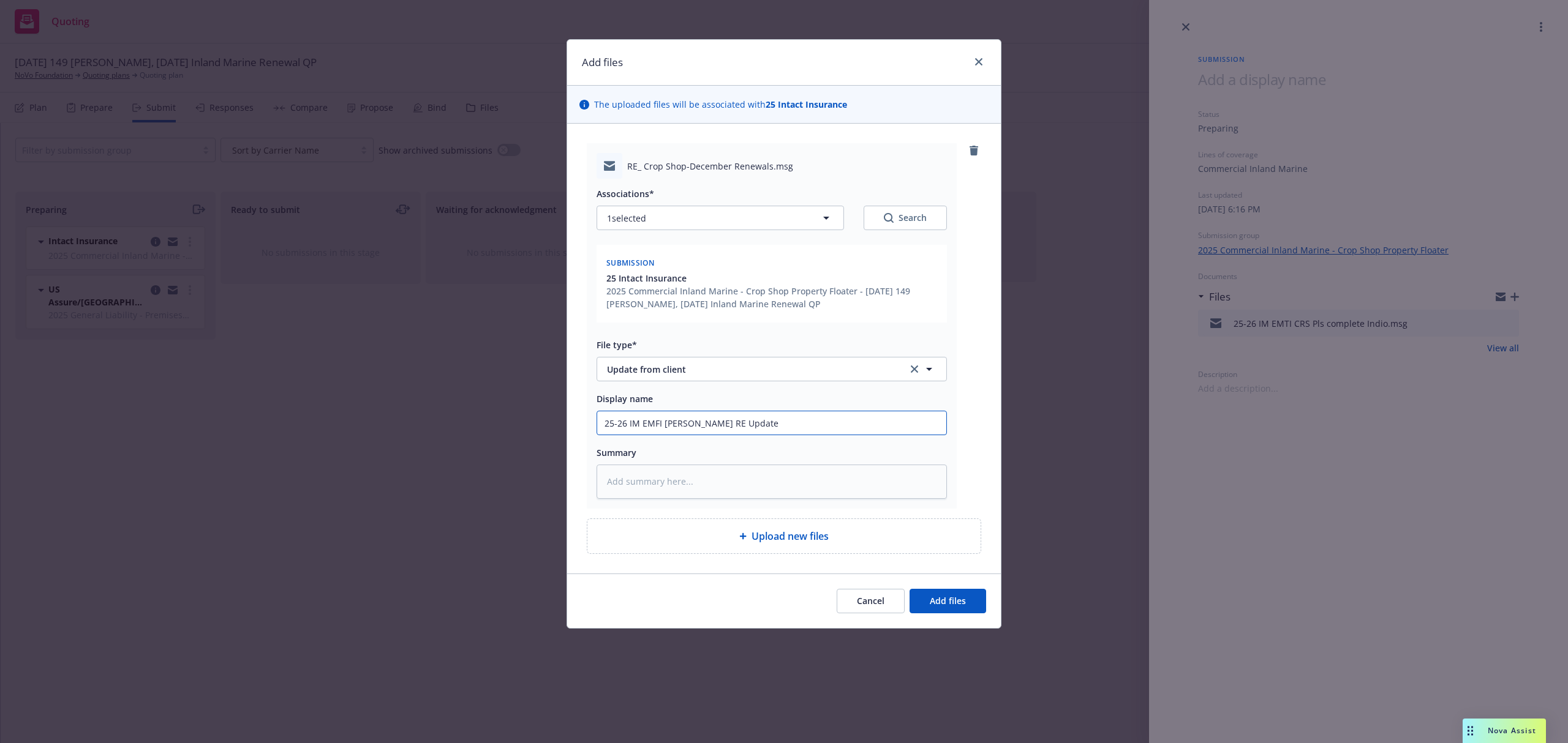
type textarea "x"
type input "25-26 IM EMFI Nicole RE Updated"
type textarea "x"
type input "25-26 IM EMFI Nicole RE Updated t"
type textarea "x"
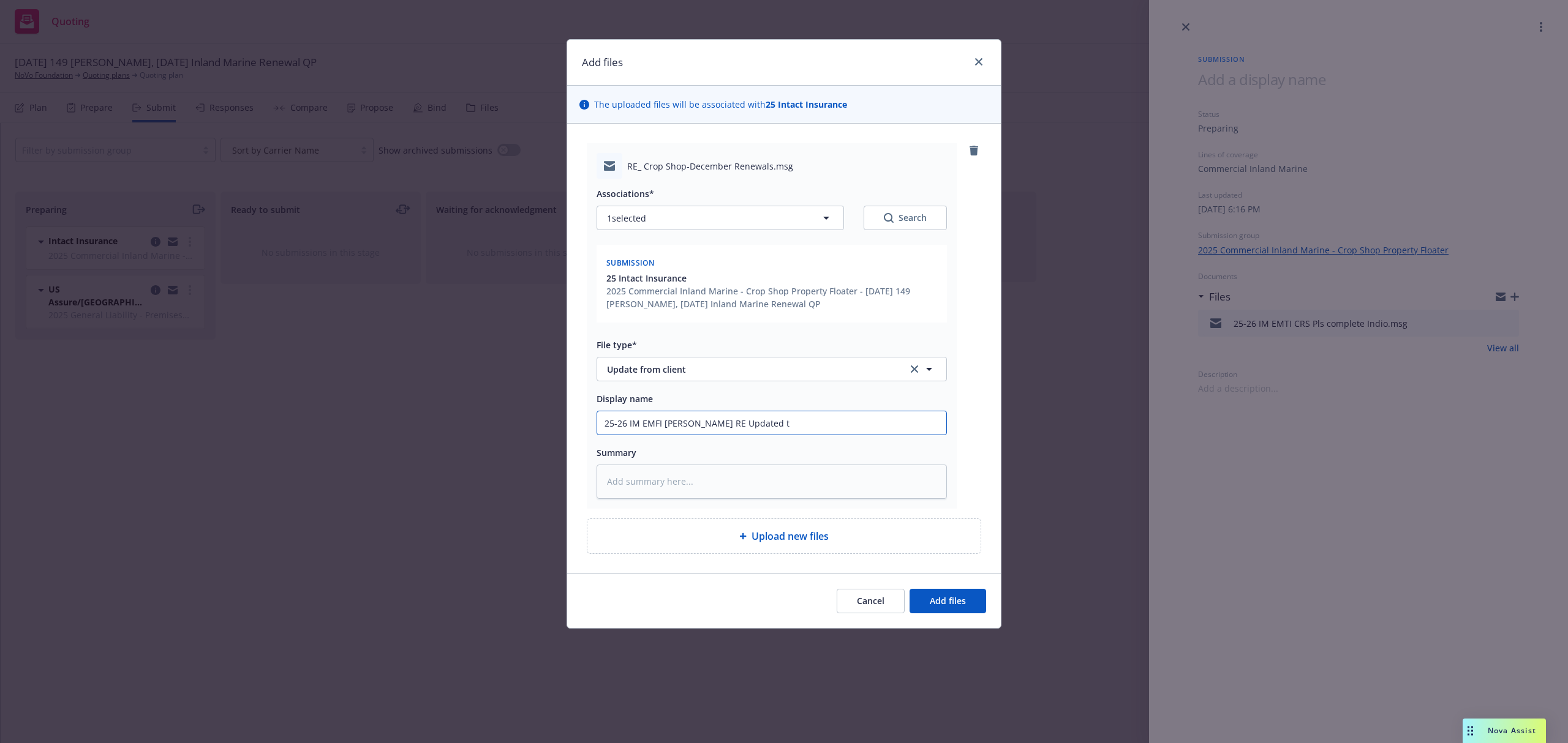
type input "25-26 IM EMFI Nicole RE Updated to"
type textarea "x"
type input "25-26 IM EMFI Nicole RE Updated to"
type textarea "x"
type input "25-26 IM EMFI Nicole RE Updated to I"
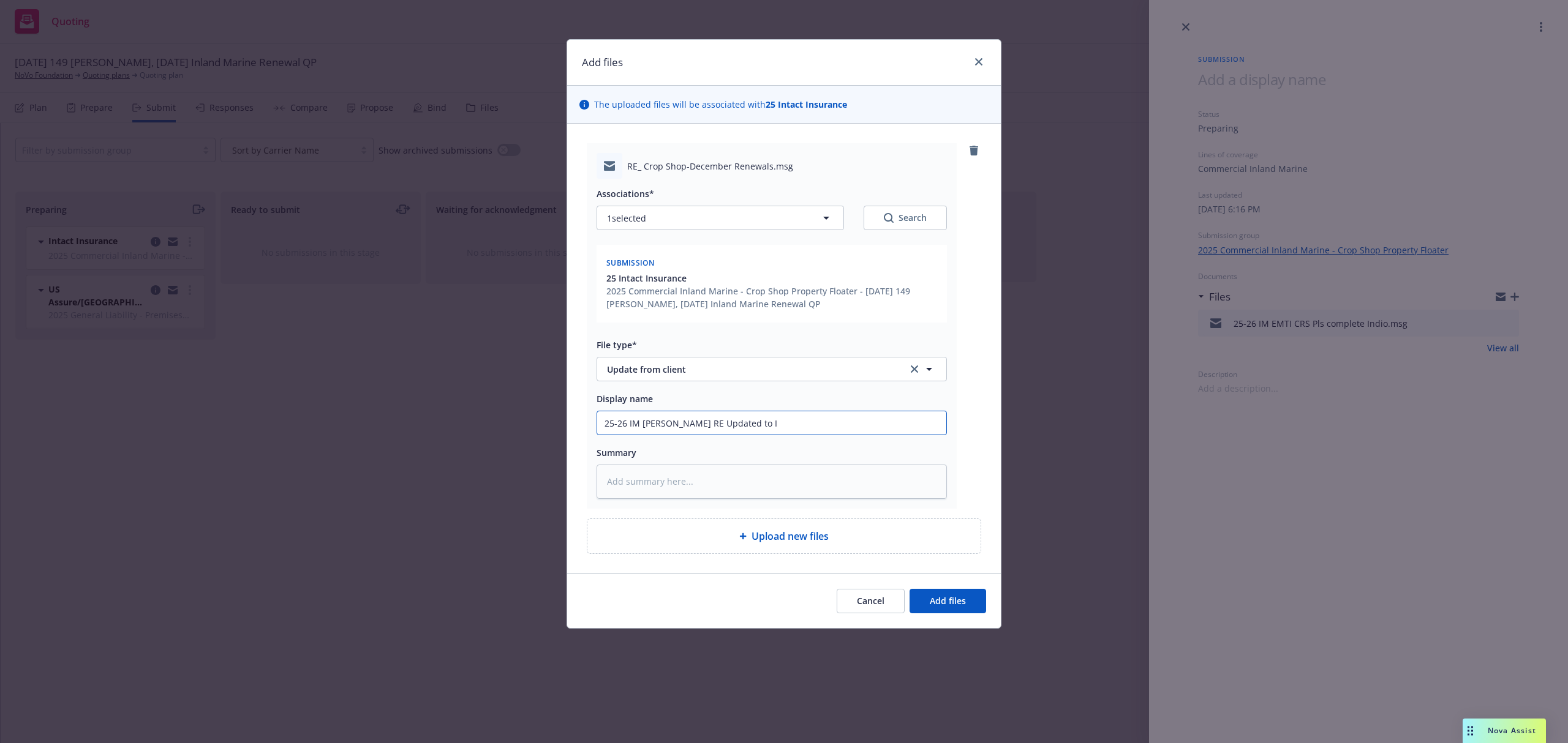
type textarea "x"
type input "25-26 IM EMFI Nicole RE Updated to IM"
type textarea "x"
type input "25-26 IM EMFI Nicole RE Updated to IM"
type textarea "x"
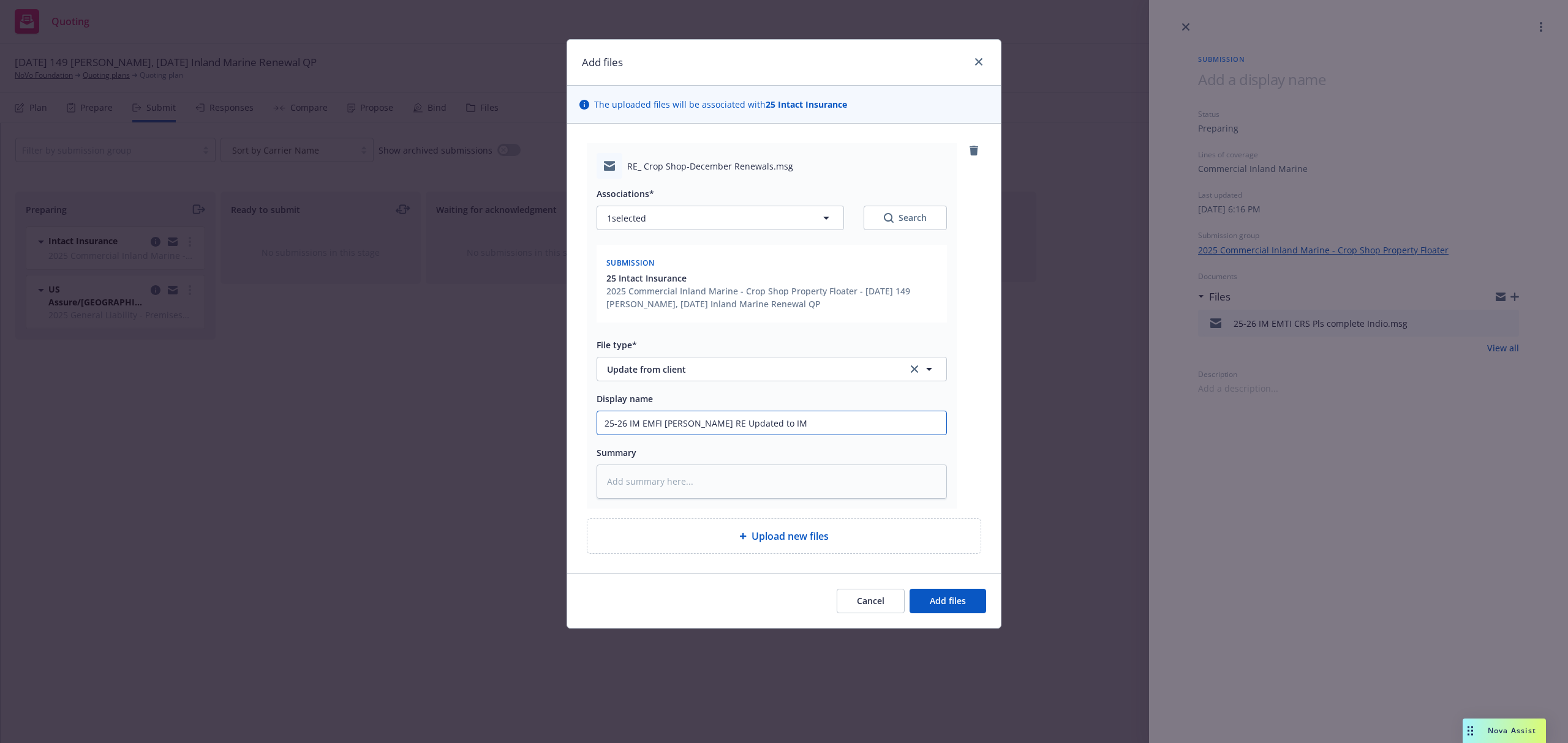
type input "25-26 IM EMFI Nicole RE Updated to IM f"
type textarea "x"
type input "25-26 IM EMFI Nicole RE Updated to IM fo"
type textarea "x"
type input "25-26 IM EMFI Nicole RE Updated to IM for"
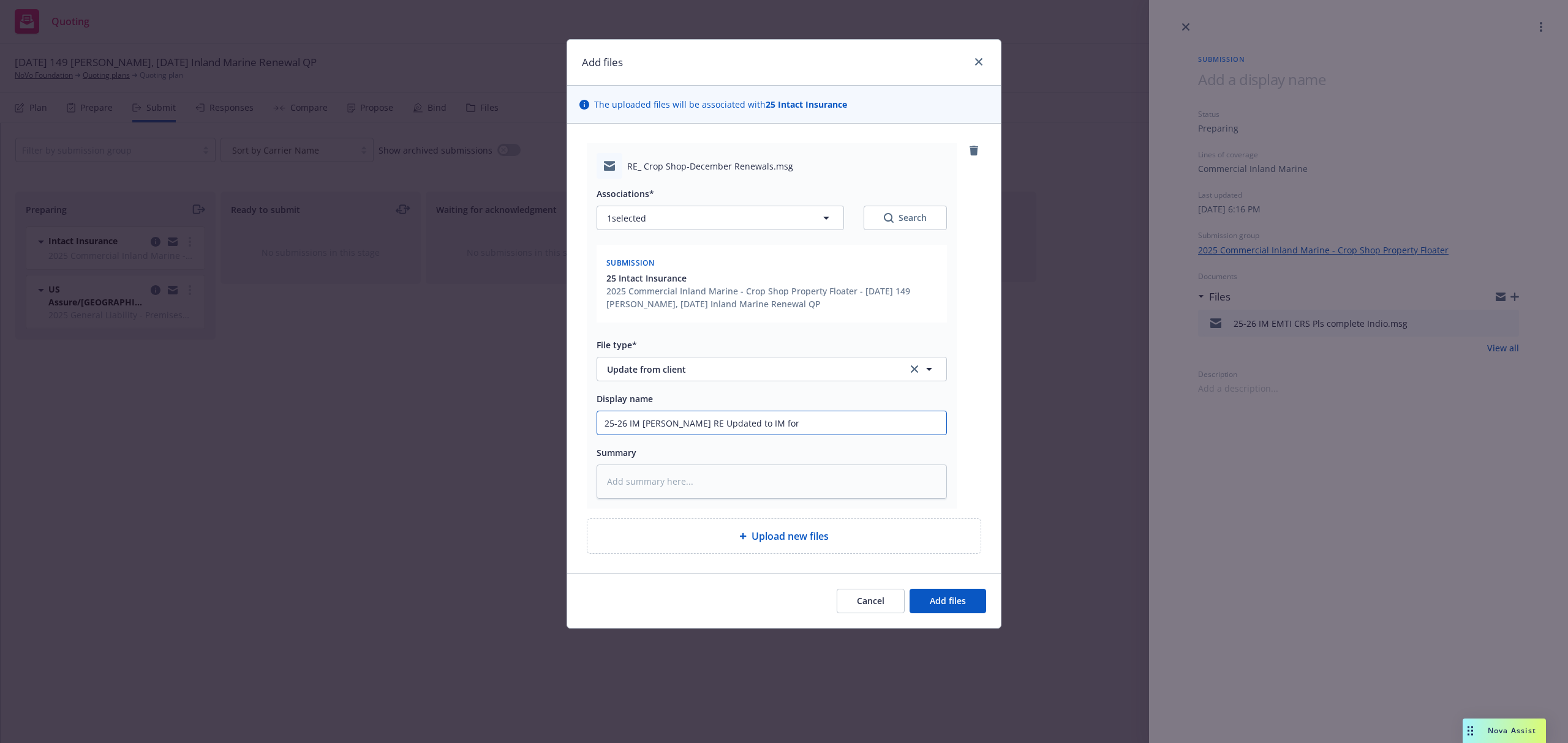
type textarea "x"
type input "25-26 IM EMFI Nicole RE Updated to IM for r"
type textarea "x"
type input "25-26 IM EMFI Nicole RE Updated to IM for re"
type textarea "x"
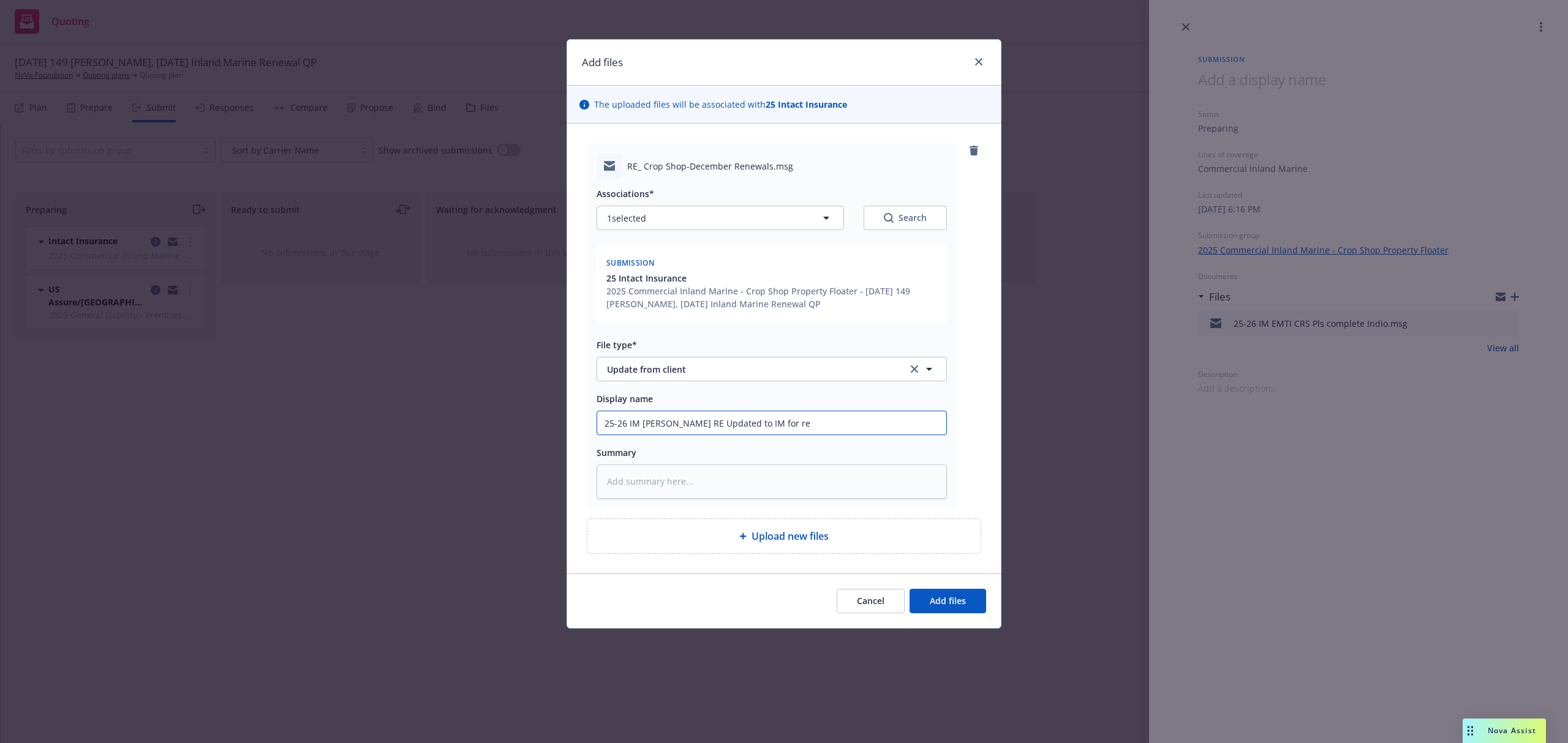
type input "25-26 IM EMFI Nicole RE Updated to IM for ren"
type textarea "x"
type input "25-26 IM EMFI Nicole RE Updated to IM for rene"
type textarea "x"
type input "25-26 IM EMFI Nicole RE Updated to IM for renew"
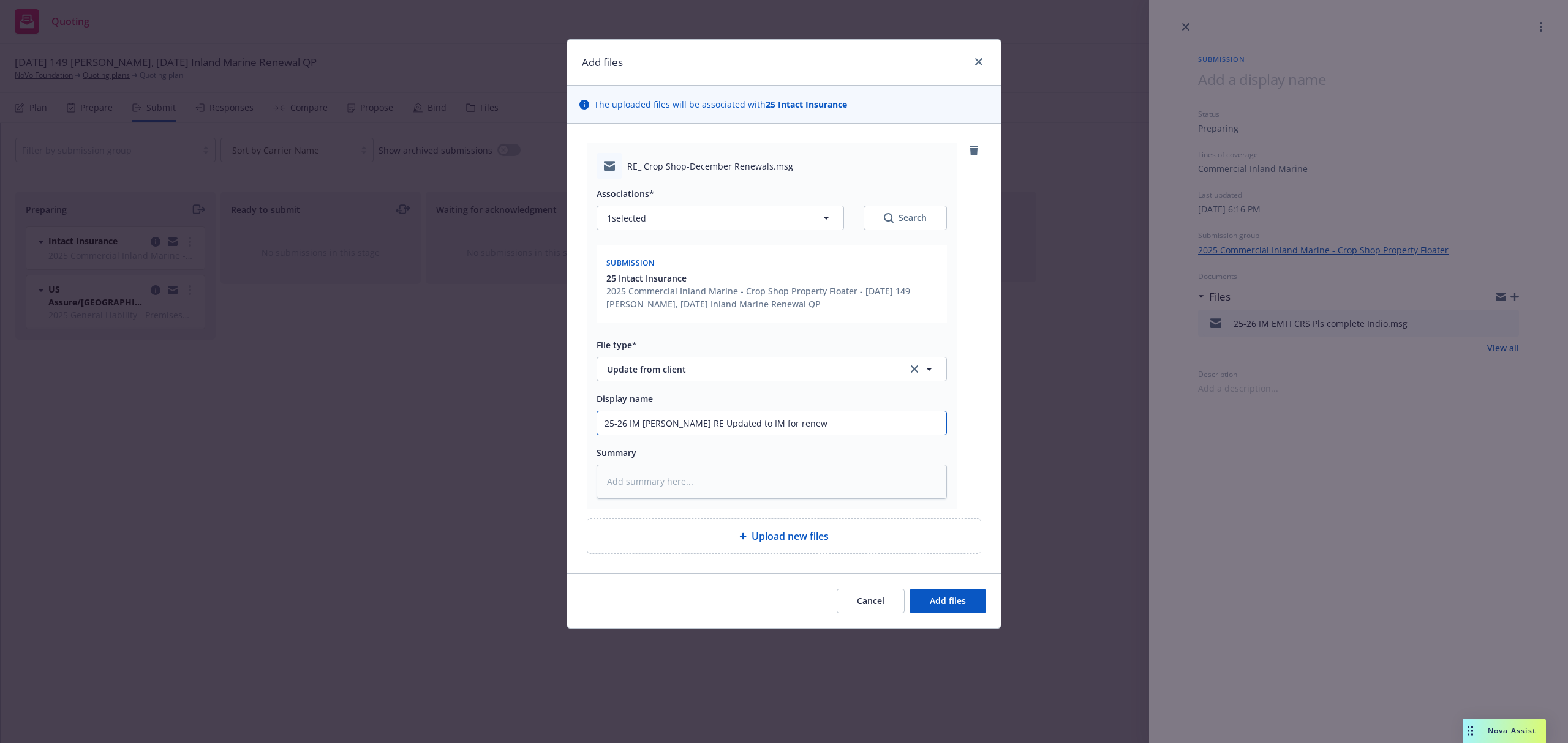
type textarea "x"
type input "25-26 IM EMFI Nicole RE Updated to IM for renewa"
type textarea "x"
type input "25-26 IM EMFI Nicole RE Updated to IM for renewal"
paste textarea "Hi Samantha, I would have to defer to the Crop Shop team on that timing. Kimber…"
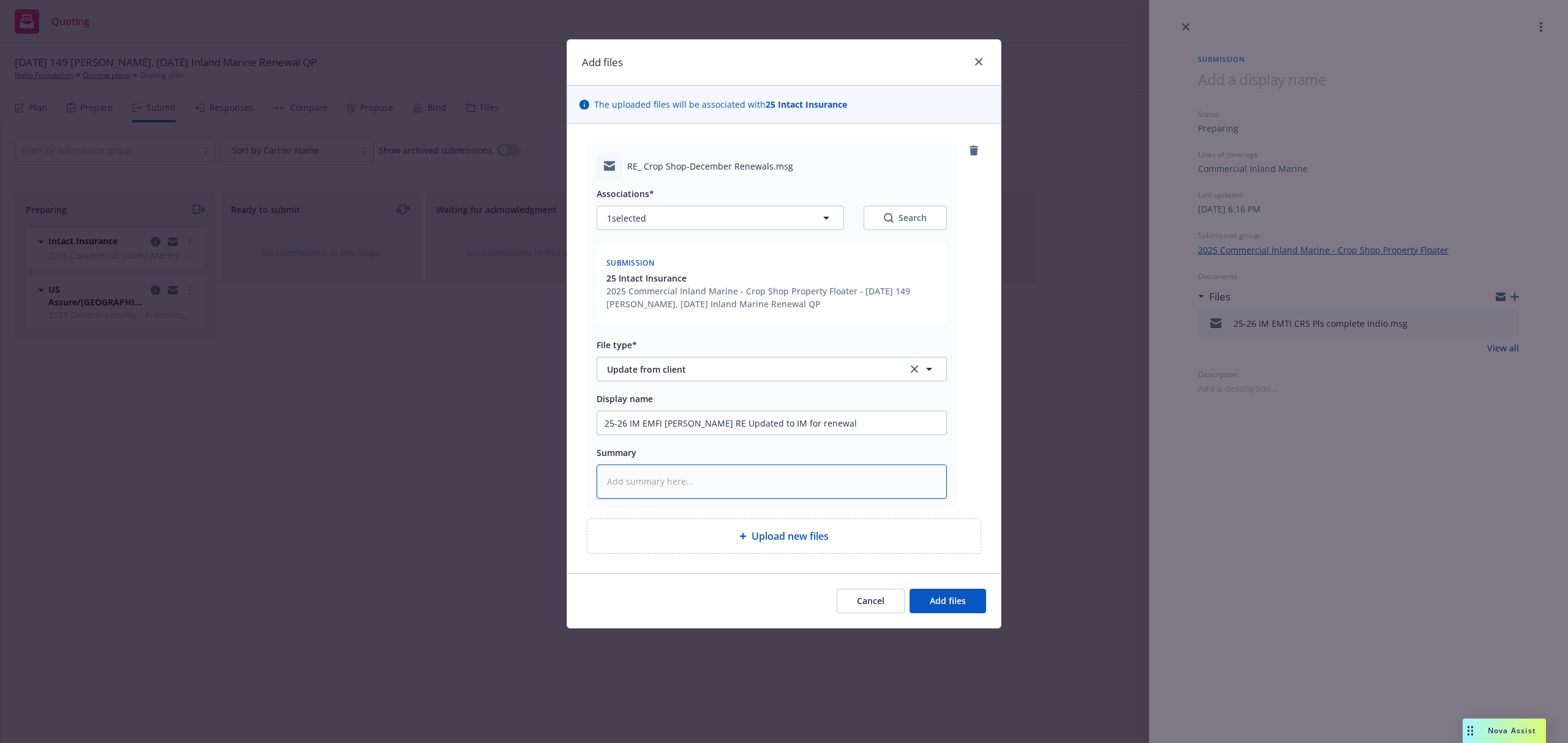
type textarea "x"
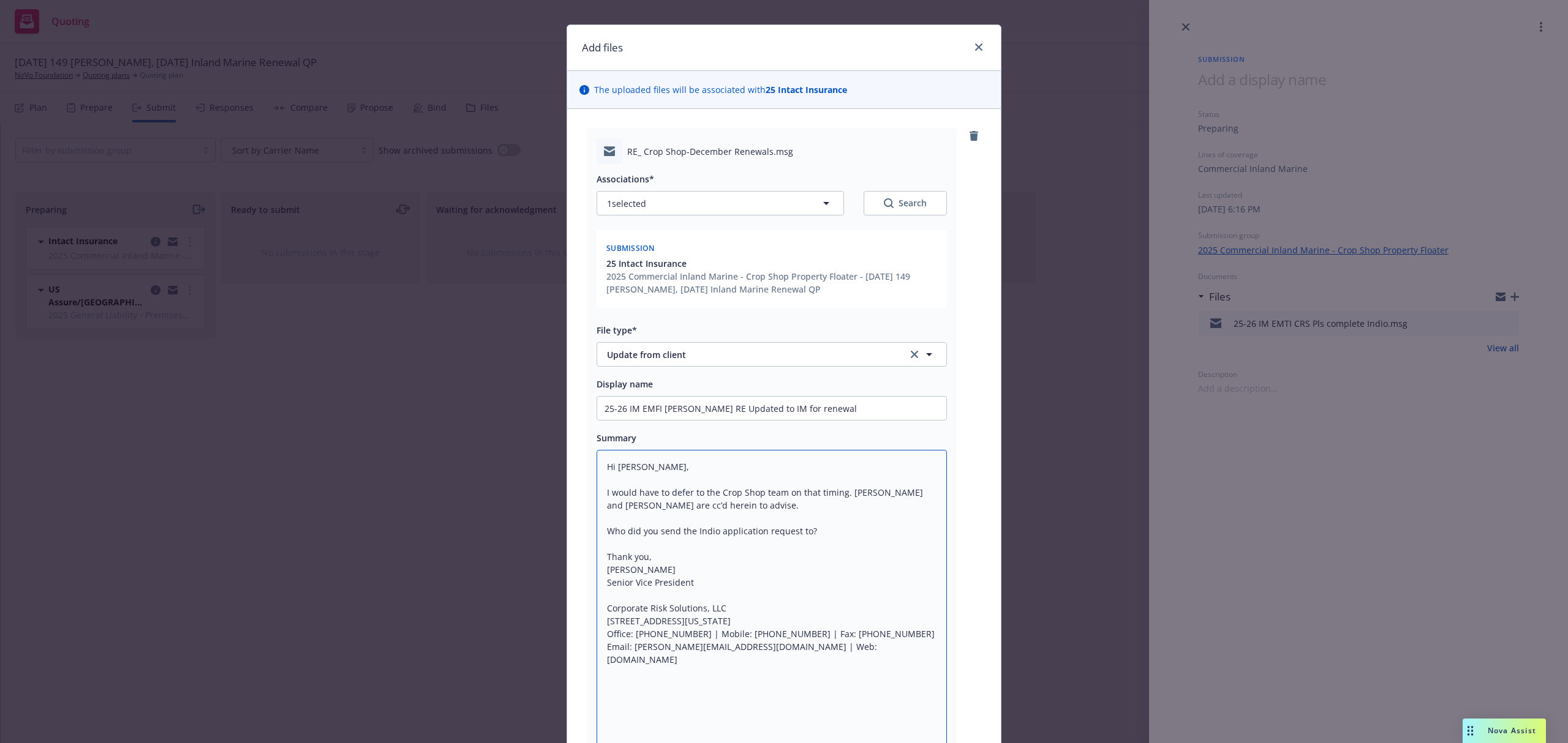
scroll to position [196, 0]
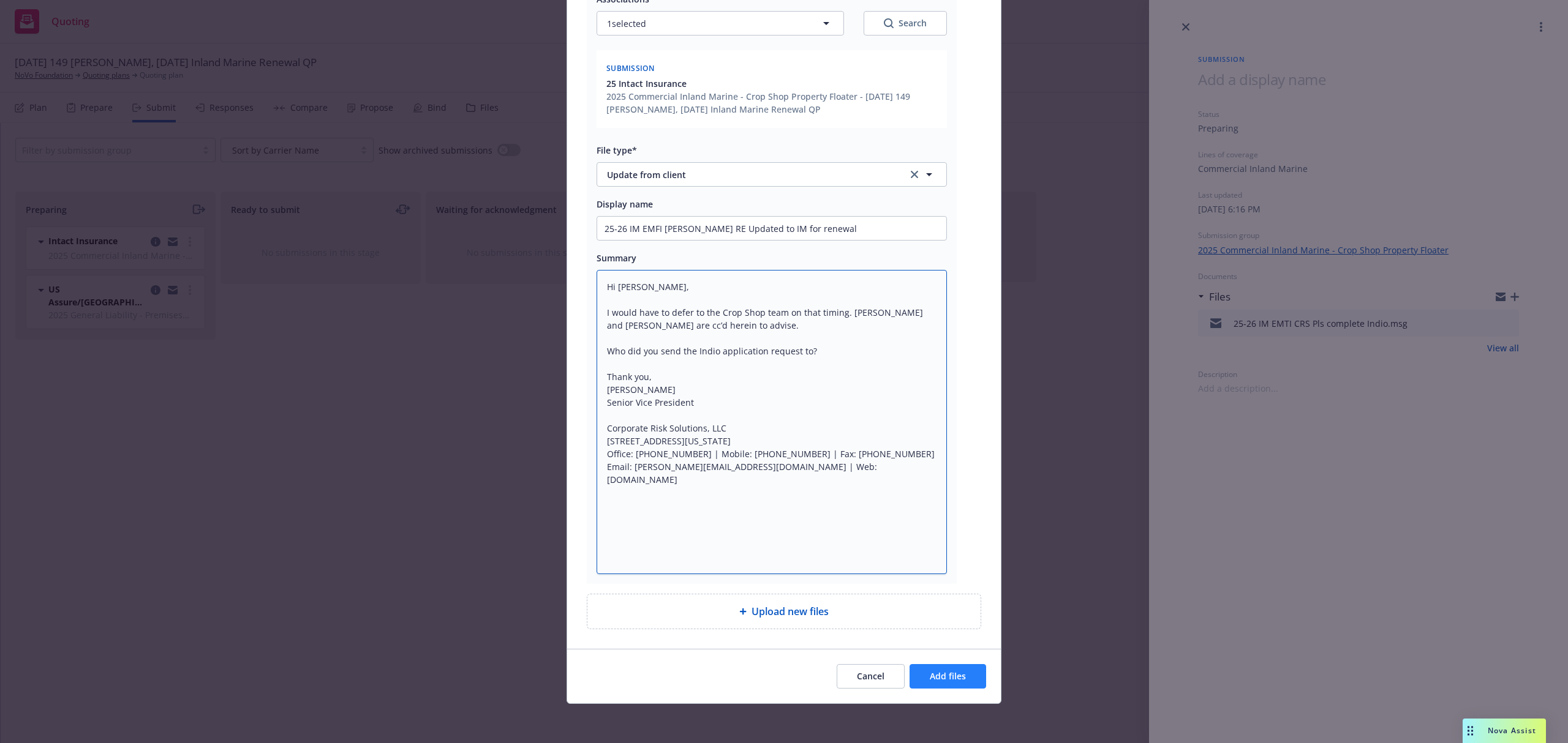
type textarea "Hi Samantha, I would have to defer to the Crop Shop team on that timing. Kimber…"
click at [930, 677] on span "Add files" at bounding box center [948, 677] width 37 height 12
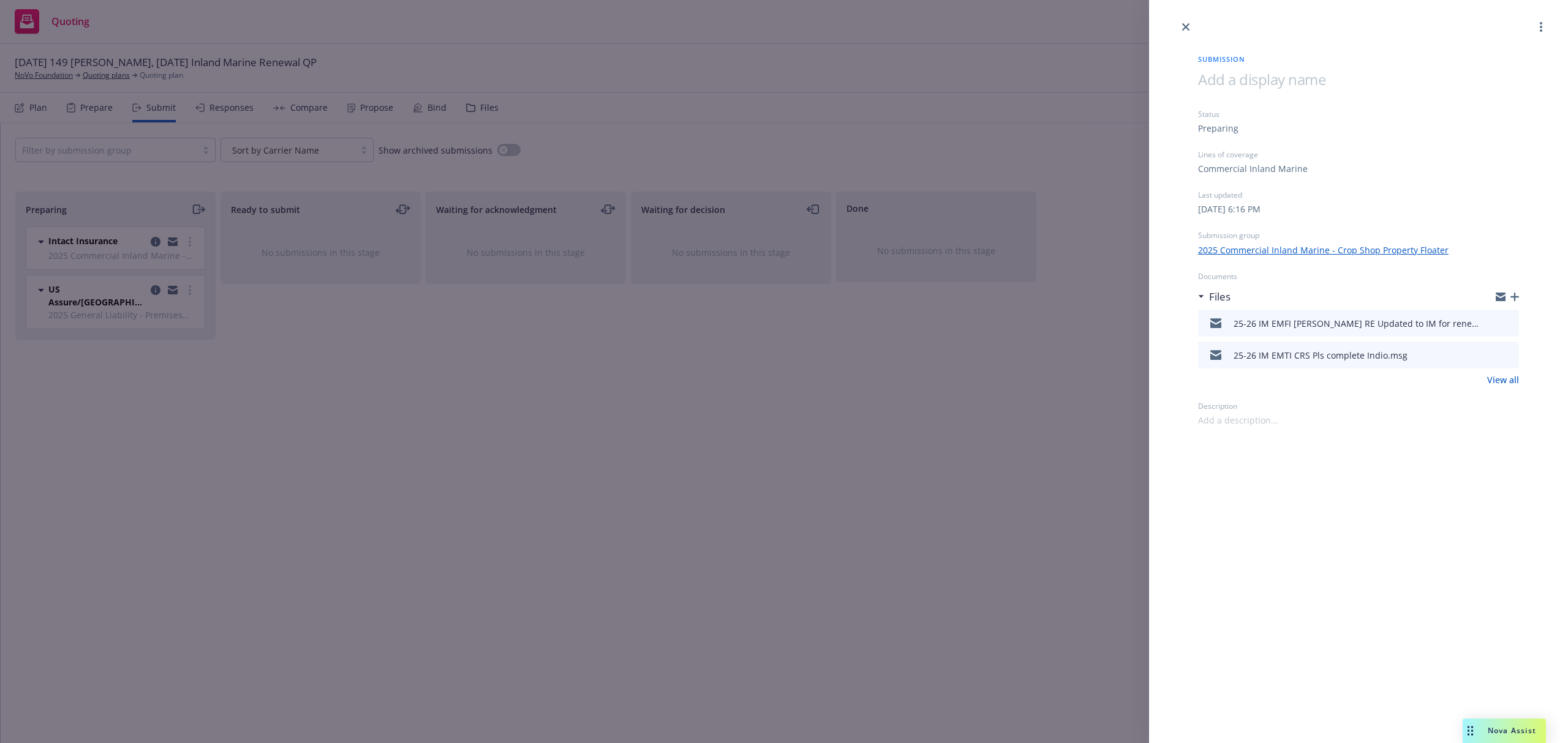
click at [1517, 290] on div "Files" at bounding box center [1358, 297] width 321 height 26
click at [1514, 299] on icon "button" at bounding box center [1514, 296] width 9 height 9
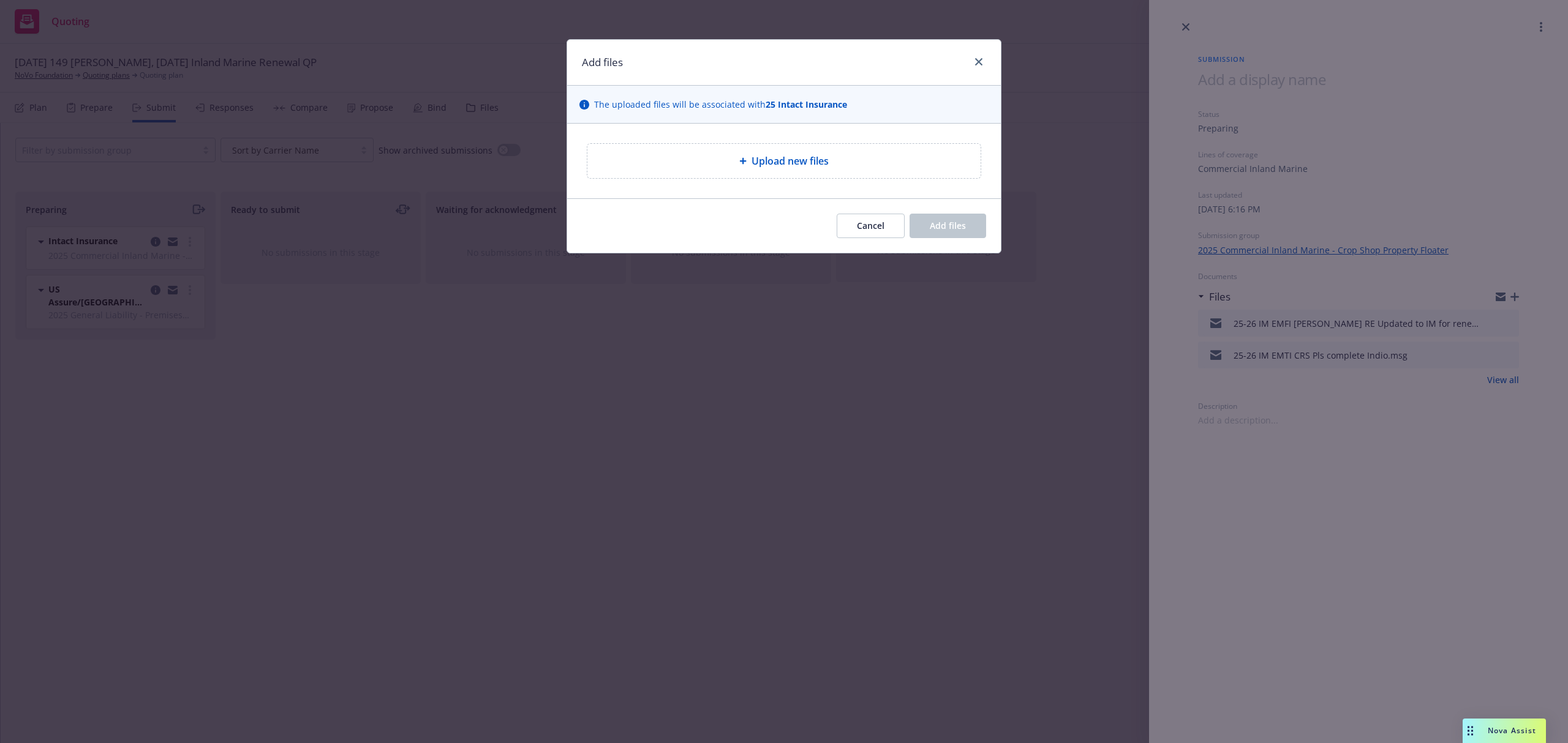
type textarea "x"
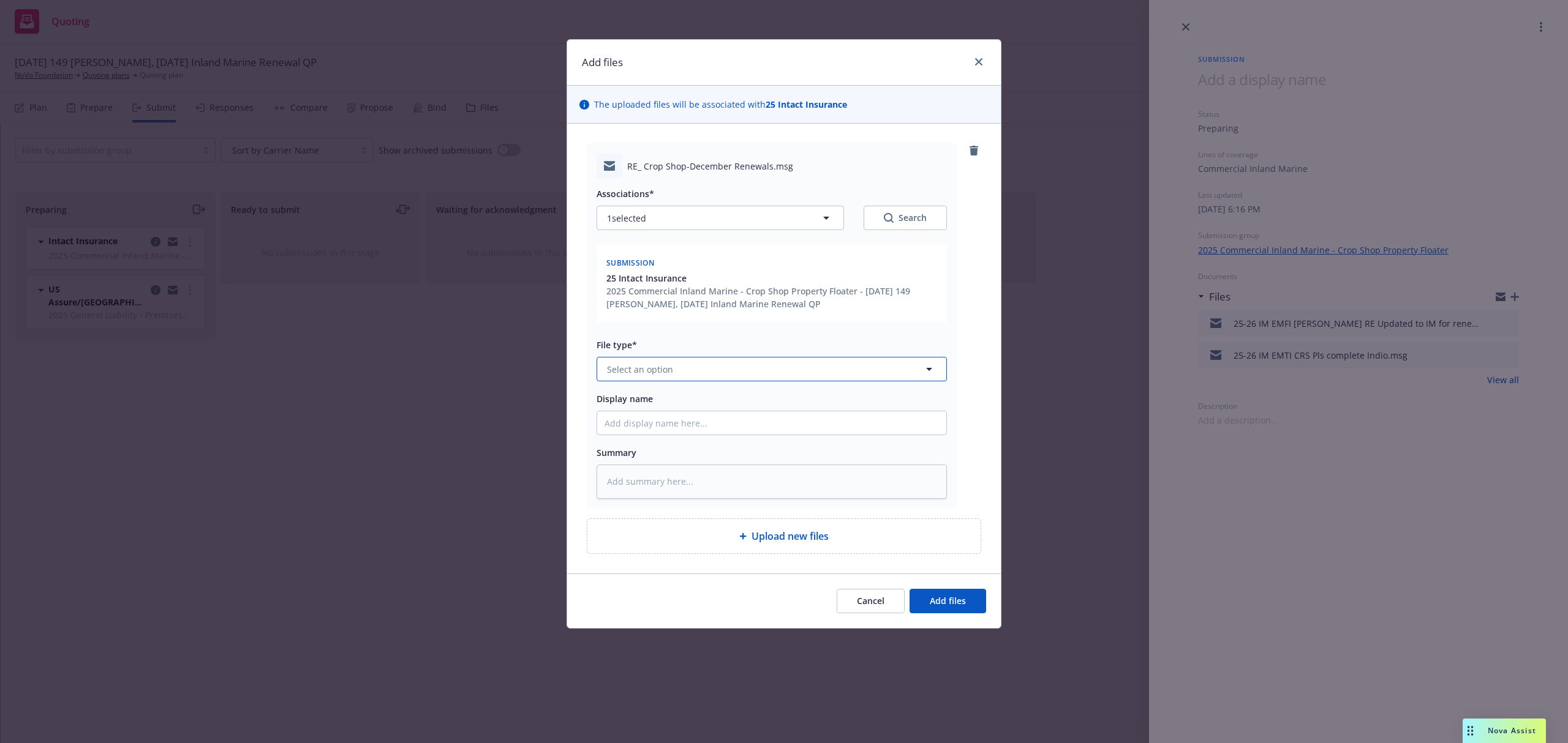
click at [637, 371] on span "Select an option" at bounding box center [639, 370] width 66 height 13
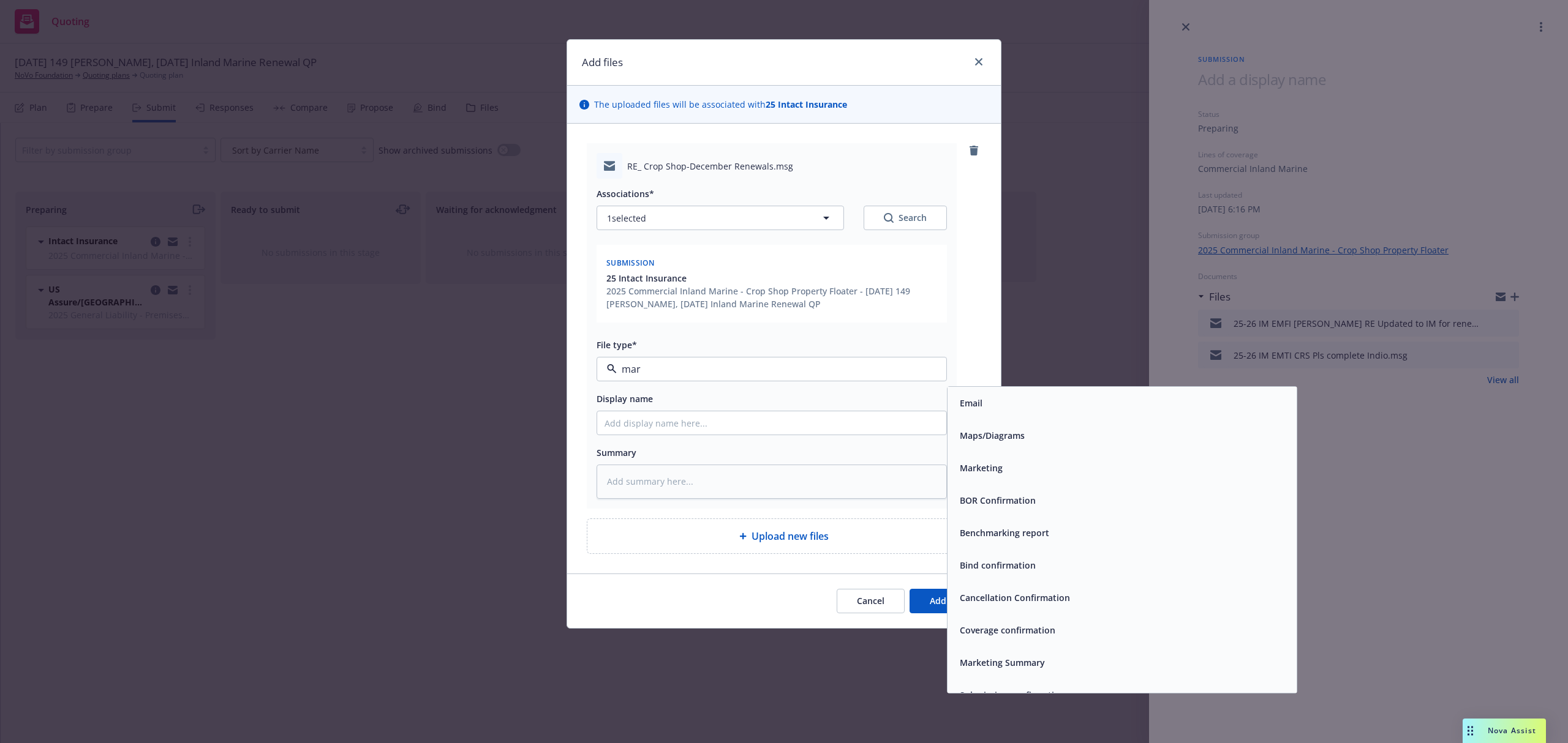
type input "mark"
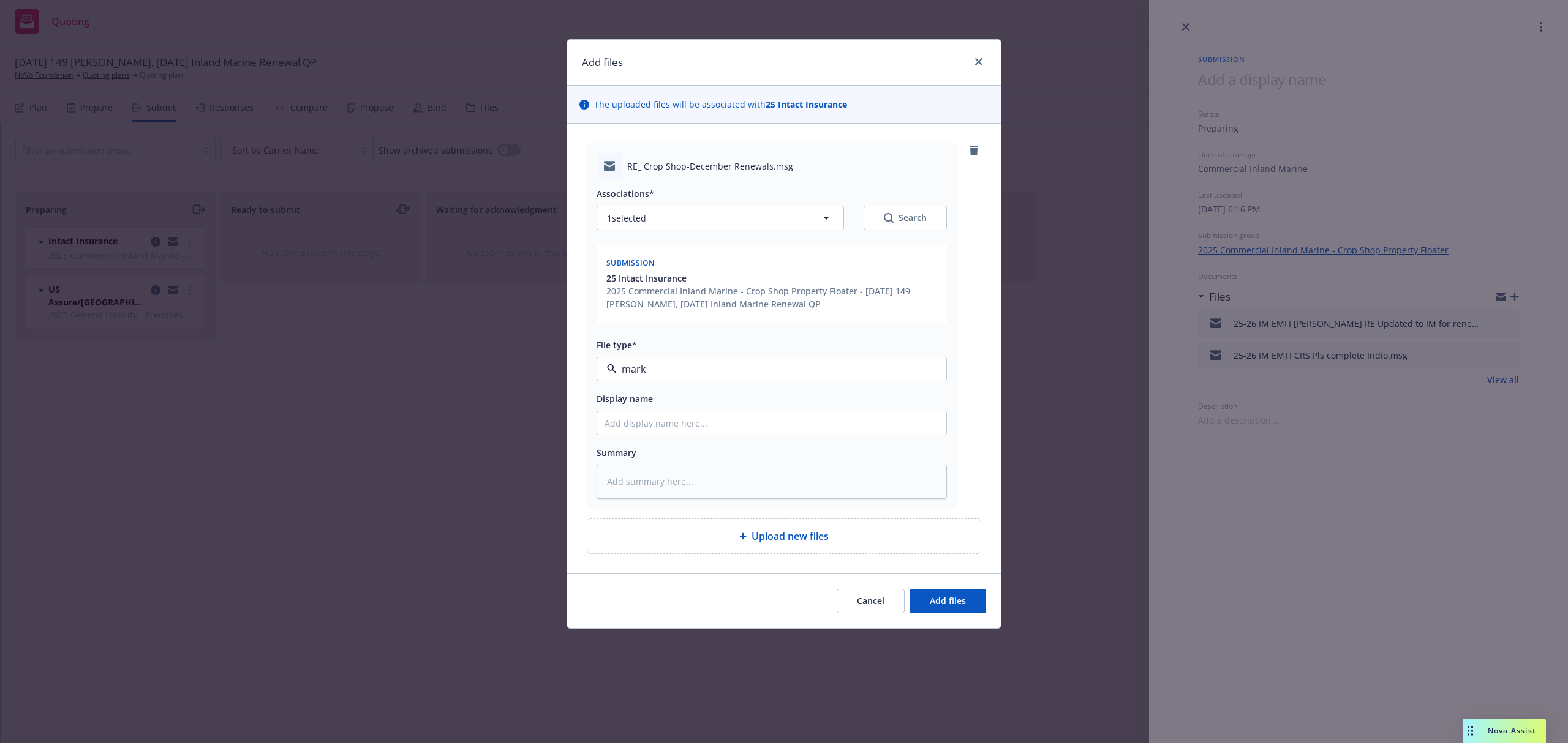
type textarea "x"
type input "2"
type textarea "x"
type input "25"
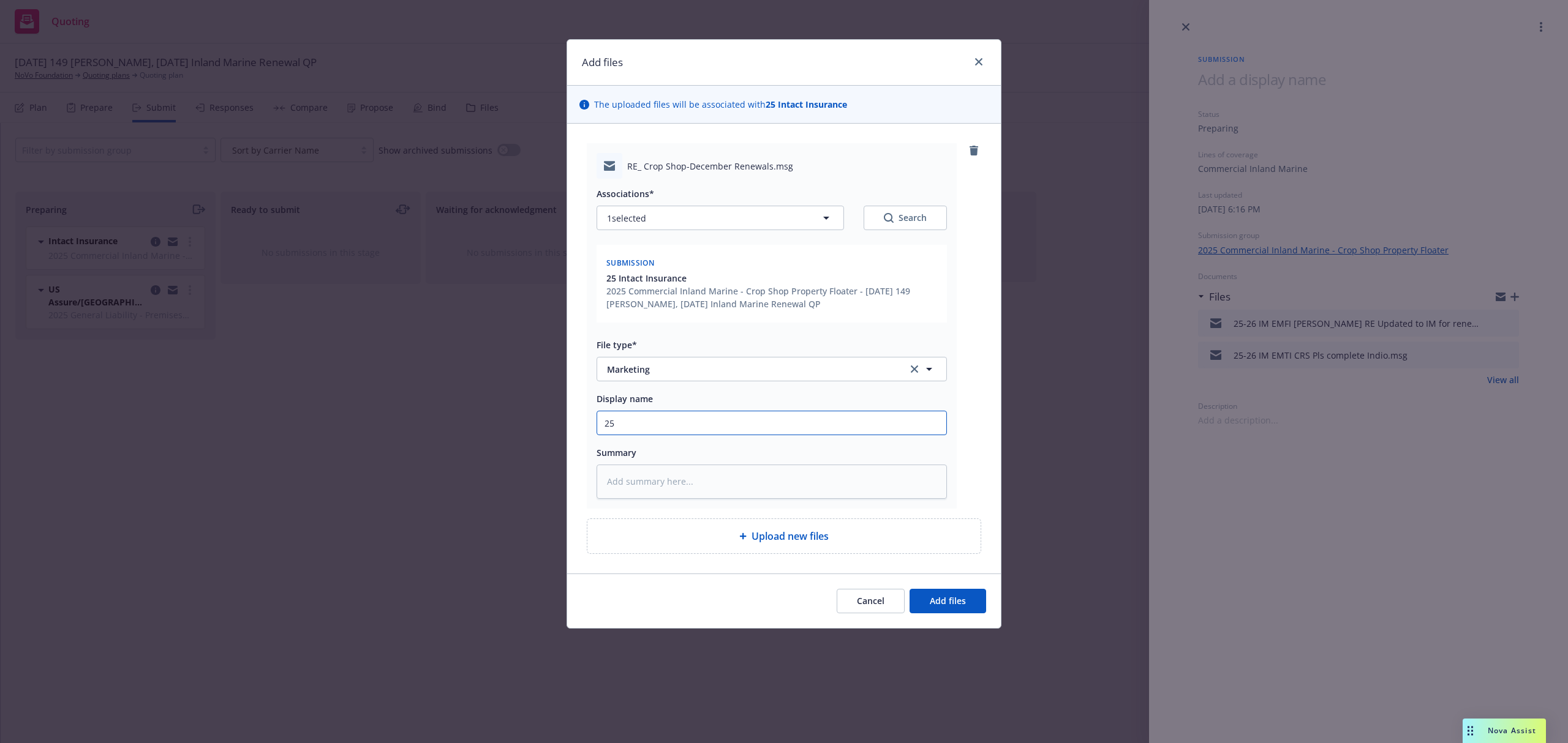
type textarea "x"
type input "25-"
type textarea "x"
type input "25-2"
type textarea "x"
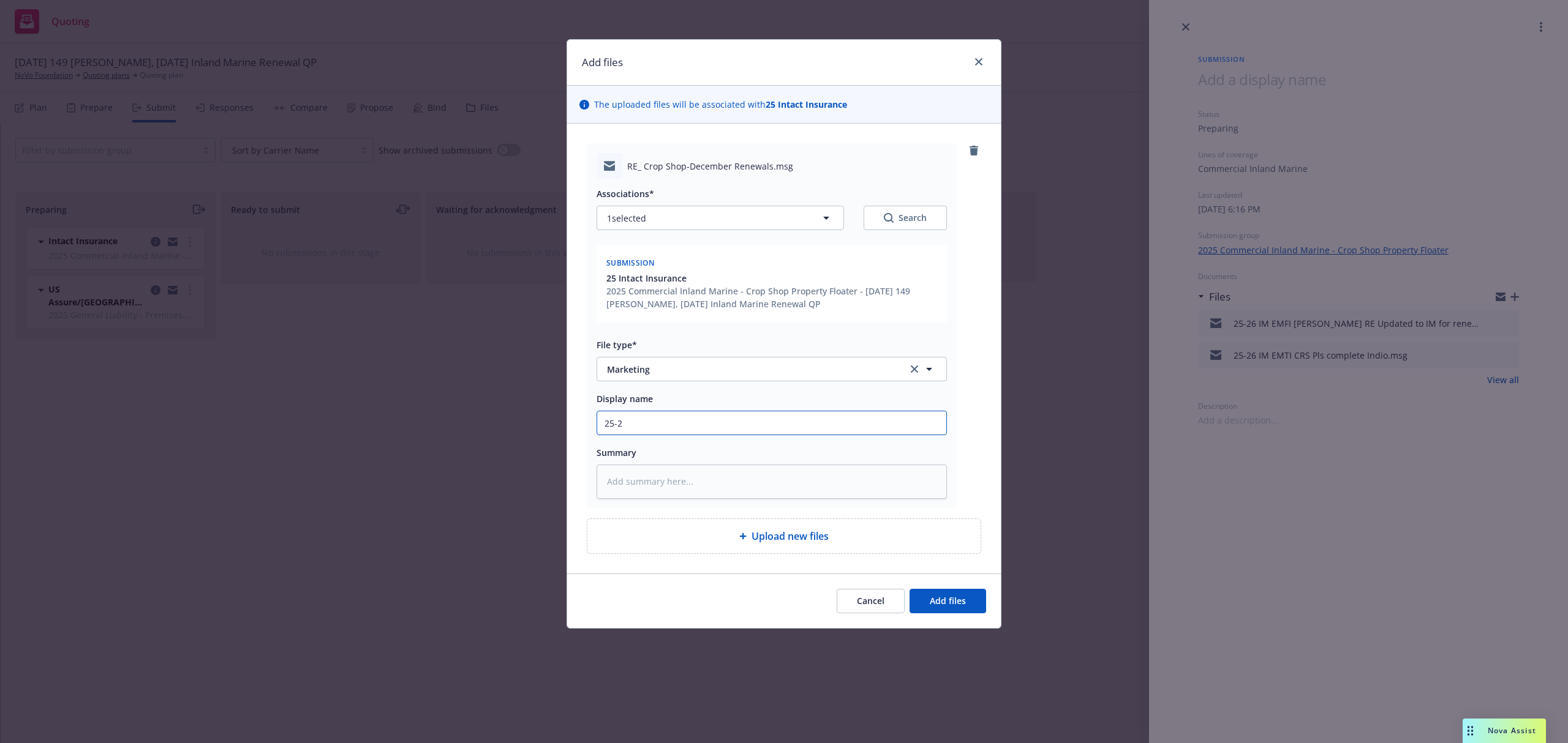
type input "25-26"
type textarea "x"
type input "25-26"
paste textarea "Yes, that is correct. We will be in touch with a more wholesome response on Mil…"
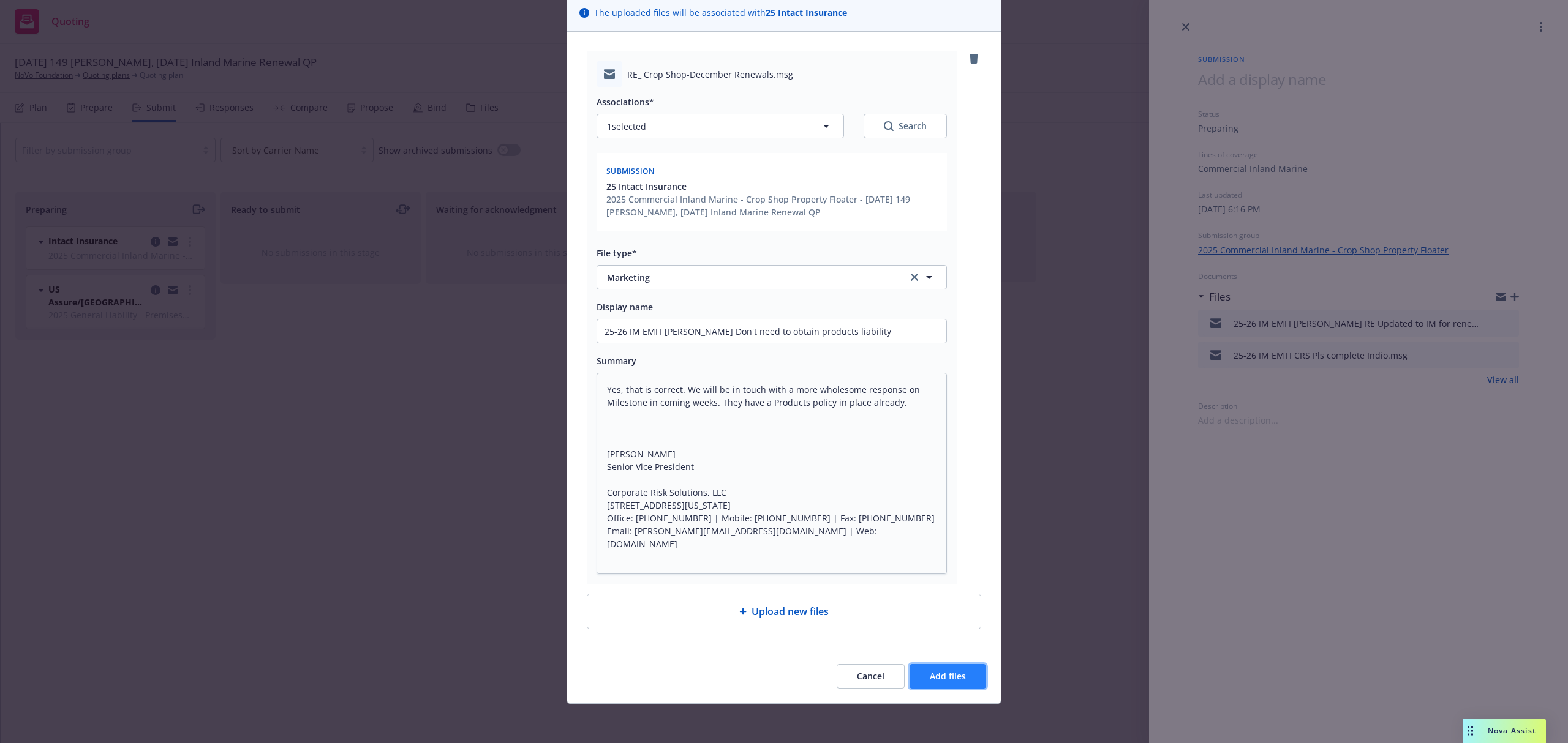
click at [948, 674] on span "Add files" at bounding box center [948, 677] width 37 height 12
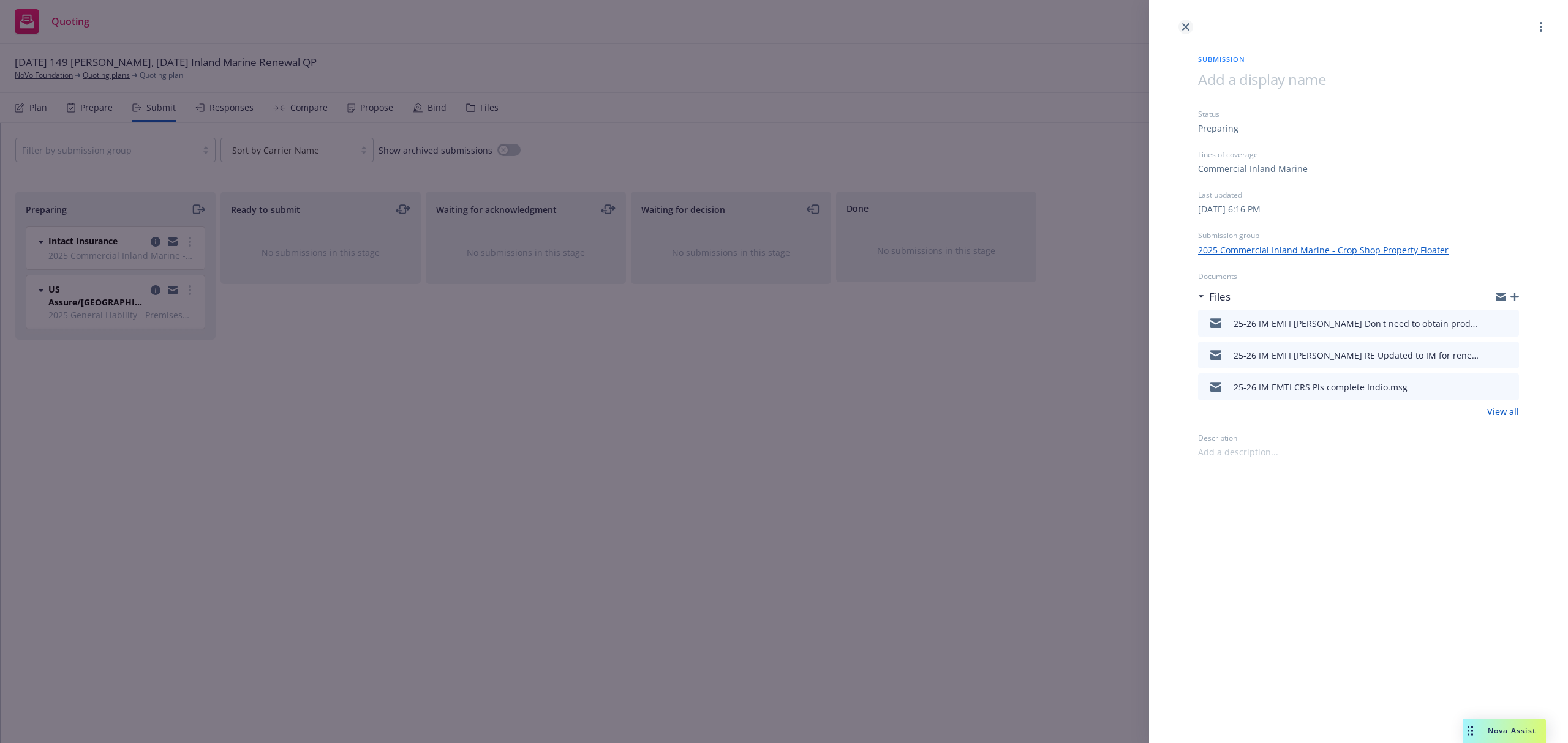
click at [1182, 30] on icon "close" at bounding box center [1185, 27] width 7 height 7
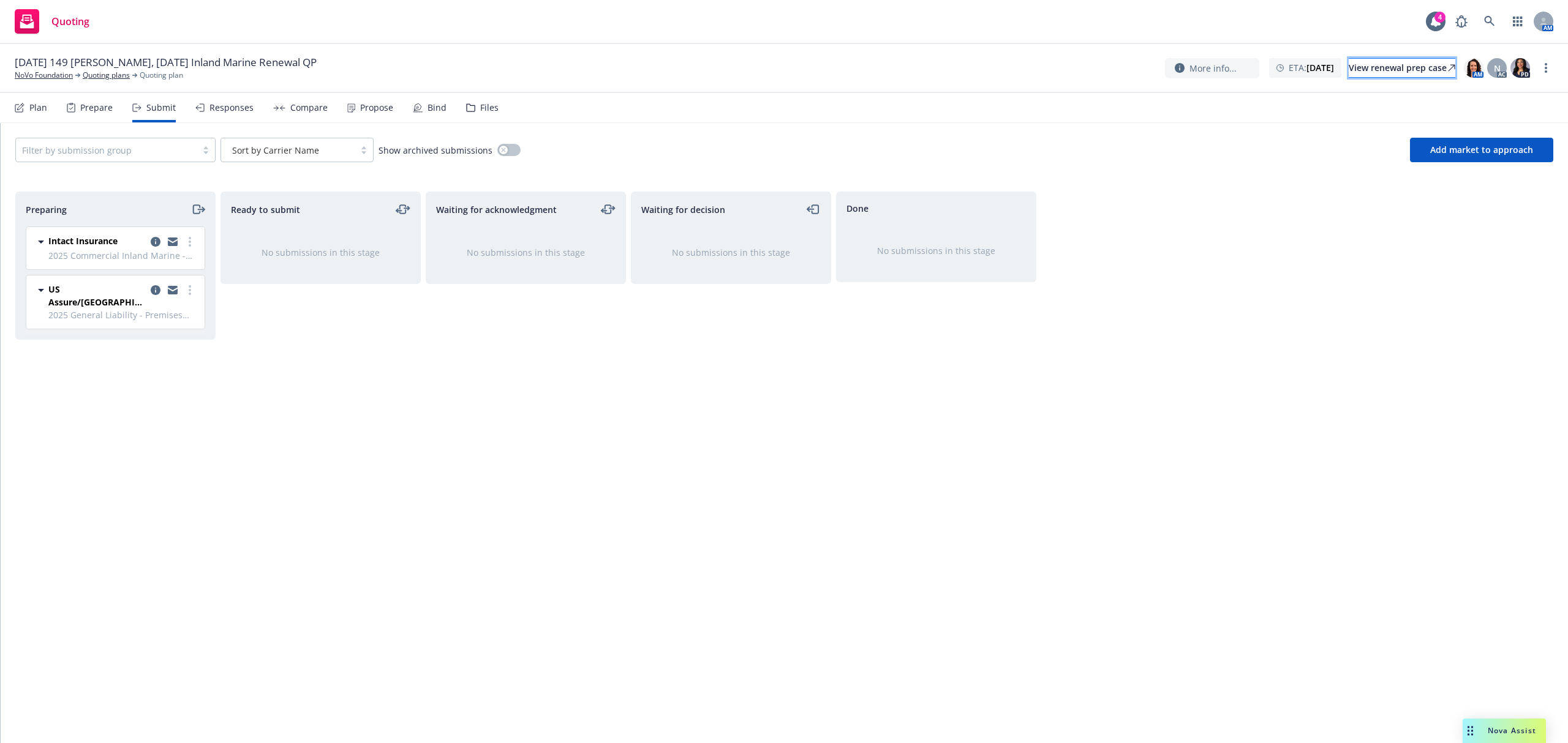
click at [1389, 77] on link "View renewal prep case" at bounding box center [1402, 68] width 107 height 20
click at [41, 79] on link "NoVo Foundation" at bounding box center [43, 75] width 58 height 11
